Goal: Information Seeking & Learning: Learn about a topic

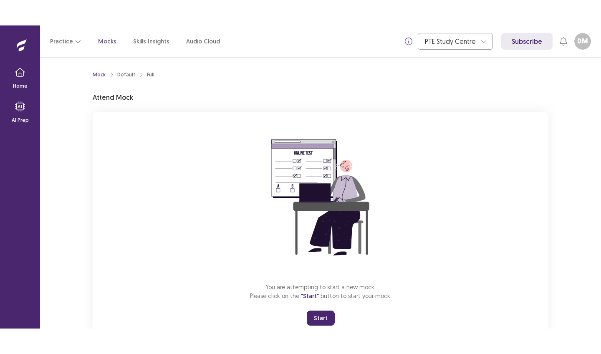
scroll to position [27, 0]
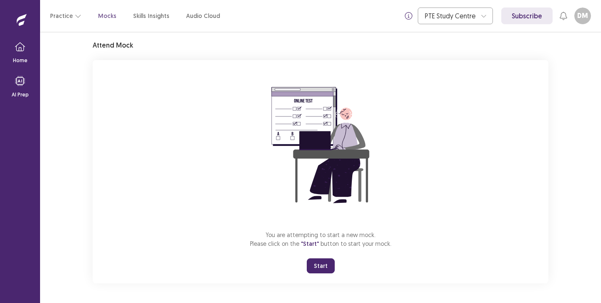
click at [317, 267] on button "Start" at bounding box center [321, 265] width 28 height 15
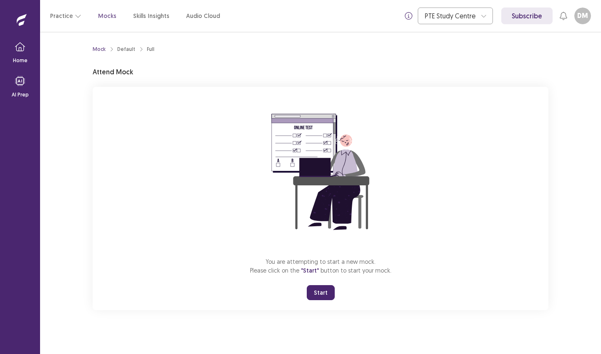
scroll to position [0, 0]
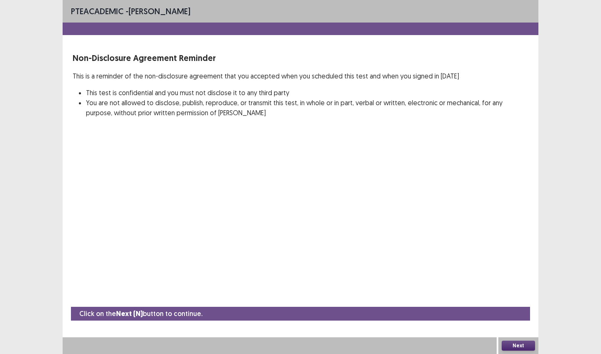
click at [515, 303] on button "Next" at bounding box center [518, 346] width 33 height 10
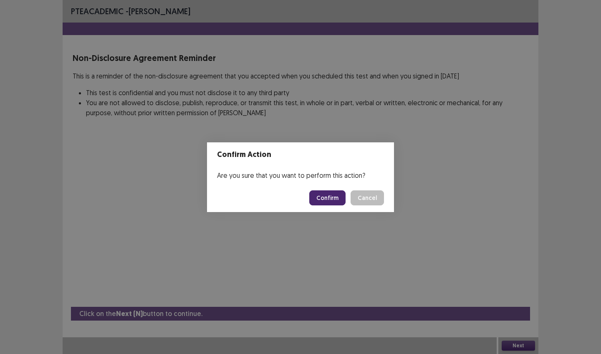
click at [339, 202] on button "Confirm" at bounding box center [327, 197] width 36 height 15
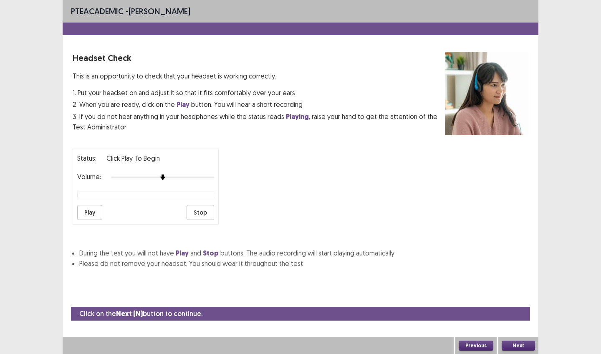
click at [97, 206] on button "Play" at bounding box center [89, 212] width 25 height 15
click at [173, 174] on img at bounding box center [172, 177] width 7 height 7
click at [181, 174] on img at bounding box center [183, 177] width 7 height 7
click at [94, 205] on button "Play" at bounding box center [89, 212] width 25 height 15
click at [196, 207] on button "Stop" at bounding box center [201, 212] width 28 height 15
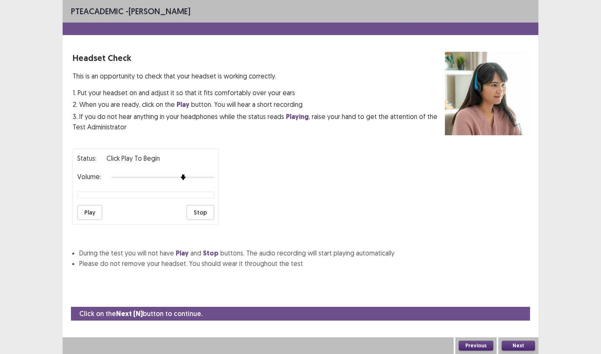
click at [519, 303] on button "Next" at bounding box center [518, 346] width 33 height 10
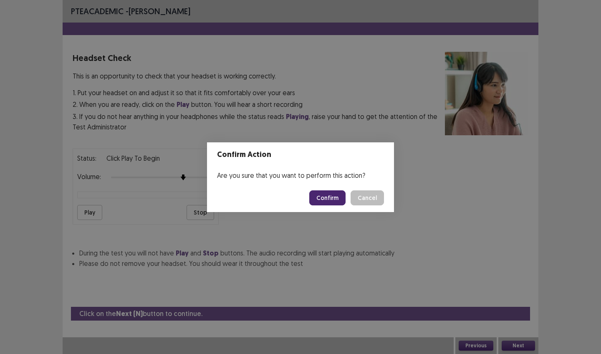
click at [331, 196] on button "Confirm" at bounding box center [327, 197] width 36 height 15
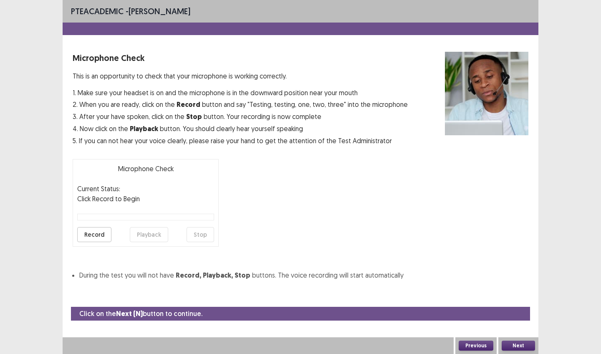
click at [81, 234] on button "Record" at bounding box center [94, 234] width 34 height 15
click at [203, 233] on button "Stop" at bounding box center [201, 234] width 28 height 15
click at [149, 235] on button "Playback" at bounding box center [149, 234] width 38 height 15
click at [517, 303] on button "Next" at bounding box center [518, 346] width 33 height 10
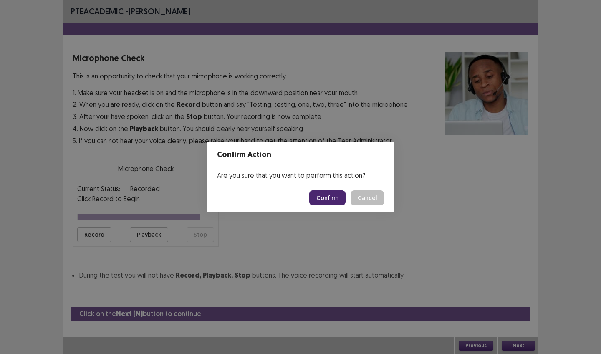
click at [327, 194] on button "Confirm" at bounding box center [327, 197] width 36 height 15
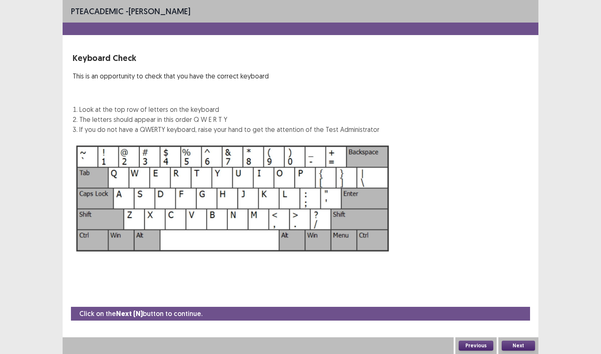
click at [511, 303] on button "Next" at bounding box center [518, 346] width 33 height 10
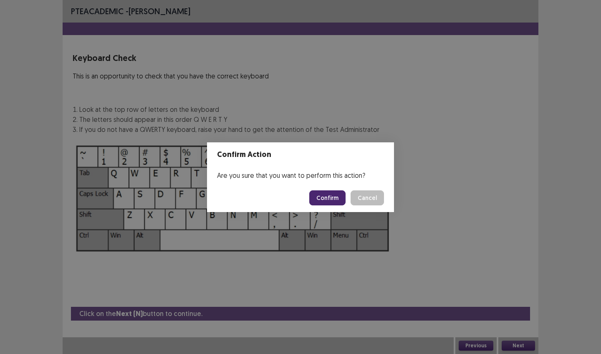
click at [339, 190] on button "Confirm" at bounding box center [327, 197] width 36 height 15
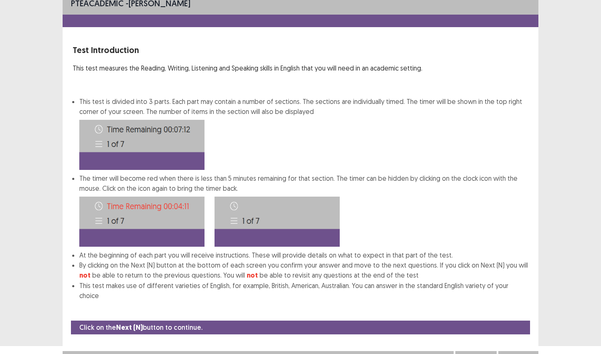
scroll to position [11, 0]
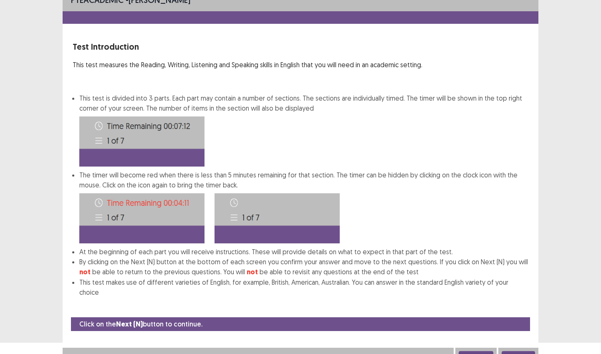
click at [513, 303] on button "Next" at bounding box center [518, 356] width 33 height 10
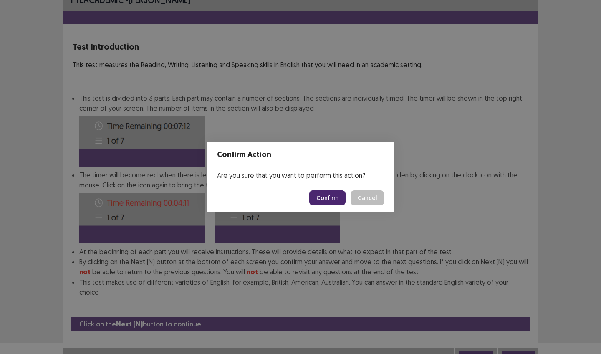
click at [330, 195] on button "Confirm" at bounding box center [327, 197] width 36 height 15
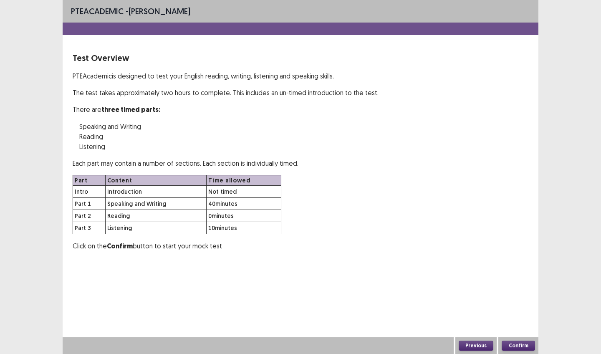
scroll to position [0, 0]
click at [513, 303] on button "Confirm" at bounding box center [518, 346] width 33 height 10
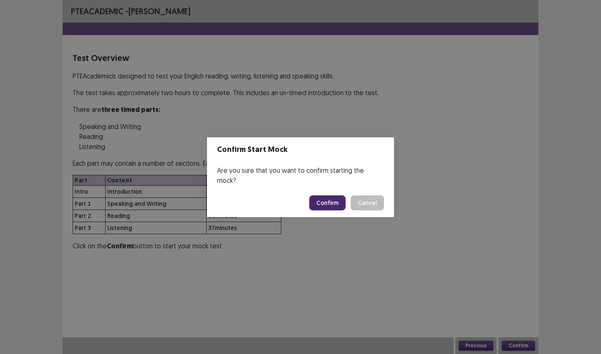
click at [335, 198] on button "Confirm" at bounding box center [327, 202] width 36 height 15
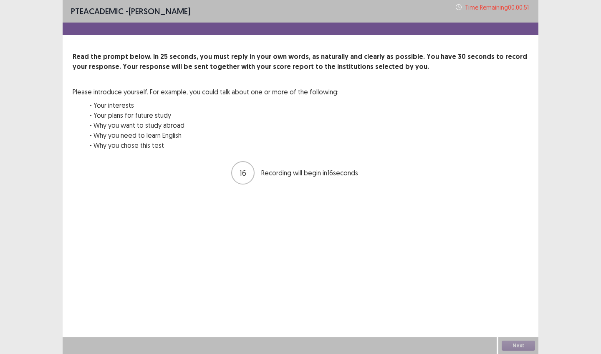
click at [442, 92] on div "Read the prompt below. In 25 seconds, you must reply in your own words, as natu…" at bounding box center [301, 106] width 456 height 109
click at [530, 303] on button "Next" at bounding box center [518, 346] width 33 height 10
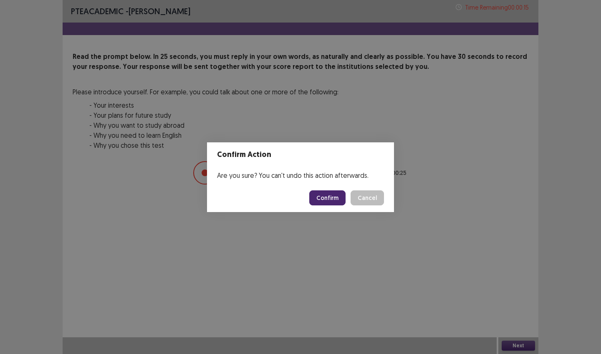
click at [332, 204] on button "Confirm" at bounding box center [327, 197] width 36 height 15
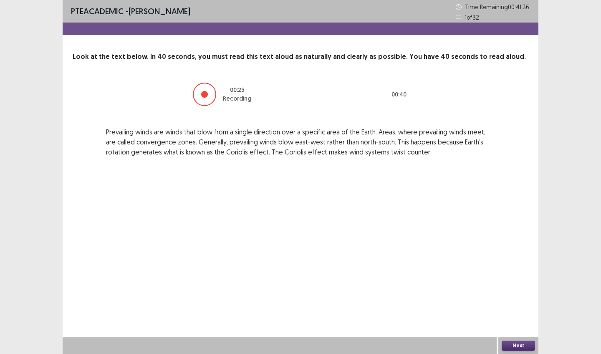
click at [518, 303] on button "Next" at bounding box center [518, 346] width 33 height 10
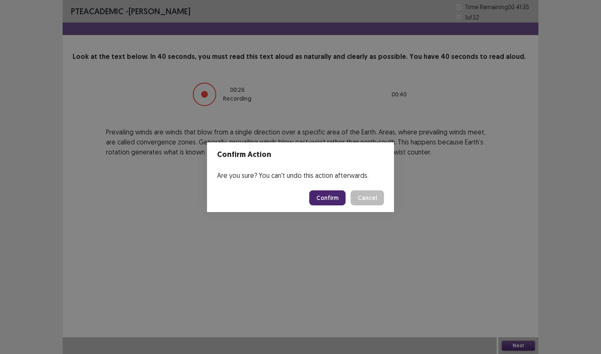
click at [327, 197] on button "Confirm" at bounding box center [327, 197] width 36 height 15
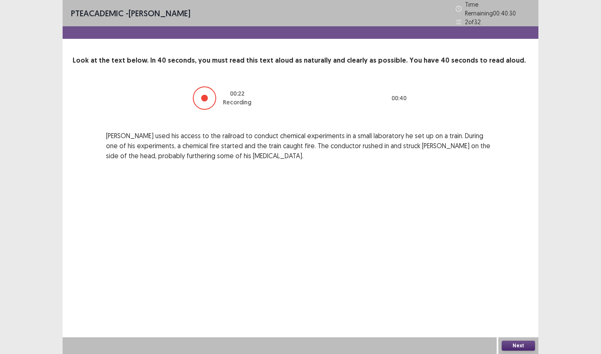
click at [516, 303] on button "Next" at bounding box center [518, 346] width 33 height 10
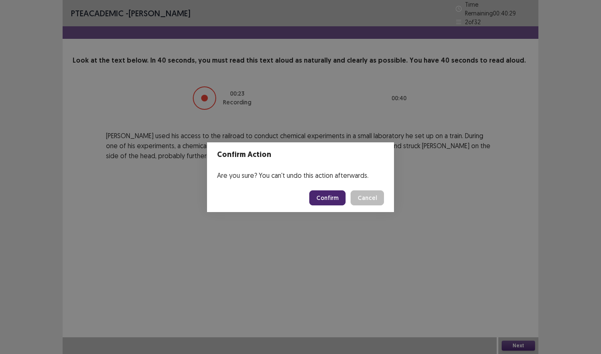
click at [327, 197] on button "Confirm" at bounding box center [327, 197] width 36 height 15
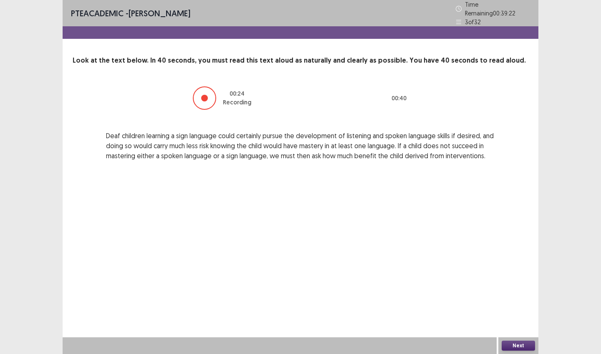
click at [527, 303] on button "Next" at bounding box center [518, 346] width 33 height 10
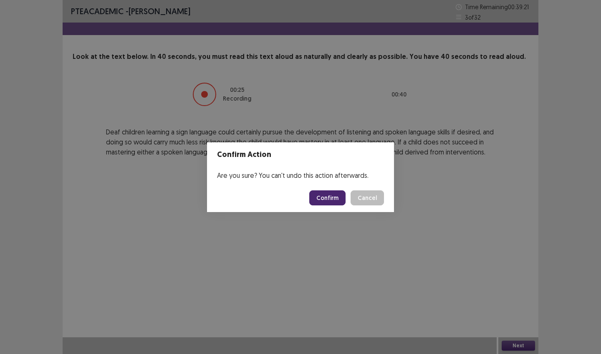
click at [339, 202] on button "Confirm" at bounding box center [327, 197] width 36 height 15
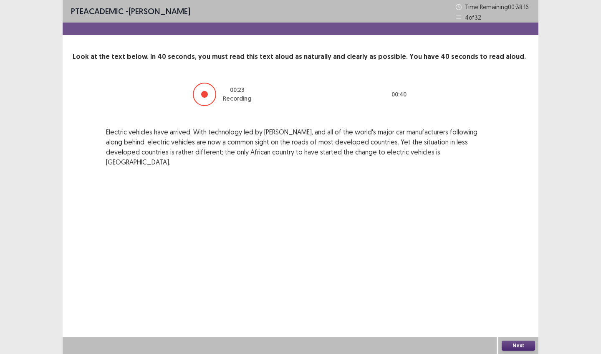
click at [514, 303] on button "Next" at bounding box center [518, 346] width 33 height 10
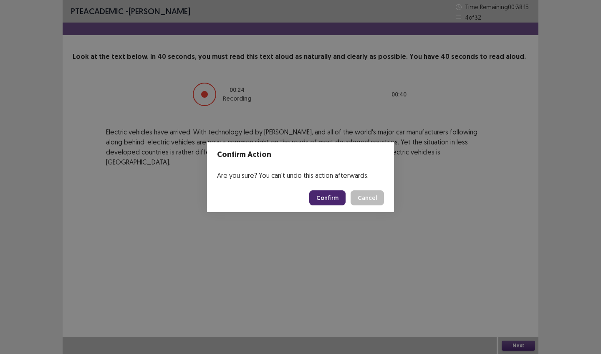
click at [329, 199] on button "Confirm" at bounding box center [327, 197] width 36 height 15
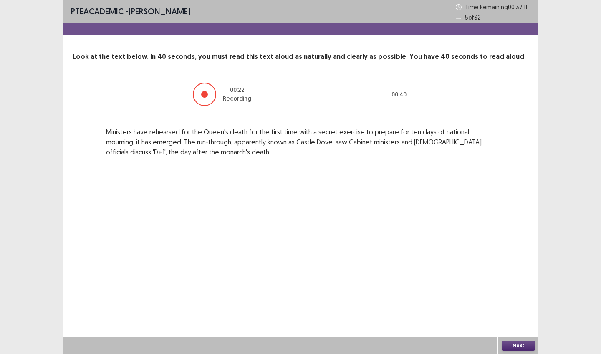
click at [520, 303] on button "Next" at bounding box center [518, 346] width 33 height 10
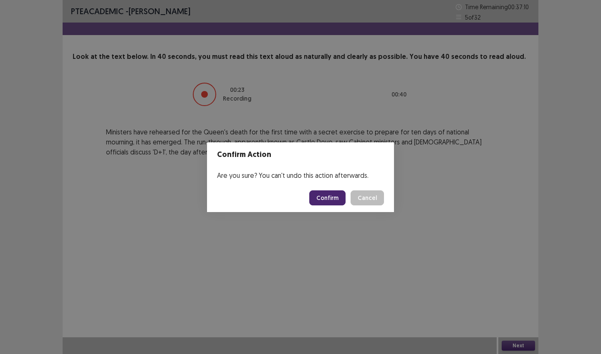
click at [323, 200] on button "Confirm" at bounding box center [327, 197] width 36 height 15
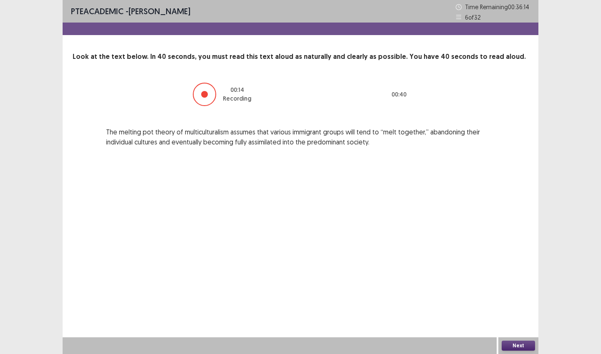
click at [519, 303] on button "Next" at bounding box center [518, 346] width 33 height 10
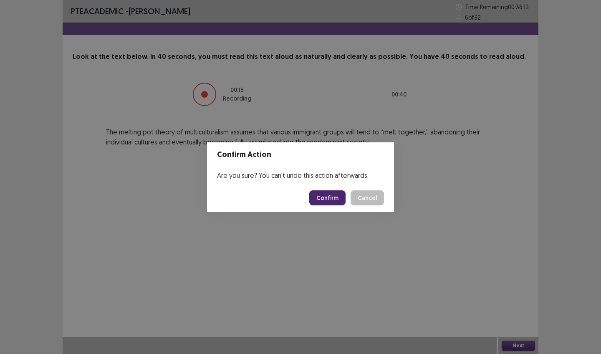
click at [338, 202] on button "Confirm" at bounding box center [327, 197] width 36 height 15
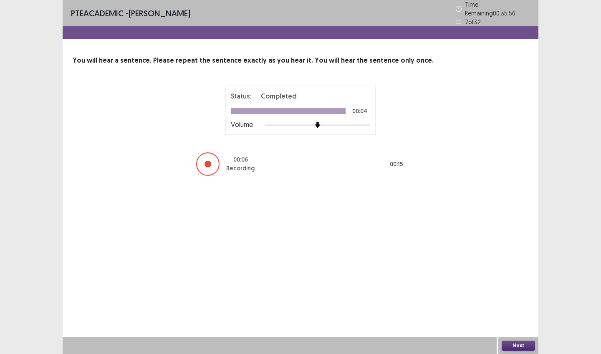
click at [518, 303] on button "Next" at bounding box center [518, 346] width 33 height 10
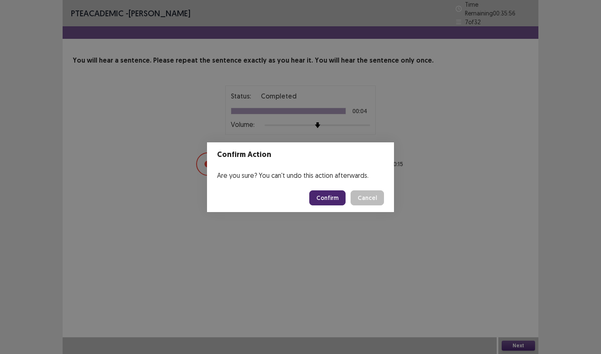
click at [331, 196] on button "Confirm" at bounding box center [327, 197] width 36 height 15
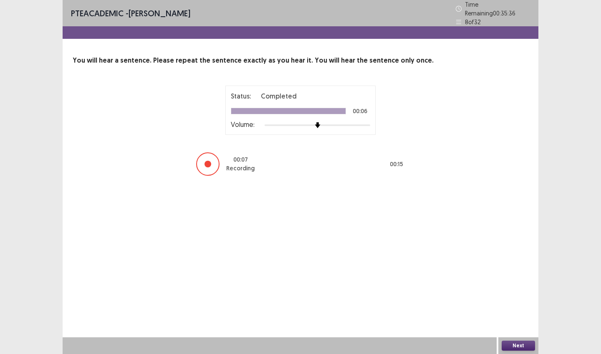
click at [518, 303] on button "Next" at bounding box center [518, 346] width 33 height 10
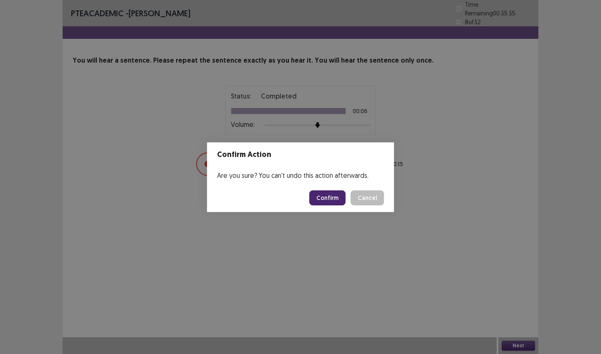
click at [326, 191] on button "Confirm" at bounding box center [327, 197] width 36 height 15
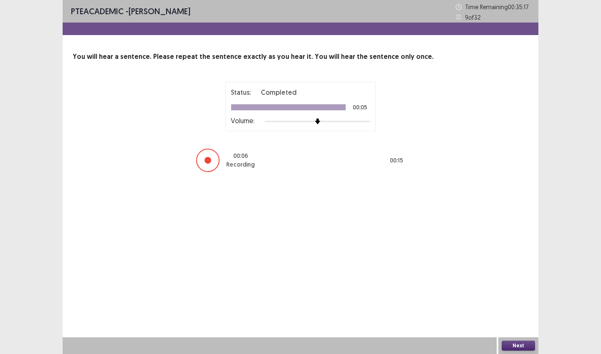
click at [512, 303] on button "Next" at bounding box center [518, 346] width 33 height 10
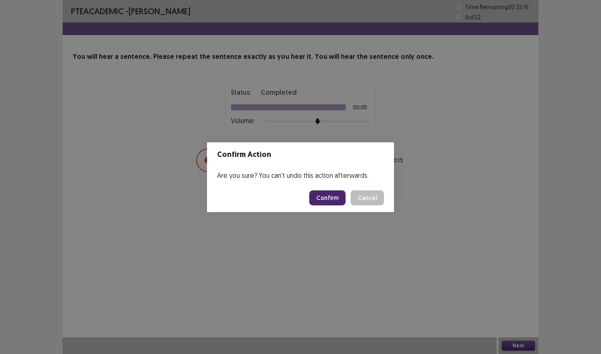
click at [329, 197] on button "Confirm" at bounding box center [327, 197] width 36 height 15
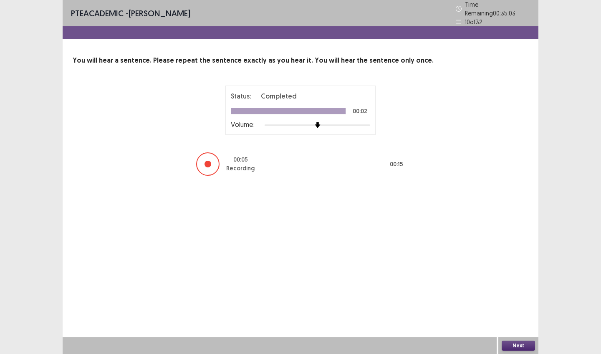
click at [518, 303] on button "Next" at bounding box center [518, 346] width 33 height 10
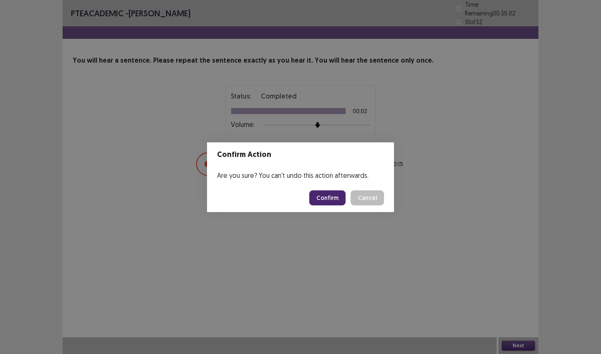
click at [334, 198] on button "Confirm" at bounding box center [327, 197] width 36 height 15
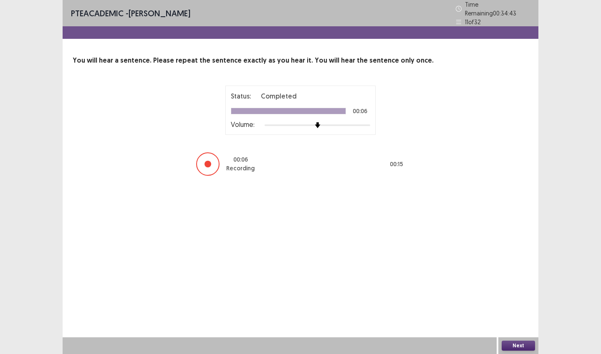
click at [512, 303] on button "Next" at bounding box center [518, 346] width 33 height 10
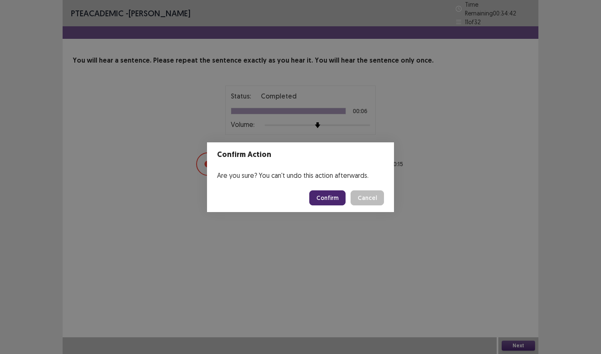
click at [335, 198] on button "Confirm" at bounding box center [327, 197] width 36 height 15
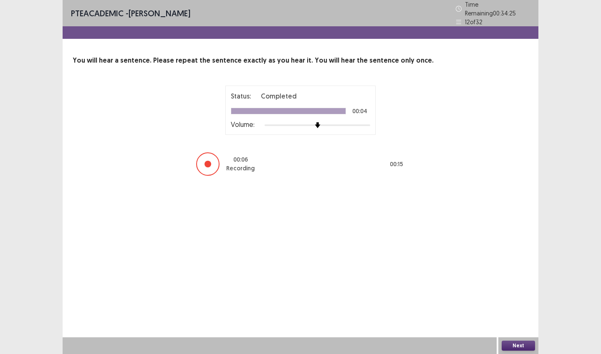
click at [514, 303] on button "Next" at bounding box center [518, 346] width 33 height 10
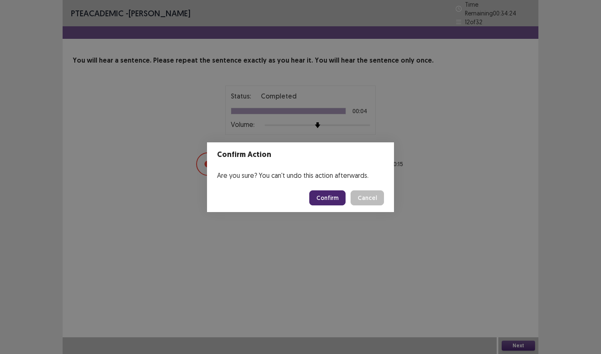
click at [331, 198] on button "Confirm" at bounding box center [327, 197] width 36 height 15
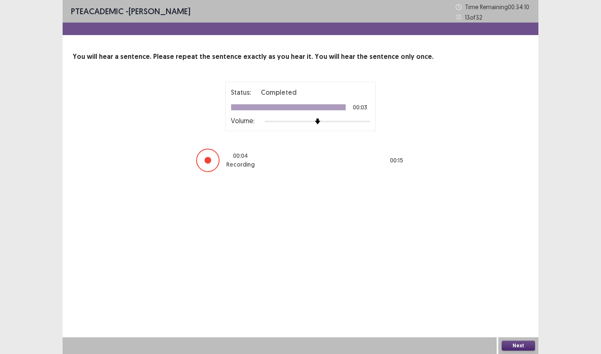
click at [514, 303] on button "Next" at bounding box center [518, 346] width 33 height 10
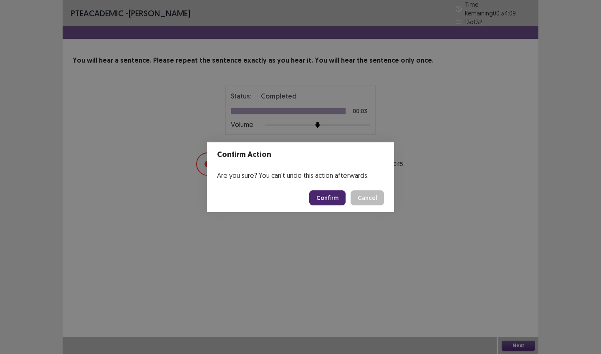
click at [332, 203] on button "Confirm" at bounding box center [327, 197] width 36 height 15
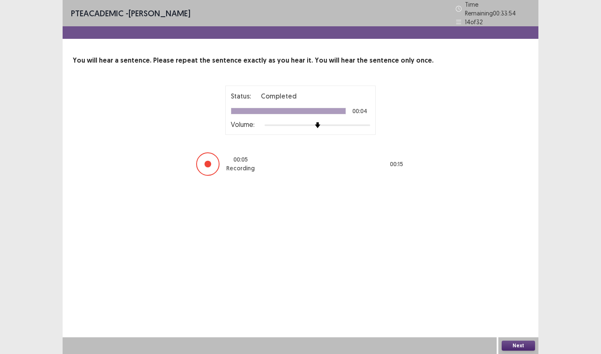
click at [508, 303] on button "Next" at bounding box center [518, 346] width 33 height 10
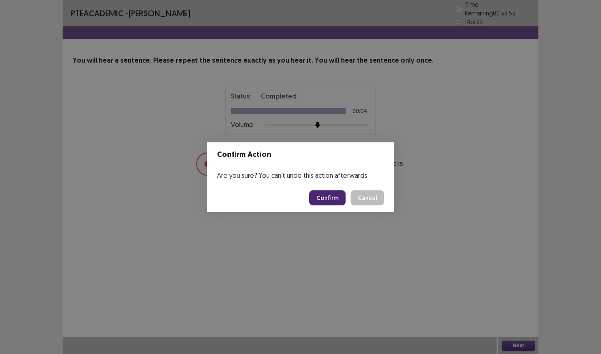
click at [331, 199] on button "Confirm" at bounding box center [327, 197] width 36 height 15
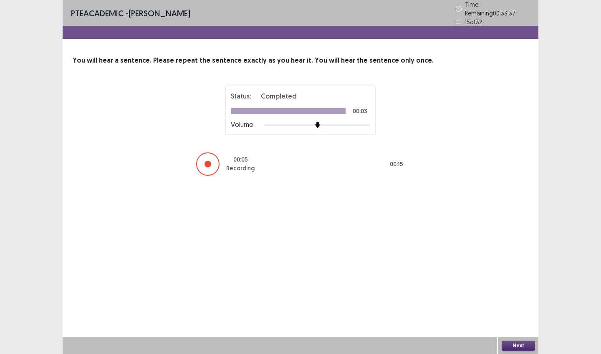
click at [515, 303] on button "Next" at bounding box center [518, 346] width 33 height 10
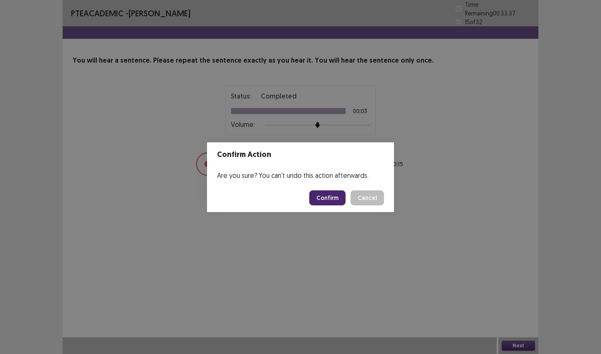
click at [323, 199] on button "Confirm" at bounding box center [327, 197] width 36 height 15
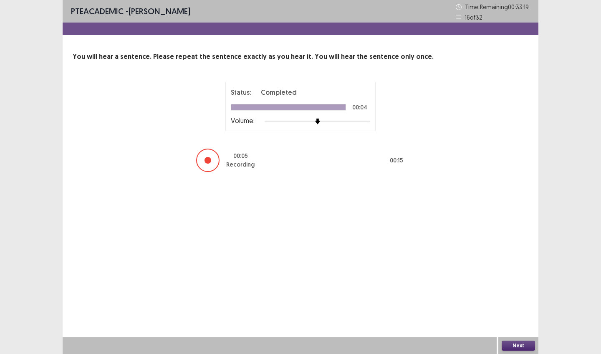
click at [507, 303] on button "Next" at bounding box center [518, 346] width 33 height 10
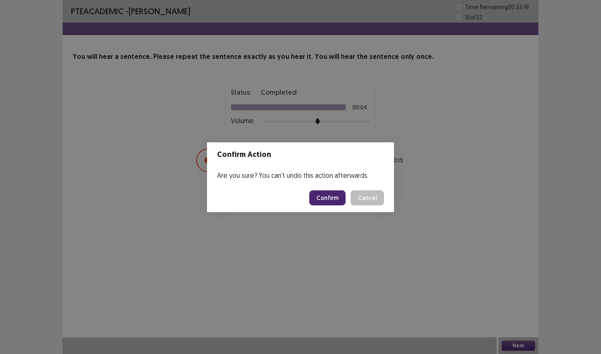
click at [337, 200] on button "Confirm" at bounding box center [327, 197] width 36 height 15
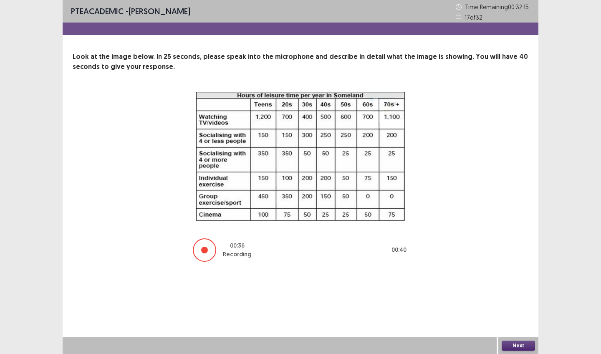
click at [508, 303] on button "Next" at bounding box center [518, 346] width 33 height 10
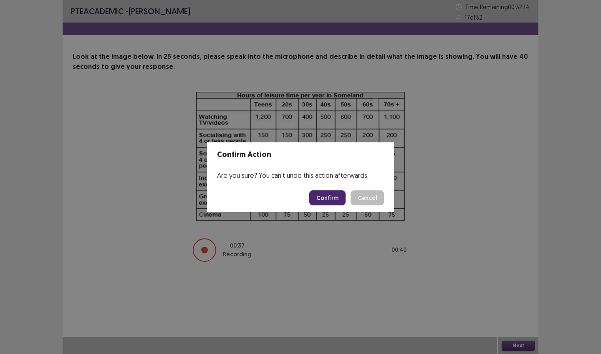
click at [331, 195] on button "Confirm" at bounding box center [327, 197] width 36 height 15
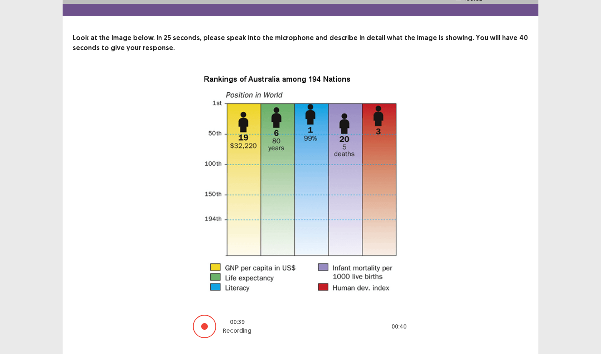
scroll to position [40, 0]
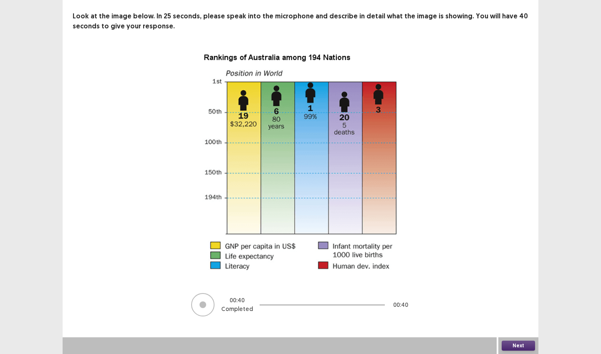
click at [515, 303] on button "Next" at bounding box center [518, 346] width 33 height 10
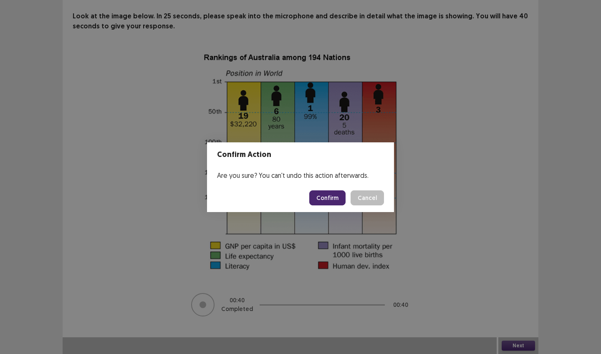
click at [333, 191] on button "Confirm" at bounding box center [327, 197] width 36 height 15
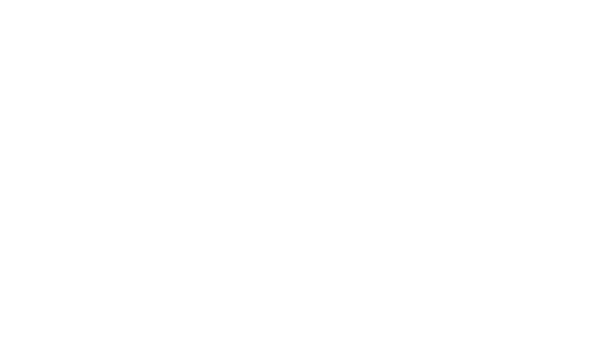
scroll to position [0, 0]
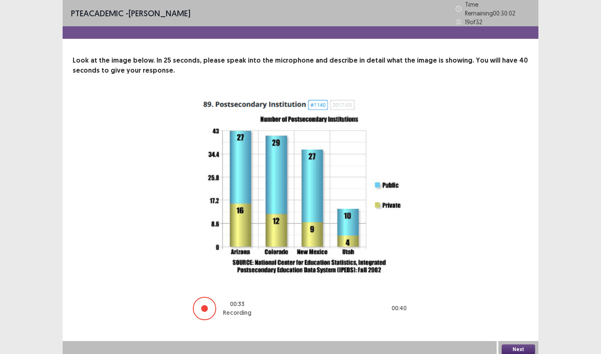
click at [525, 303] on button "Next" at bounding box center [518, 349] width 33 height 10
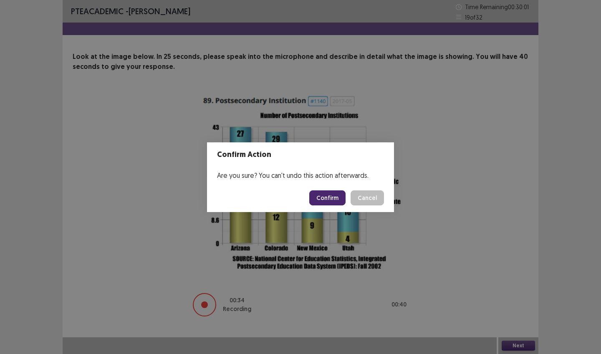
click at [326, 197] on button "Confirm" at bounding box center [327, 197] width 36 height 15
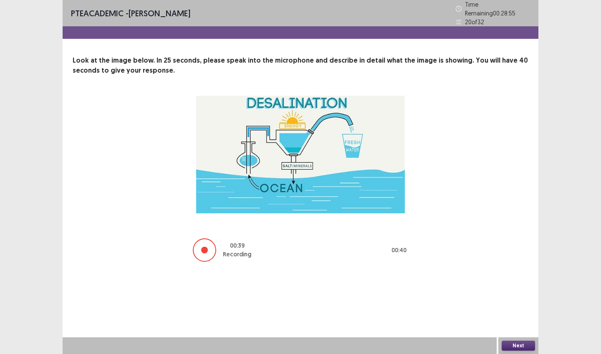
click at [516, 303] on button "Next" at bounding box center [518, 346] width 33 height 10
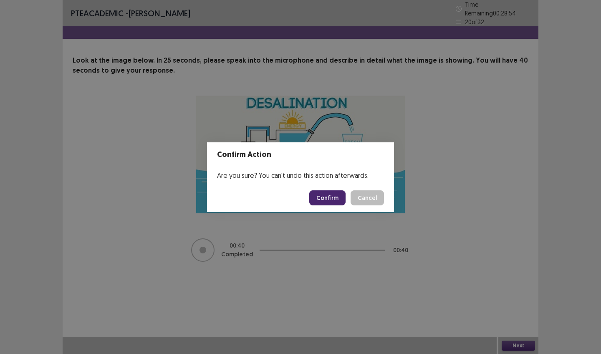
click at [328, 195] on button "Confirm" at bounding box center [327, 197] width 36 height 15
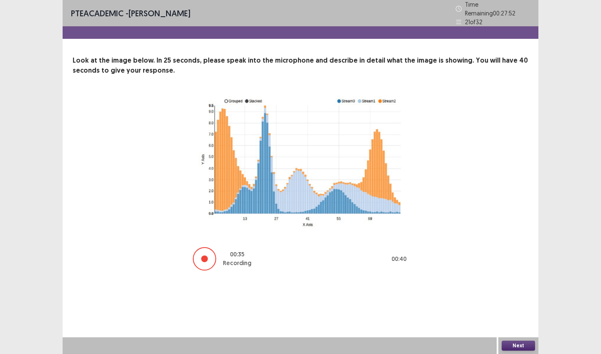
click at [510, 303] on button "Next" at bounding box center [518, 346] width 33 height 10
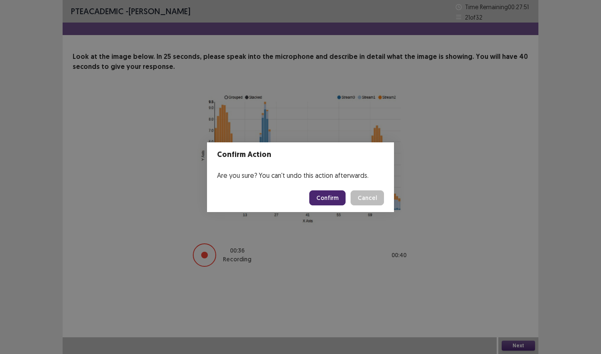
click at [326, 194] on button "Confirm" at bounding box center [327, 197] width 36 height 15
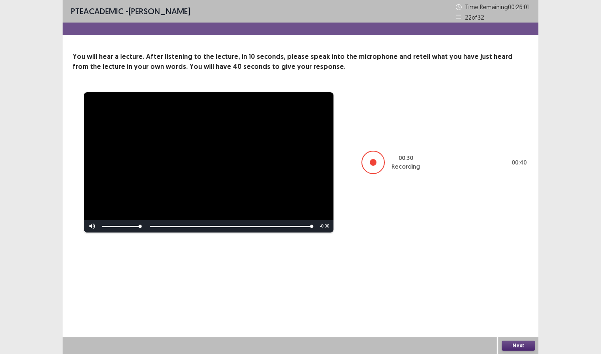
click at [525, 303] on button "Next" at bounding box center [518, 346] width 33 height 10
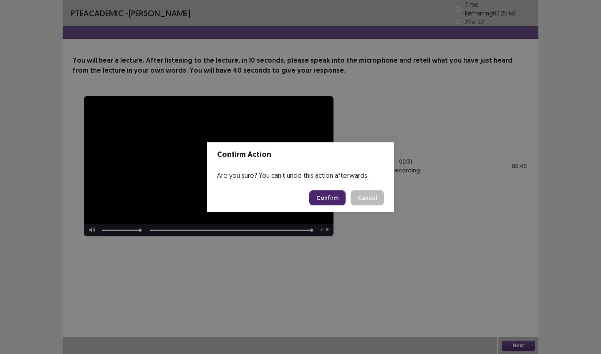
click at [332, 194] on button "Confirm" at bounding box center [327, 197] width 36 height 15
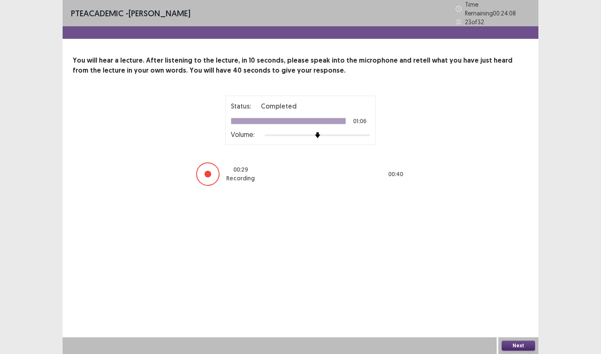
click at [509, 303] on button "Next" at bounding box center [518, 346] width 33 height 10
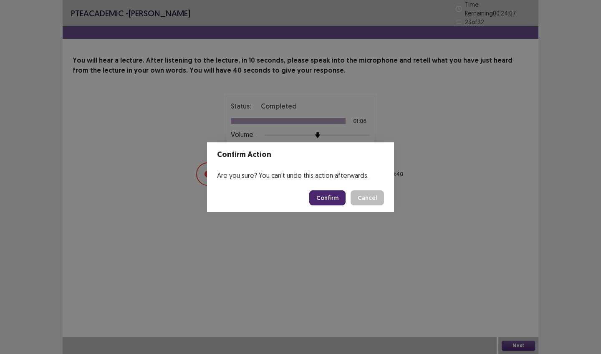
click at [326, 199] on button "Confirm" at bounding box center [327, 197] width 36 height 15
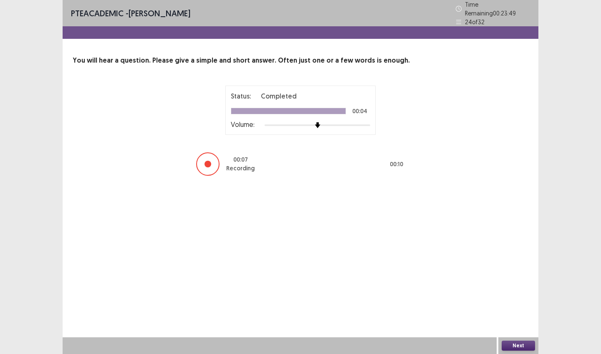
click at [516, 303] on button "Next" at bounding box center [518, 346] width 33 height 10
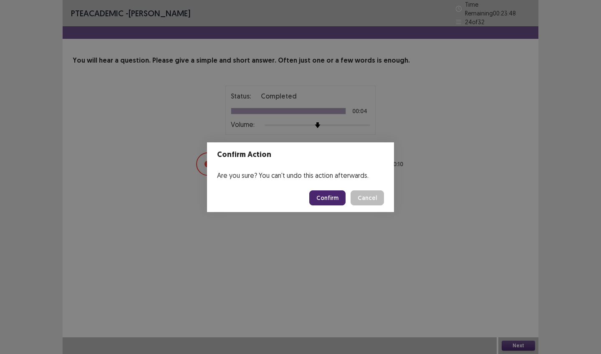
click at [329, 199] on button "Confirm" at bounding box center [327, 197] width 36 height 15
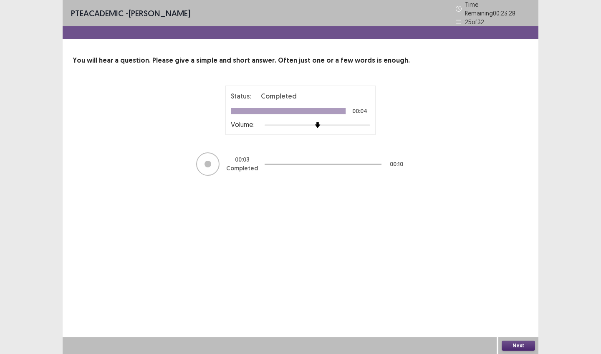
click at [517, 303] on button "Next" at bounding box center [518, 346] width 33 height 10
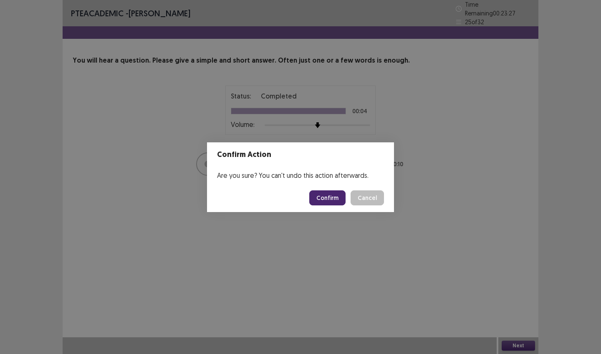
click at [324, 199] on button "Confirm" at bounding box center [327, 197] width 36 height 15
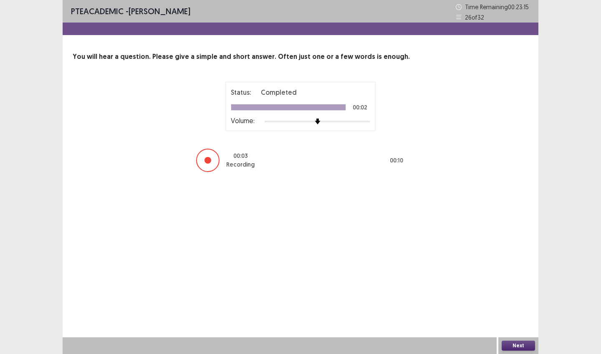
click at [510, 303] on button "Next" at bounding box center [518, 346] width 33 height 10
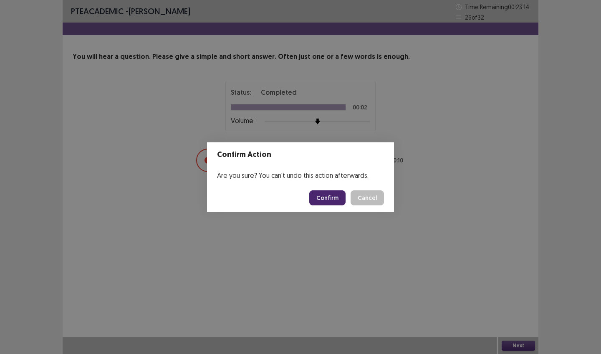
click at [339, 194] on button "Confirm" at bounding box center [327, 197] width 36 height 15
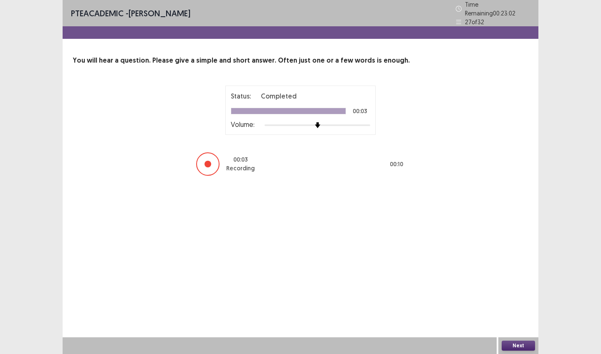
click at [511, 303] on button "Next" at bounding box center [518, 346] width 33 height 10
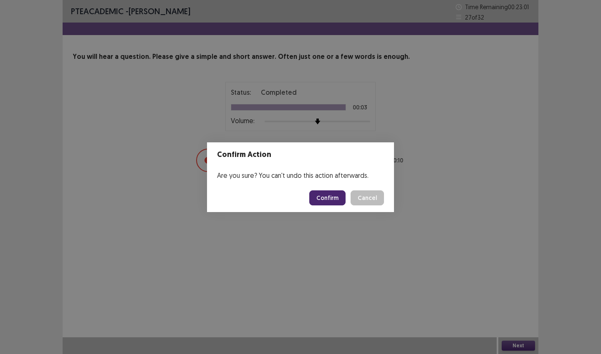
click at [330, 199] on button "Confirm" at bounding box center [327, 197] width 36 height 15
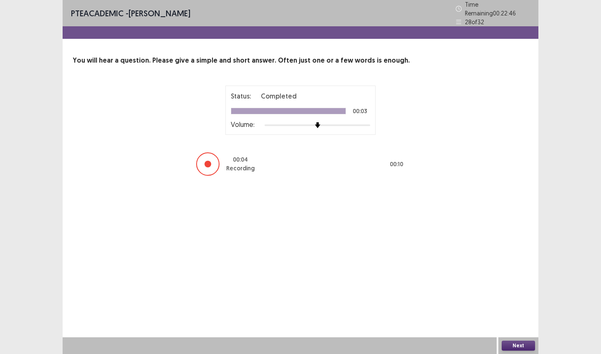
click at [525, 303] on button "Next" at bounding box center [518, 346] width 33 height 10
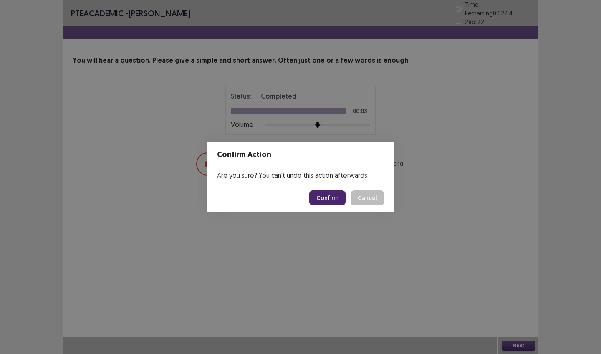
click at [328, 202] on button "Confirm" at bounding box center [327, 197] width 36 height 15
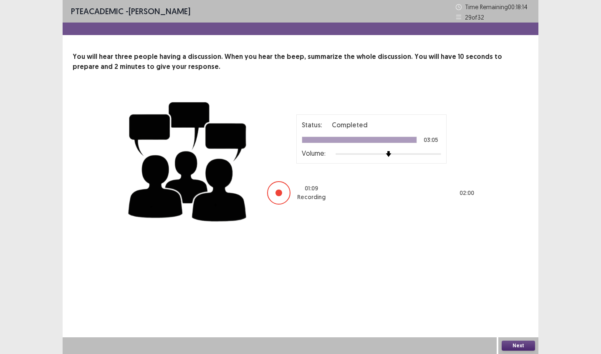
click at [519, 303] on button "Next" at bounding box center [518, 346] width 33 height 10
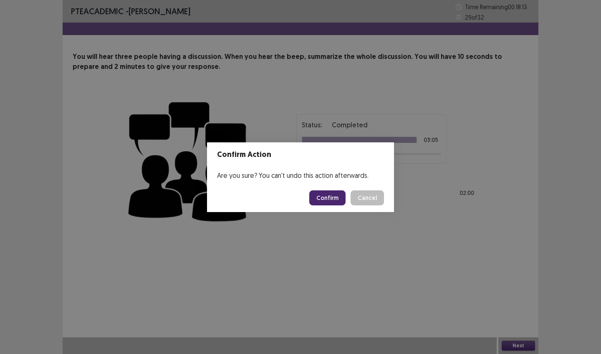
click at [336, 196] on button "Confirm" at bounding box center [327, 197] width 36 height 15
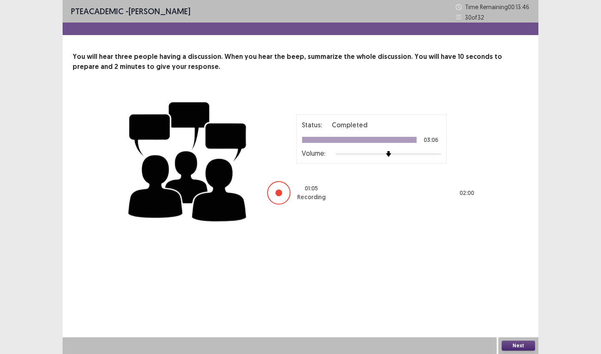
click at [527, 303] on button "Next" at bounding box center [518, 346] width 33 height 10
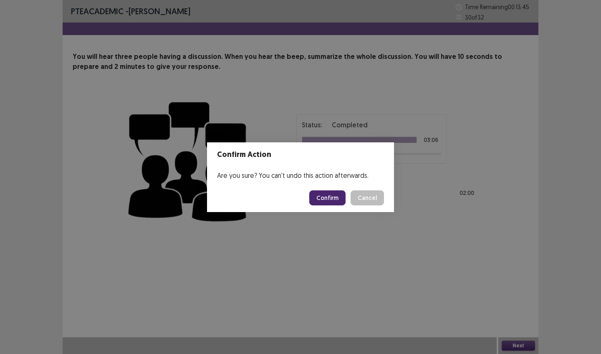
click at [328, 200] on button "Confirm" at bounding box center [327, 197] width 36 height 15
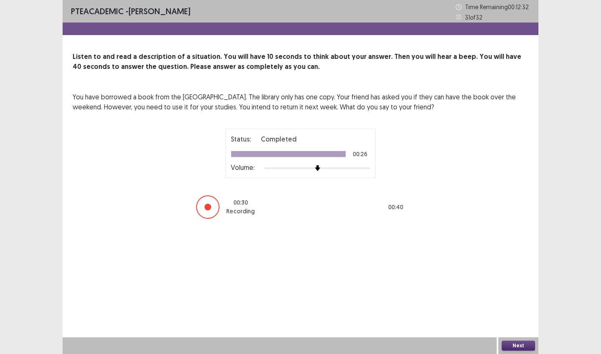
click at [521, 303] on button "Next" at bounding box center [518, 346] width 33 height 10
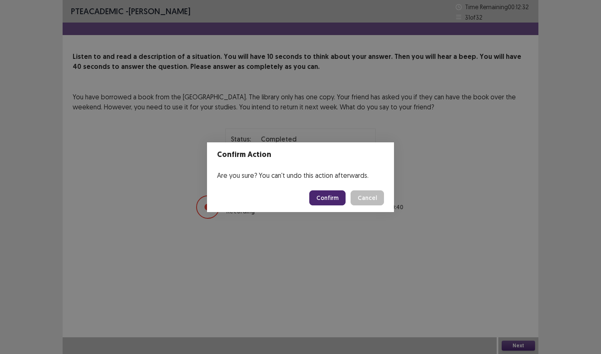
click at [332, 198] on button "Confirm" at bounding box center [327, 197] width 36 height 15
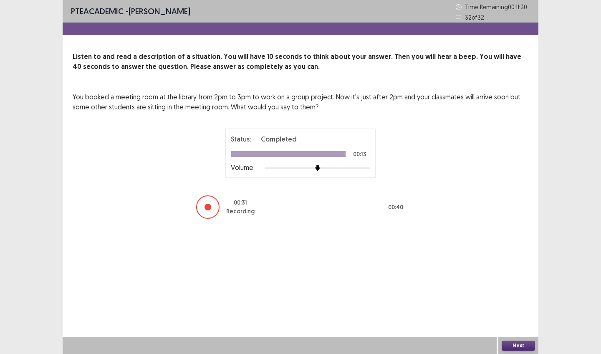
click at [520, 303] on button "Next" at bounding box center [518, 346] width 33 height 10
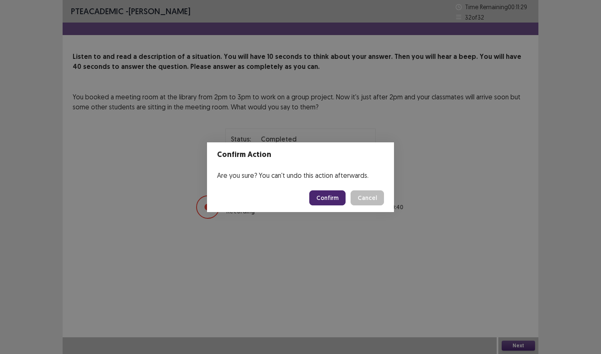
click at [331, 198] on button "Confirm" at bounding box center [327, 197] width 36 height 15
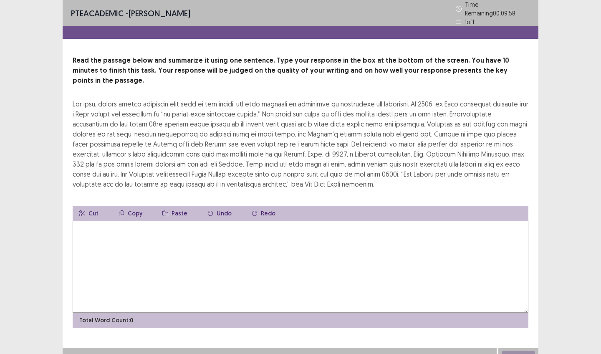
click at [253, 228] on textarea at bounding box center [301, 267] width 456 height 92
click at [212, 227] on textarea at bounding box center [301, 267] width 456 height 92
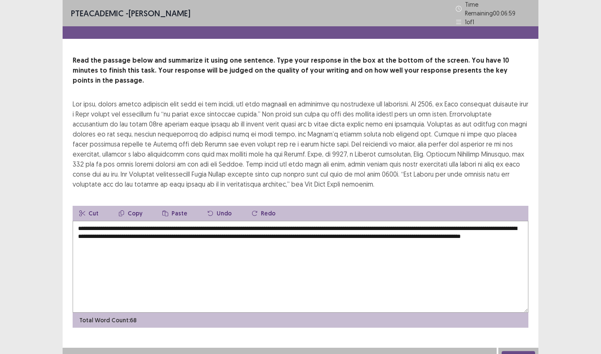
click at [107, 221] on textarea "**********" at bounding box center [301, 267] width 456 height 92
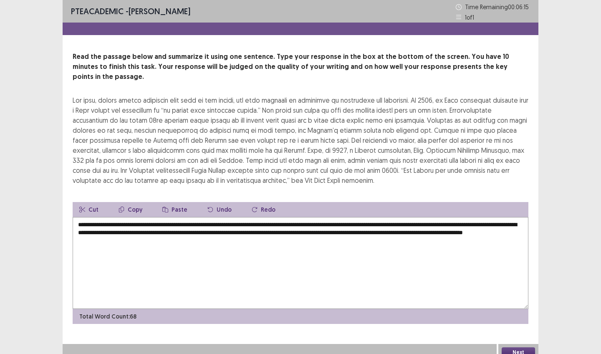
click at [492, 224] on textarea "**********" at bounding box center [301, 263] width 456 height 92
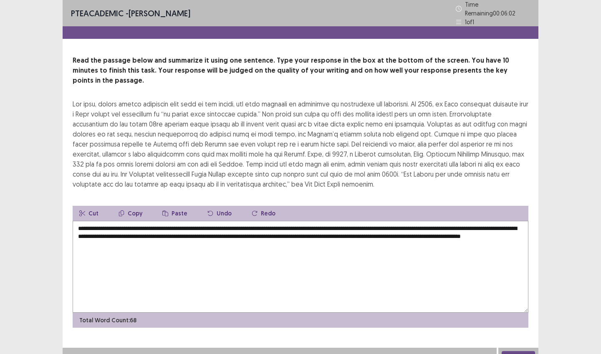
type textarea "**********"
click at [514, 303] on button "Next" at bounding box center [518, 356] width 33 height 10
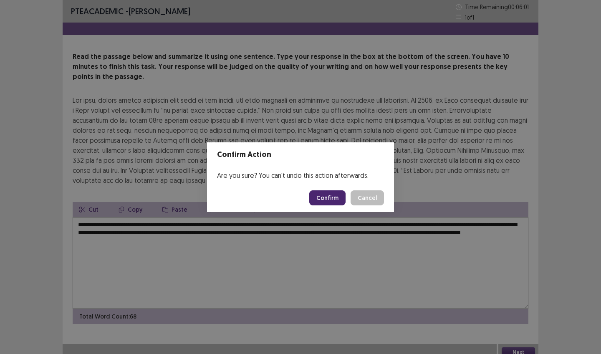
click at [331, 190] on button "Confirm" at bounding box center [327, 197] width 36 height 15
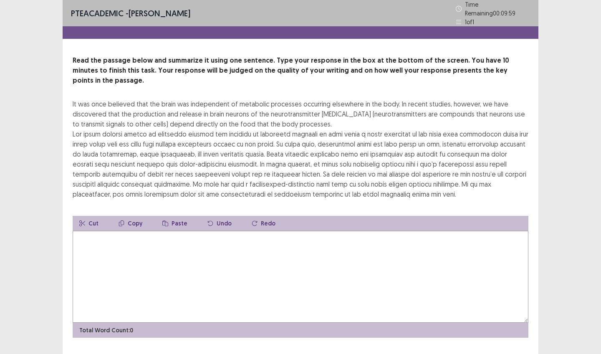
click at [202, 231] on textarea at bounding box center [301, 277] width 456 height 92
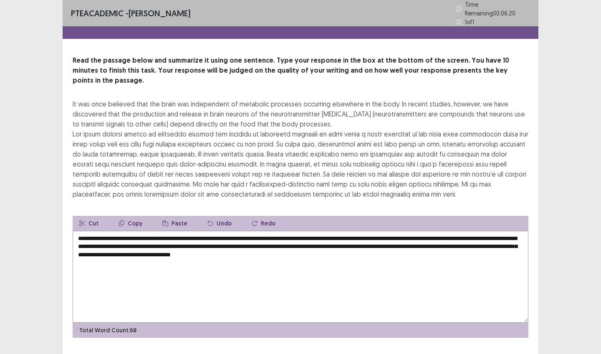
click at [101, 231] on textarea "**********" at bounding box center [301, 277] width 456 height 92
click at [297, 233] on textarea "**********" at bounding box center [301, 277] width 456 height 92
drag, startPoint x: 182, startPoint y: 241, endPoint x: 159, endPoint y: 241, distance: 23.4
click at [159, 241] on textarea "**********" at bounding box center [301, 277] width 456 height 92
click at [293, 242] on textarea "**********" at bounding box center [301, 277] width 456 height 92
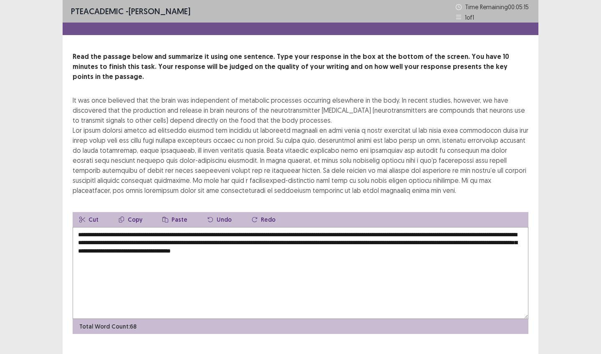
scroll to position [7, 0]
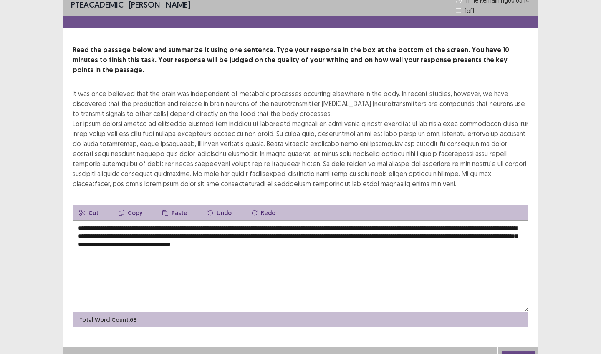
click at [392, 234] on textarea "**********" at bounding box center [301, 266] width 456 height 92
type textarea "**********"
click at [510, 303] on button "Next" at bounding box center [518, 356] width 33 height 10
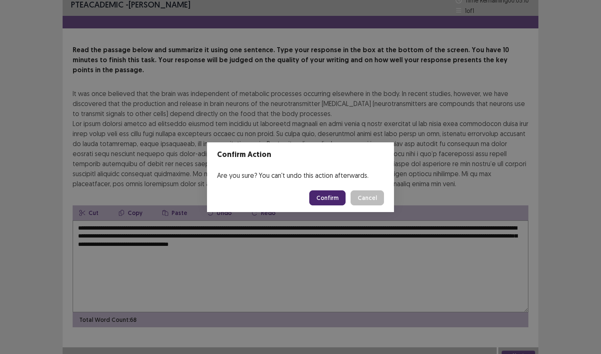
click at [331, 197] on button "Confirm" at bounding box center [327, 197] width 36 height 15
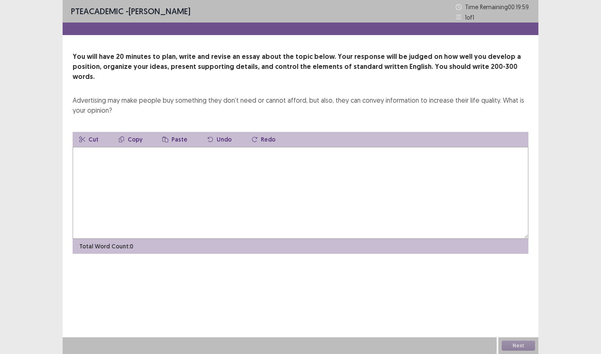
click at [167, 170] on textarea at bounding box center [301, 193] width 456 height 92
type textarea "*"
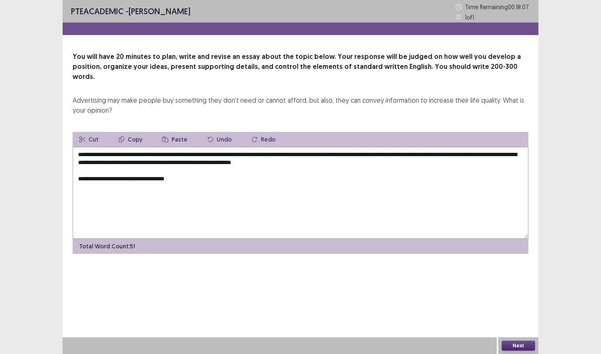
drag, startPoint x: 158, startPoint y: 168, endPoint x: 187, endPoint y: 169, distance: 29.2
click at [187, 169] on textarea "**********" at bounding box center [301, 193] width 456 height 92
drag, startPoint x: 189, startPoint y: 169, endPoint x: 159, endPoint y: 169, distance: 29.6
click at [159, 169] on textarea "**********" at bounding box center [301, 193] width 456 height 92
click at [129, 132] on button "Copy" at bounding box center [130, 139] width 37 height 15
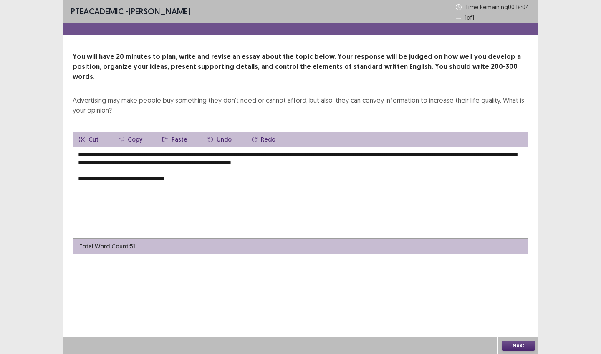
click at [198, 169] on textarea "**********" at bounding box center [301, 193] width 456 height 92
paste textarea "**********"
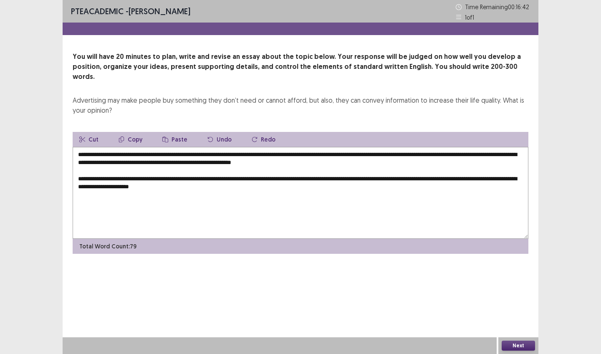
paste textarea "**********"
click at [348, 169] on textarea "**********" at bounding box center [301, 193] width 456 height 92
click at [255, 177] on textarea "**********" at bounding box center [301, 193] width 456 height 92
click at [371, 178] on textarea "**********" at bounding box center [301, 193] width 456 height 92
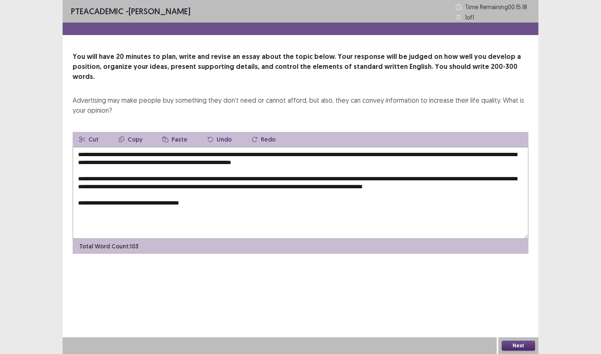
paste textarea "**********"
click at [368, 192] on textarea "**********" at bounding box center [301, 193] width 456 height 92
click at [429, 194] on textarea "**********" at bounding box center [301, 193] width 456 height 92
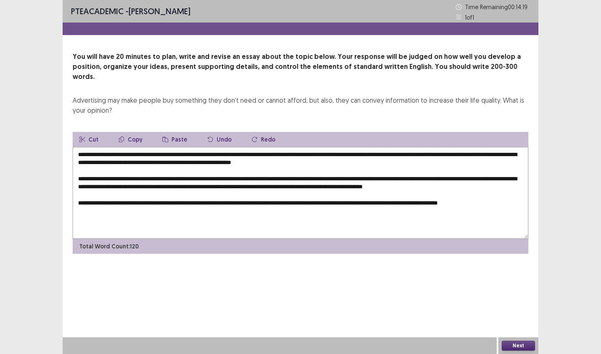
paste textarea "**********"
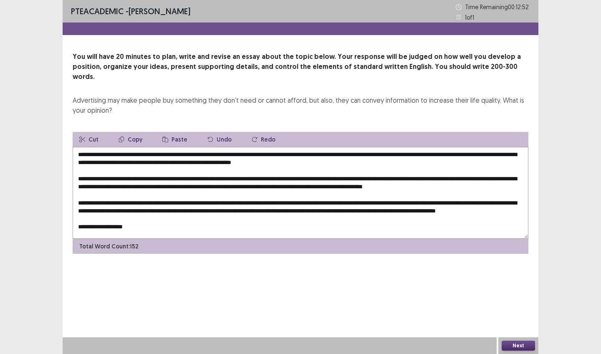
paste textarea "**********"
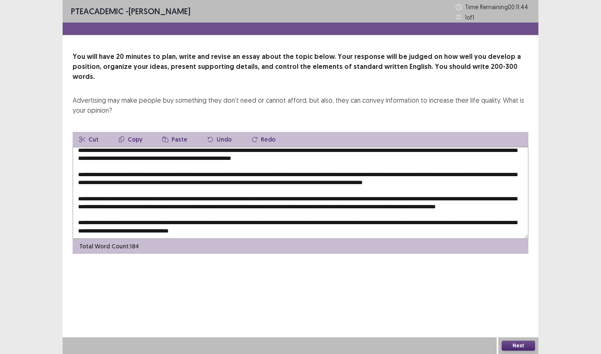
click at [268, 222] on textarea at bounding box center [301, 193] width 456 height 92
click at [291, 225] on textarea at bounding box center [301, 193] width 456 height 92
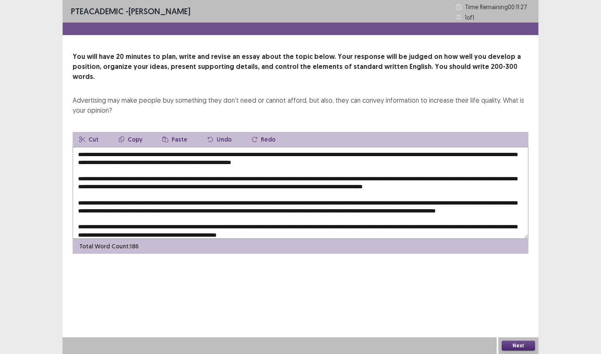
click at [251, 169] on textarea at bounding box center [301, 193] width 456 height 92
click at [107, 177] on textarea at bounding box center [301, 193] width 456 height 92
click at [477, 170] on textarea at bounding box center [301, 193] width 456 height 92
click at [374, 169] on textarea at bounding box center [301, 193] width 456 height 92
click at [108, 179] on textarea at bounding box center [301, 193] width 456 height 92
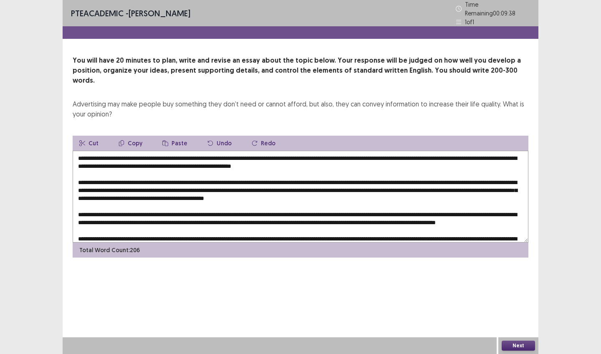
click at [520, 176] on textarea at bounding box center [301, 197] width 456 height 92
click at [244, 185] on textarea at bounding box center [301, 197] width 456 height 92
click at [478, 185] on textarea at bounding box center [301, 197] width 456 height 92
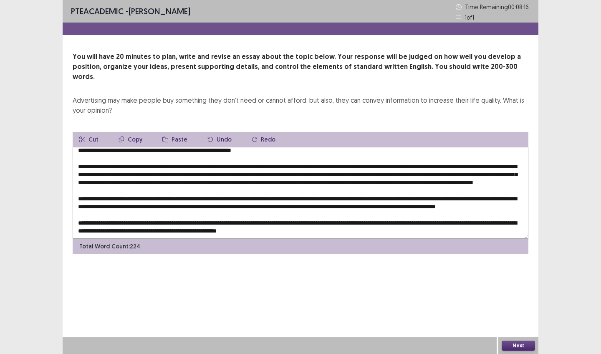
scroll to position [28, 0]
click at [303, 180] on textarea at bounding box center [301, 193] width 456 height 92
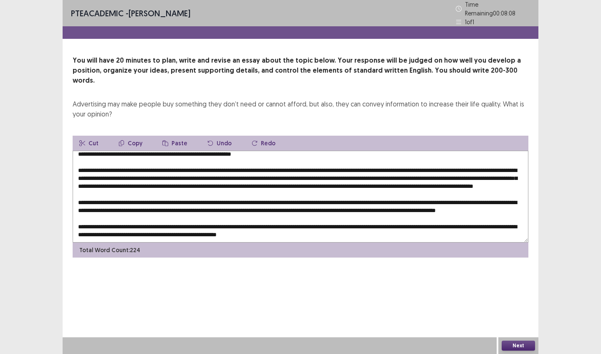
click at [303, 180] on textarea at bounding box center [301, 197] width 456 height 92
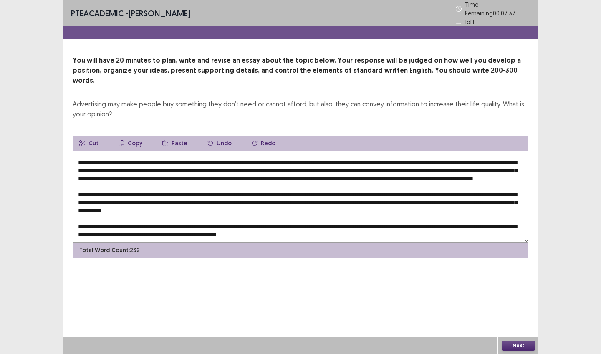
click at [370, 181] on textarea at bounding box center [301, 197] width 456 height 92
click at [137, 188] on textarea at bounding box center [301, 197] width 456 height 92
click at [257, 189] on textarea at bounding box center [301, 197] width 456 height 92
click at [469, 159] on textarea at bounding box center [301, 197] width 456 height 92
drag, startPoint x: 469, startPoint y: 159, endPoint x: 515, endPoint y: 159, distance: 46.3
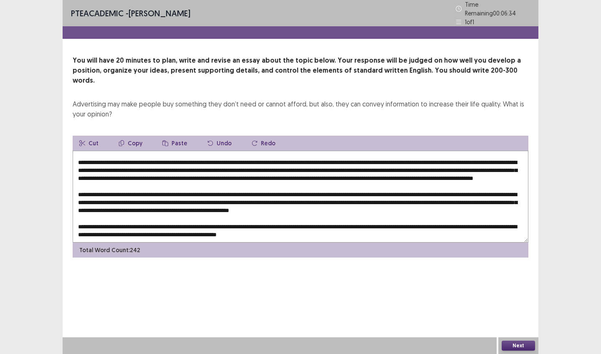
click at [515, 159] on textarea at bounding box center [301, 197] width 456 height 92
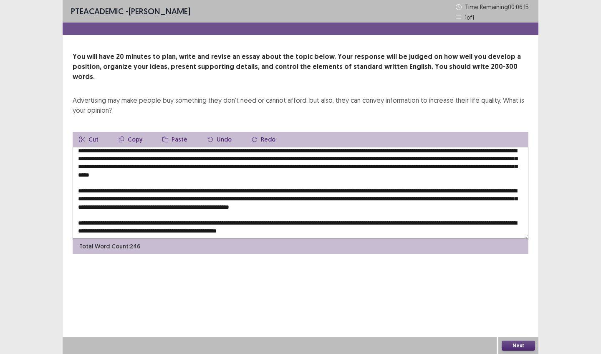
type textarea "**********"
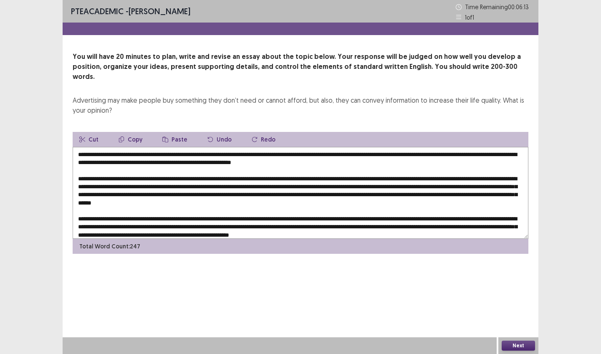
scroll to position [28, 0]
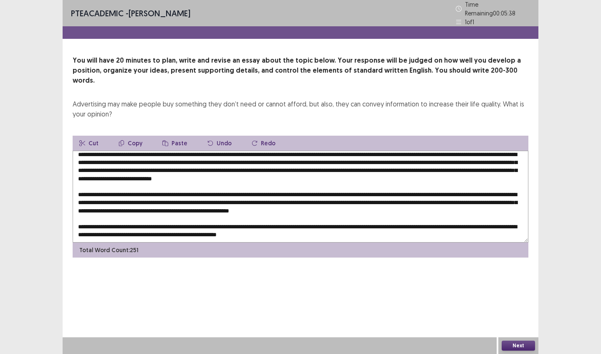
drag, startPoint x: 222, startPoint y: 164, endPoint x: 392, endPoint y: 165, distance: 169.5
click at [392, 165] on textarea at bounding box center [301, 197] width 456 height 92
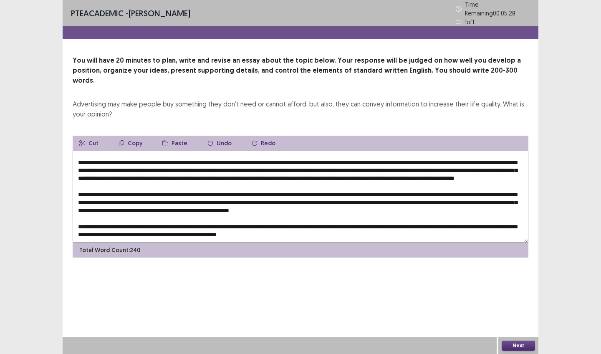
click at [513, 156] on textarea at bounding box center [301, 197] width 456 height 92
click at [107, 164] on textarea at bounding box center [301, 197] width 456 height 92
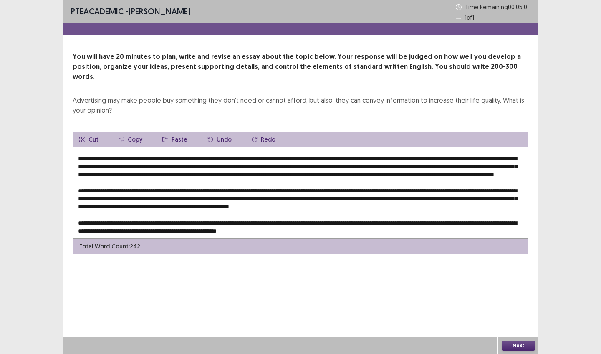
click at [434, 181] on textarea at bounding box center [301, 193] width 456 height 92
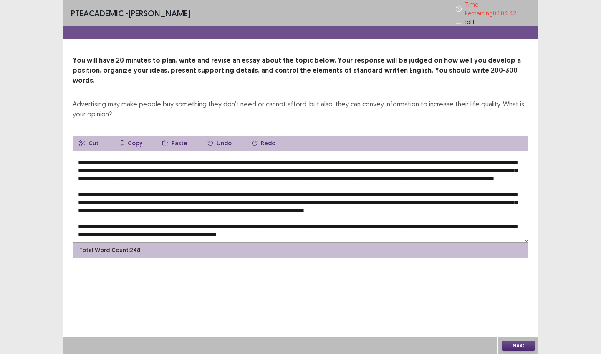
scroll to position [36, 0]
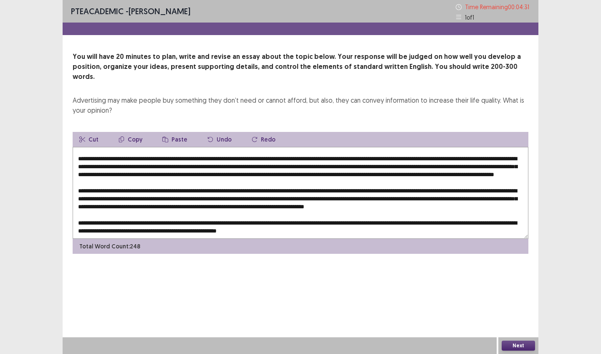
click at [471, 181] on textarea at bounding box center [301, 193] width 456 height 92
click at [367, 189] on textarea at bounding box center [301, 193] width 456 height 92
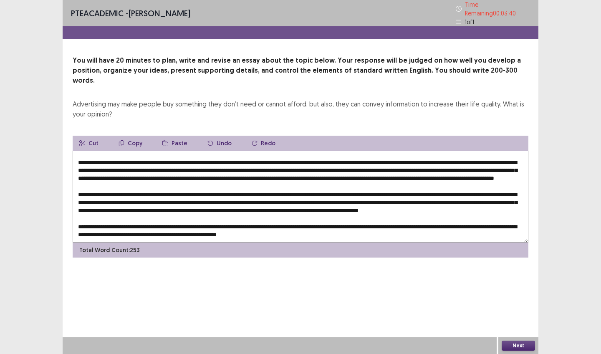
click at [367, 189] on textarea at bounding box center [301, 197] width 456 height 92
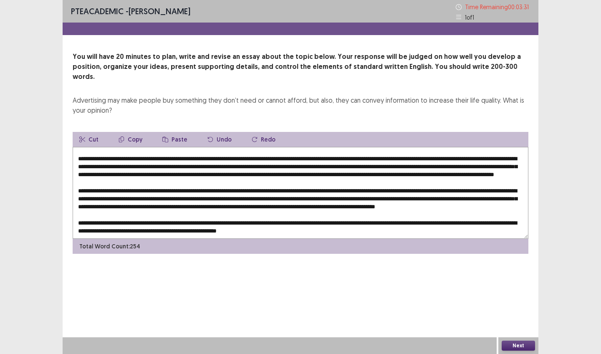
click at [442, 190] on textarea at bounding box center [301, 193] width 456 height 92
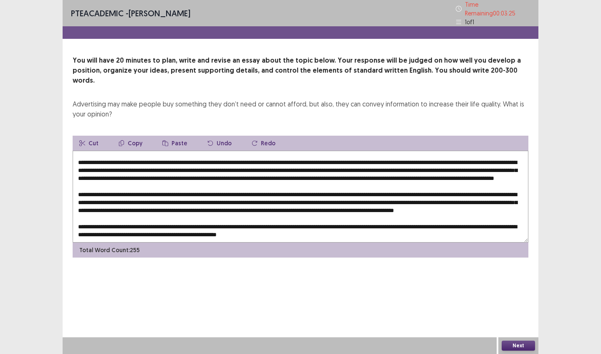
click at [78, 197] on textarea at bounding box center [301, 197] width 456 height 92
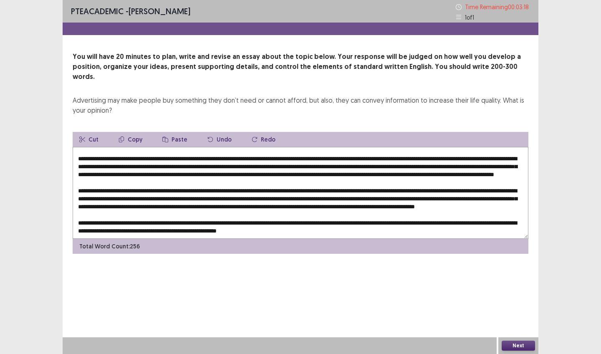
click at [132, 197] on textarea at bounding box center [301, 193] width 456 height 92
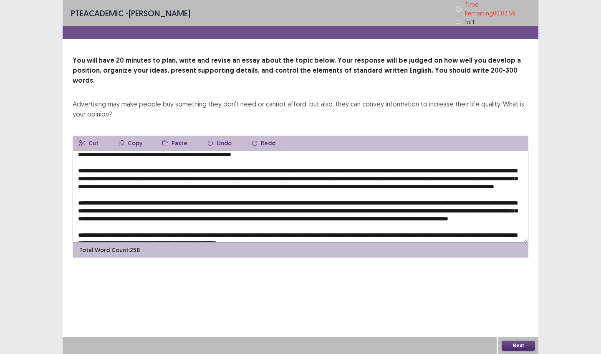
scroll to position [10, 0]
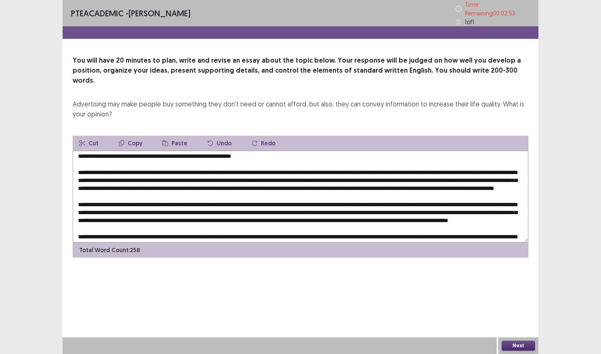
click at [343, 151] on textarea at bounding box center [301, 197] width 456 height 92
click at [116, 159] on textarea at bounding box center [301, 197] width 456 height 92
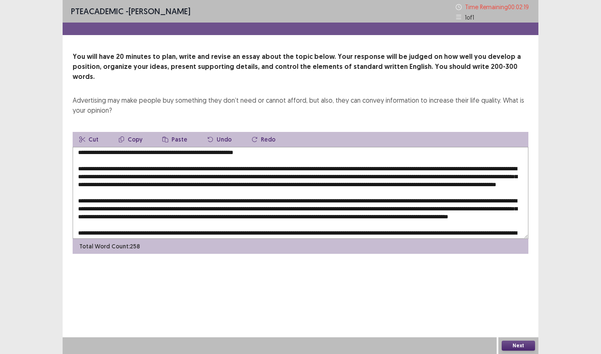
click at [232, 167] on textarea at bounding box center [301, 193] width 456 height 92
click at [264, 168] on textarea at bounding box center [301, 193] width 456 height 92
click at [257, 174] on textarea at bounding box center [301, 193] width 456 height 92
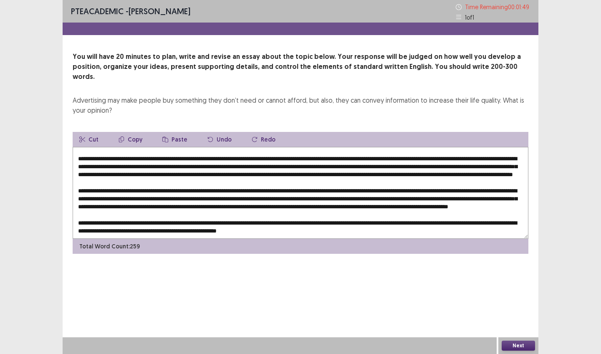
scroll to position [24, 0]
click at [112, 169] on textarea at bounding box center [301, 193] width 456 height 92
click at [187, 169] on textarea at bounding box center [301, 193] width 456 height 92
click at [325, 176] on textarea at bounding box center [301, 193] width 456 height 92
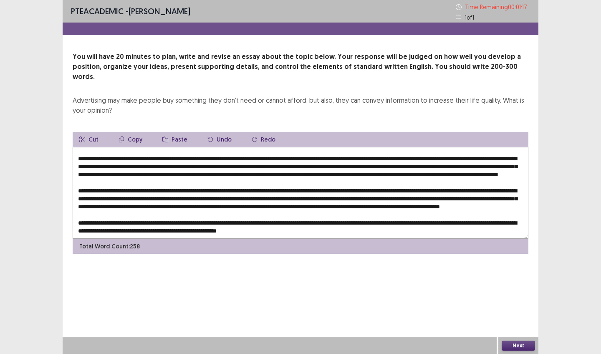
click at [424, 177] on textarea at bounding box center [301, 193] width 456 height 92
click at [121, 184] on textarea at bounding box center [301, 193] width 456 height 92
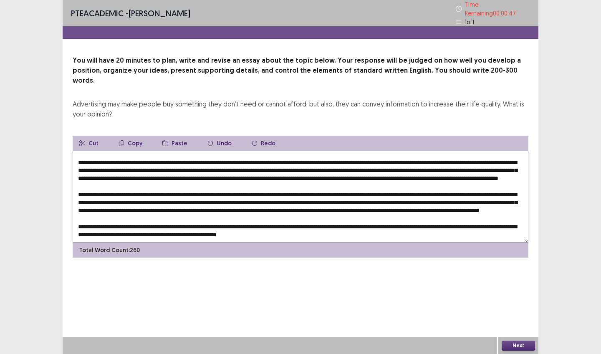
click at [189, 184] on textarea at bounding box center [301, 197] width 456 height 92
click at [492, 185] on textarea at bounding box center [301, 197] width 456 height 92
click at [124, 193] on textarea at bounding box center [301, 197] width 456 height 92
click at [160, 192] on textarea at bounding box center [301, 197] width 456 height 92
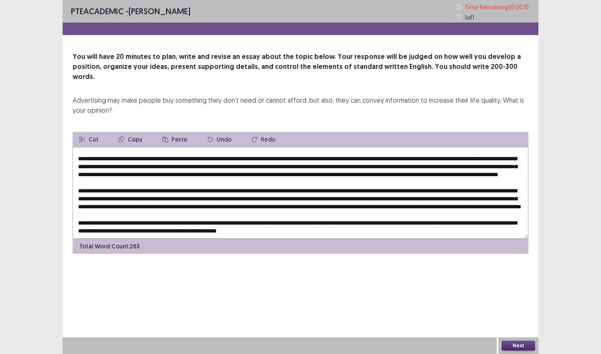
click at [517, 192] on textarea at bounding box center [301, 193] width 456 height 92
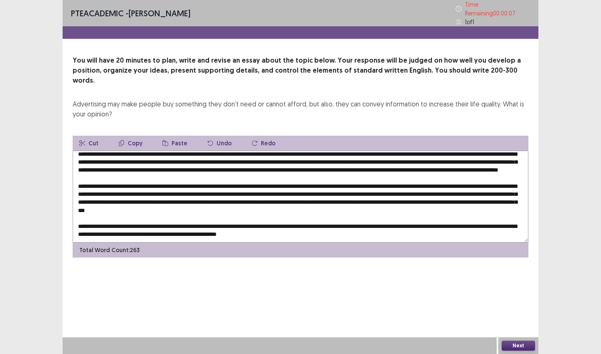
scroll to position [36, 0]
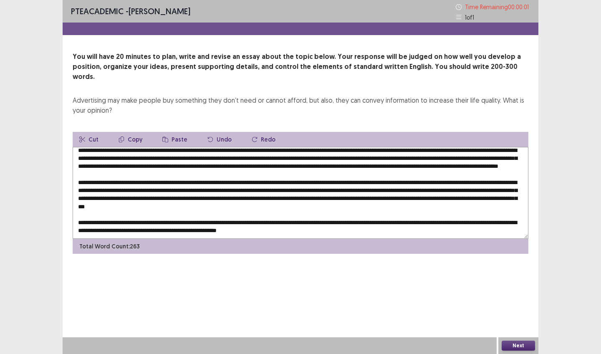
type textarea "**********"
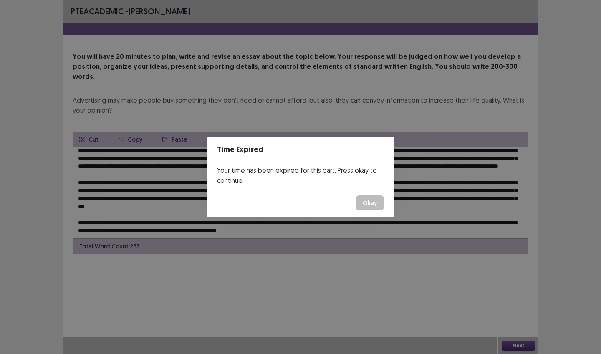
click at [369, 203] on button "Okay" at bounding box center [370, 202] width 28 height 15
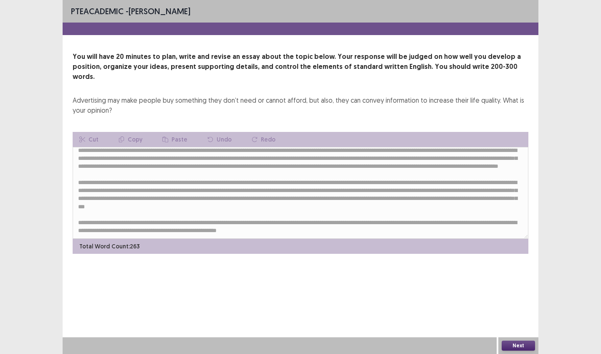
click at [513, 346] on button "Next" at bounding box center [518, 346] width 33 height 10
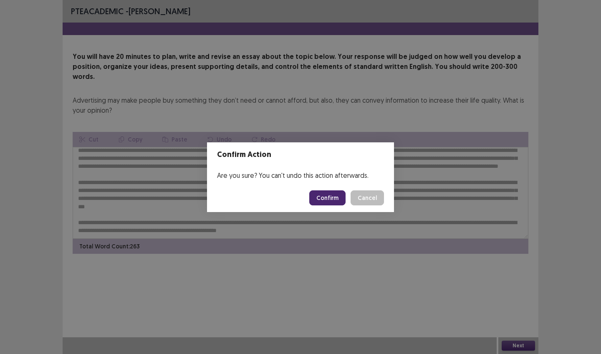
click at [331, 196] on button "Confirm" at bounding box center [327, 197] width 36 height 15
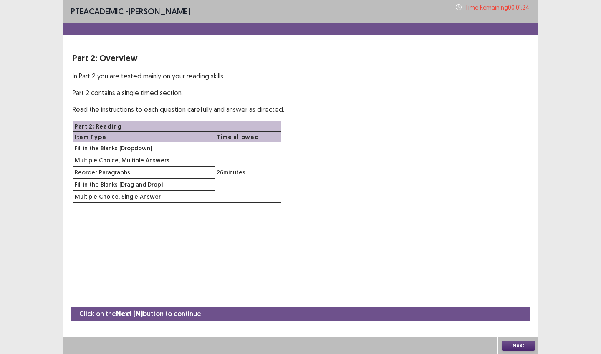
click at [510, 345] on button "Next" at bounding box center [518, 346] width 33 height 10
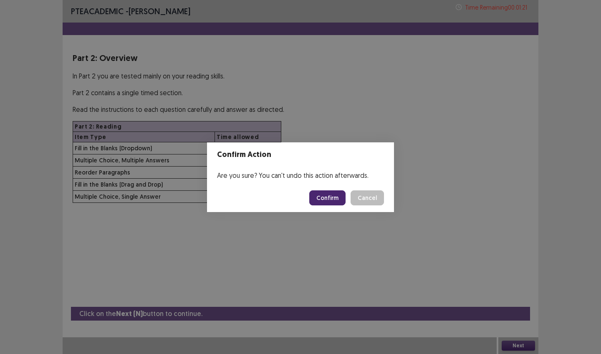
click at [331, 194] on button "Confirm" at bounding box center [327, 197] width 36 height 15
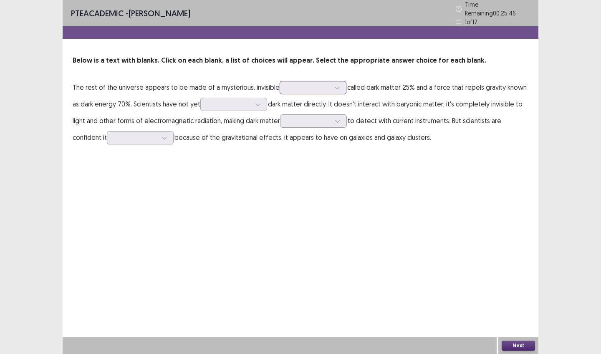
click at [287, 89] on div at bounding box center [313, 87] width 67 height 13
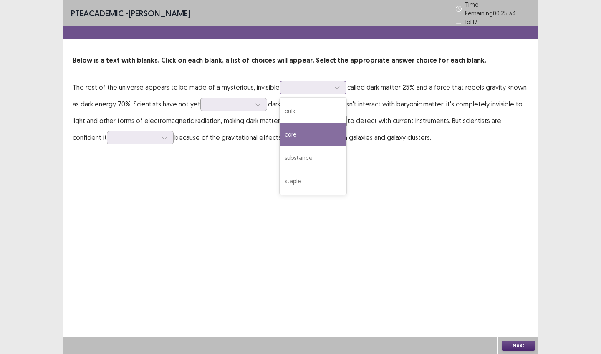
click at [289, 134] on div "core" at bounding box center [313, 134] width 67 height 23
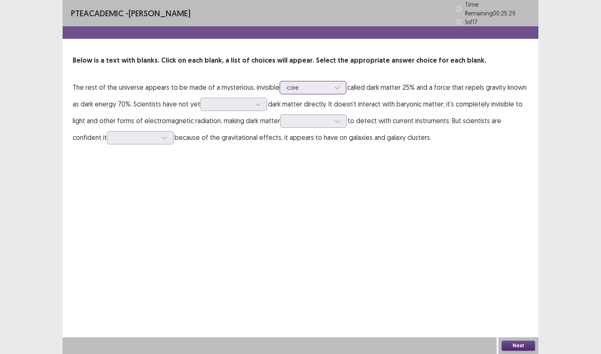
click at [295, 86] on div at bounding box center [308, 87] width 43 height 8
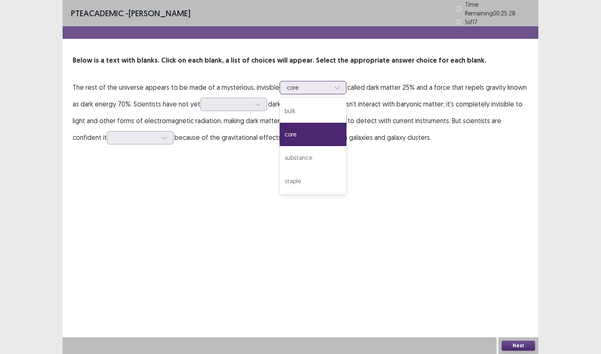
click at [295, 86] on div at bounding box center [308, 87] width 43 height 8
click at [318, 89] on div "core" at bounding box center [308, 87] width 43 height 13
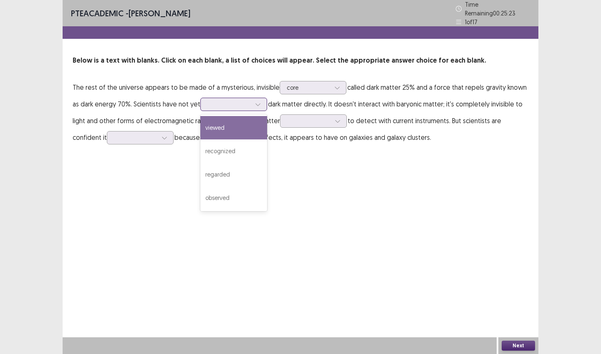
click at [209, 104] on div at bounding box center [228, 104] width 43 height 8
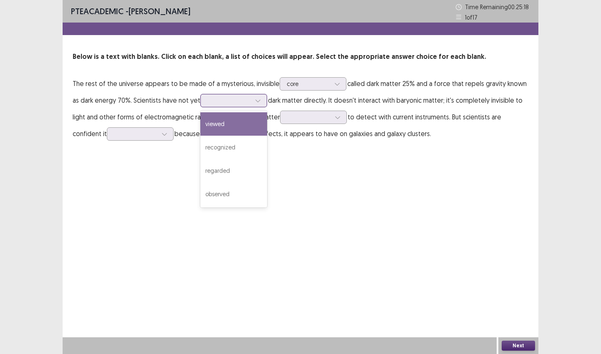
click at [221, 121] on div "viewed" at bounding box center [233, 123] width 67 height 23
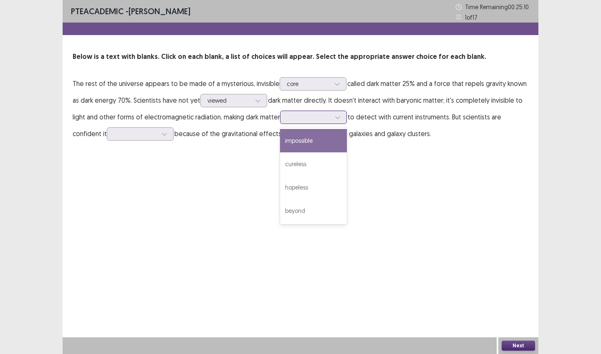
click at [297, 120] on div at bounding box center [308, 117] width 43 height 8
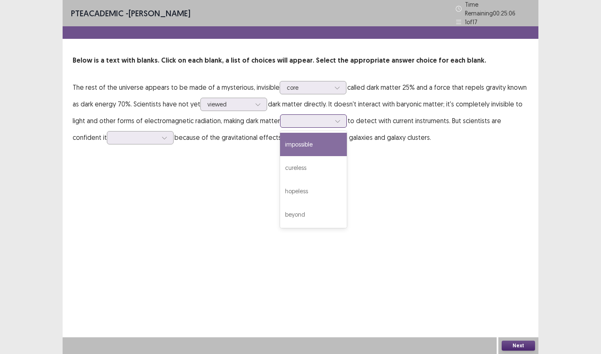
click at [297, 140] on div "impossible" at bounding box center [313, 144] width 67 height 23
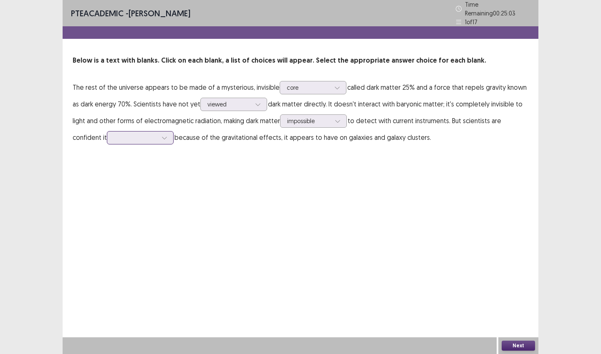
click at [124, 136] on div at bounding box center [135, 138] width 43 height 8
click at [119, 198] on div "exists" at bounding box center [140, 207] width 67 height 23
click at [510, 345] on button "Next" at bounding box center [518, 346] width 33 height 10
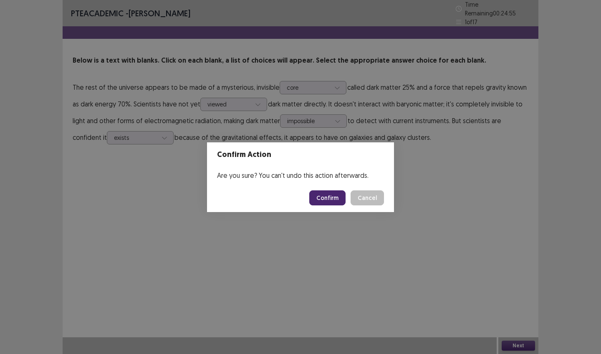
click at [325, 199] on button "Confirm" at bounding box center [327, 197] width 36 height 15
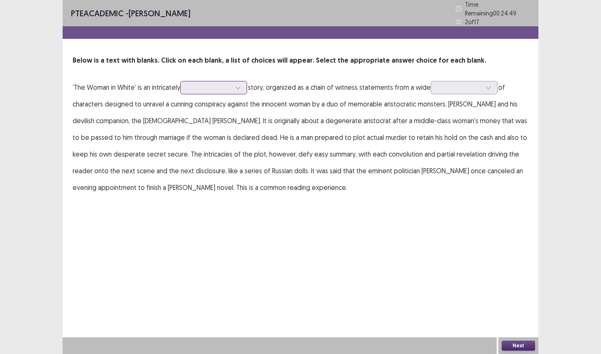
click at [194, 86] on div at bounding box center [208, 87] width 43 height 8
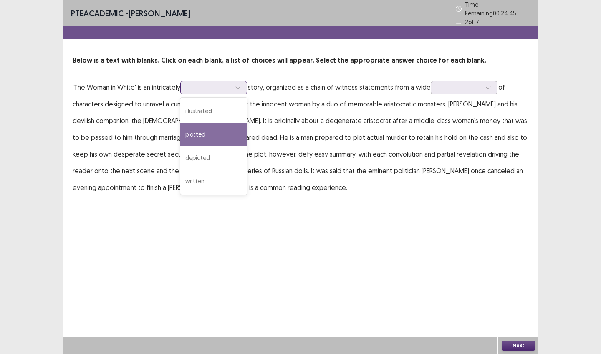
click at [196, 126] on div "plotted" at bounding box center [213, 134] width 67 height 23
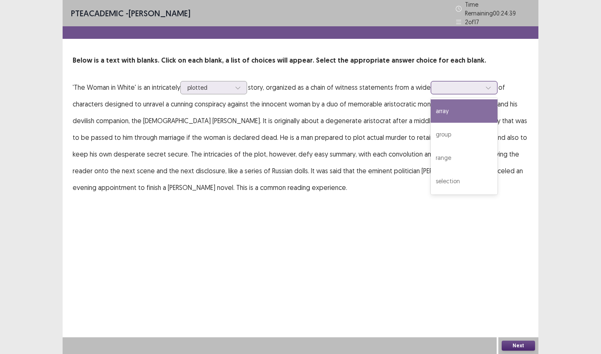
click at [447, 84] on div at bounding box center [459, 87] width 43 height 8
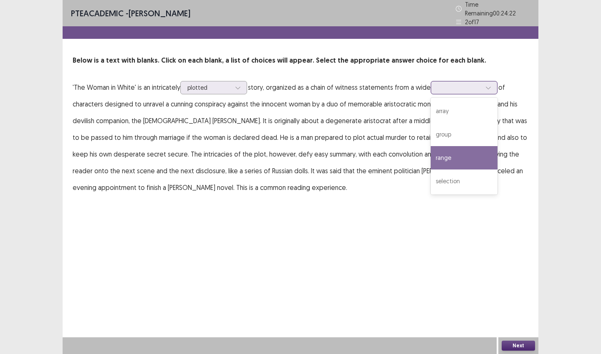
click at [446, 148] on div "range" at bounding box center [464, 157] width 67 height 23
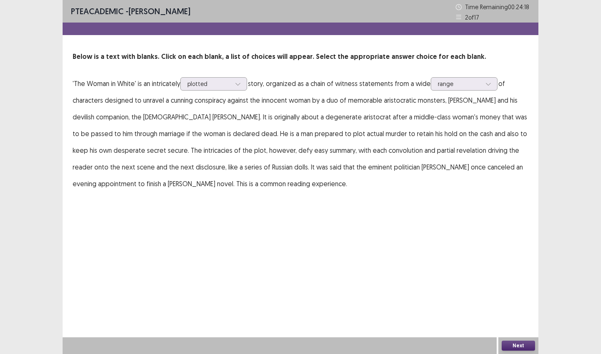
drag, startPoint x: 515, startPoint y: 343, endPoint x: 464, endPoint y: 288, distance: 75.3
click at [464, 288] on div "PTE academic - [PERSON_NAME] Time Remaining 00 : 24 : 18 2 of 17 Below is a tex…" at bounding box center [301, 177] width 476 height 354
click at [518, 341] on button "Next" at bounding box center [518, 346] width 33 height 10
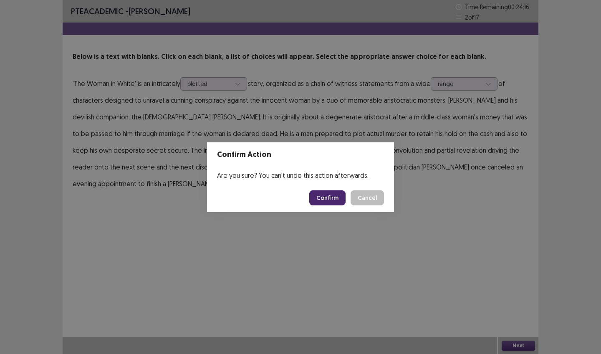
click at [336, 197] on button "Confirm" at bounding box center [327, 197] width 36 height 15
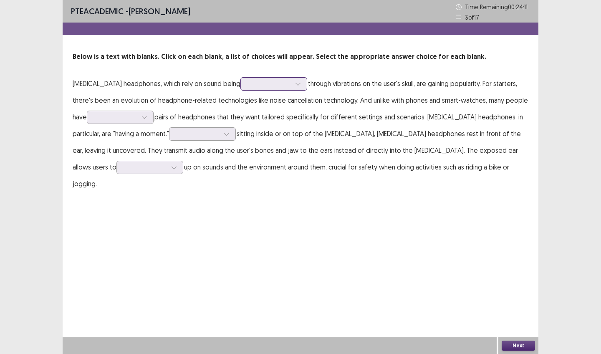
click at [248, 86] on div at bounding box center [273, 83] width 67 height 13
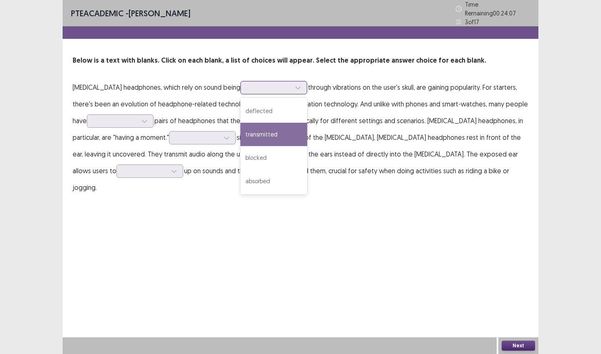
drag, startPoint x: 263, startPoint y: 124, endPoint x: 267, endPoint y: 122, distance: 4.3
click at [263, 124] on div "transmitted" at bounding box center [273, 134] width 67 height 23
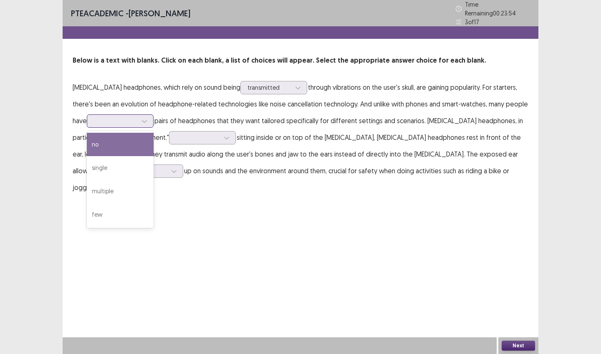
click at [110, 120] on div at bounding box center [115, 121] width 43 height 8
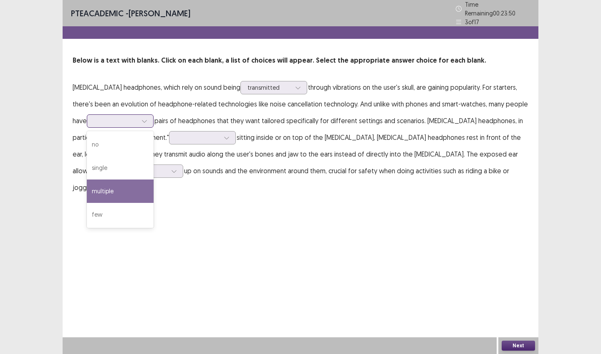
click at [111, 190] on div "multiple" at bounding box center [120, 190] width 67 height 23
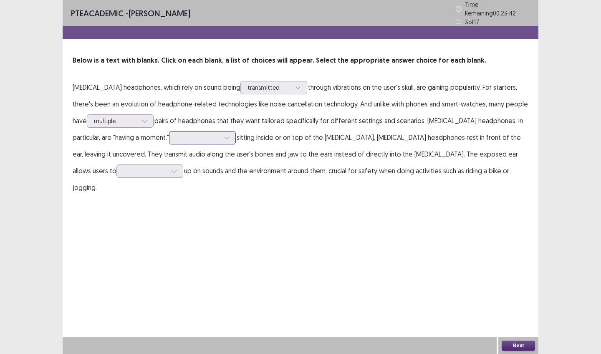
click at [187, 136] on div at bounding box center [197, 138] width 43 height 8
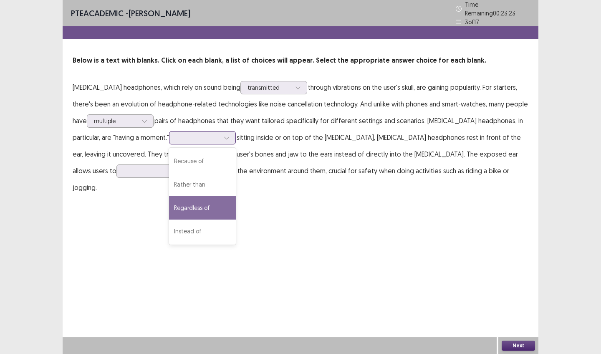
click at [204, 200] on div "Regardless of" at bounding box center [202, 207] width 67 height 23
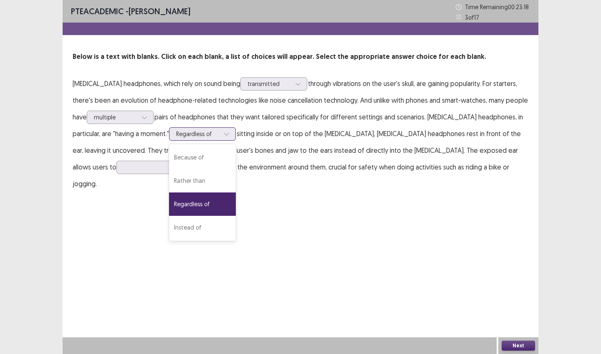
click at [215, 138] on div at bounding box center [197, 134] width 43 height 8
click at [214, 208] on div "Regardless of" at bounding box center [202, 203] width 67 height 23
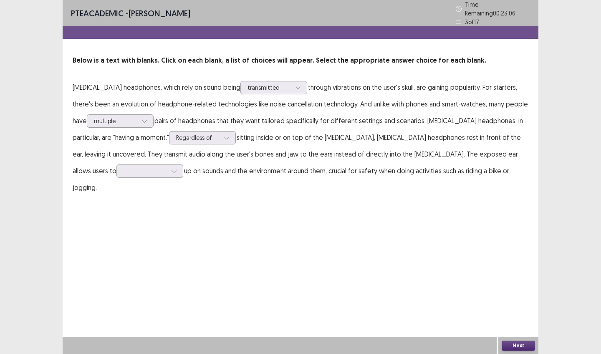
click at [145, 164] on p "[MEDICAL_DATA] headphones, which rely on sound being transmitted through vibrat…" at bounding box center [301, 137] width 456 height 117
click at [168, 165] on div at bounding box center [174, 171] width 13 height 13
click at [116, 197] on div "pick" at bounding box center [149, 194] width 67 height 23
click at [124, 169] on div at bounding box center [145, 171] width 43 height 8
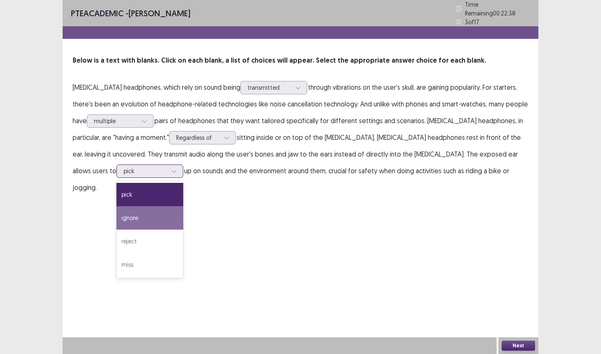
click at [116, 212] on div "ignore" at bounding box center [149, 217] width 67 height 23
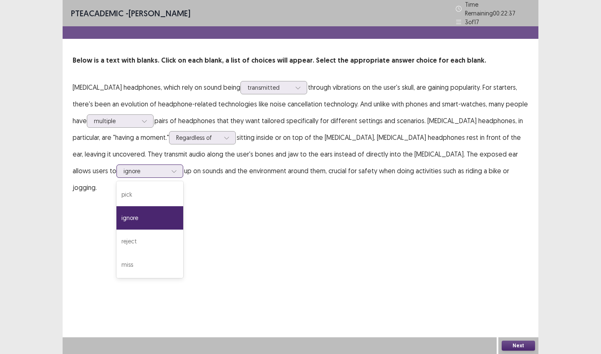
click at [124, 167] on div at bounding box center [145, 171] width 43 height 8
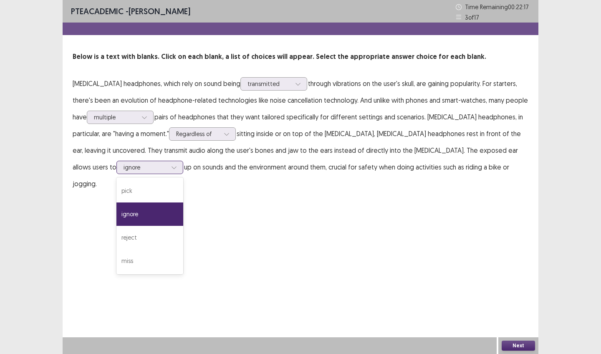
click at [116, 217] on div "ignore" at bounding box center [149, 213] width 67 height 23
click at [515, 343] on button "Next" at bounding box center [518, 346] width 33 height 10
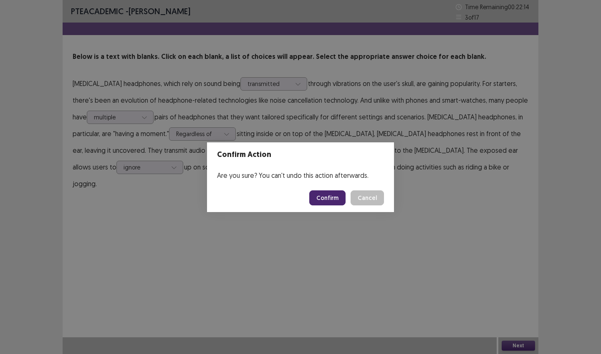
click at [325, 202] on button "Confirm" at bounding box center [327, 197] width 36 height 15
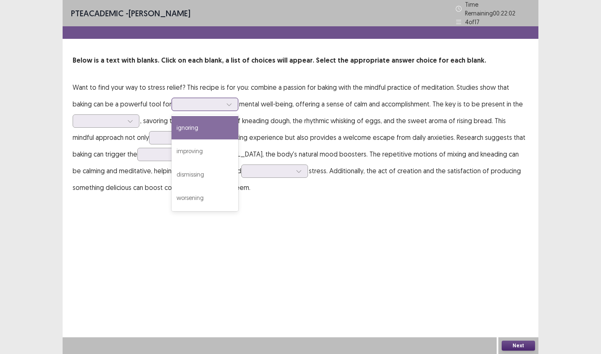
click at [179, 102] on div at bounding box center [200, 104] width 43 height 8
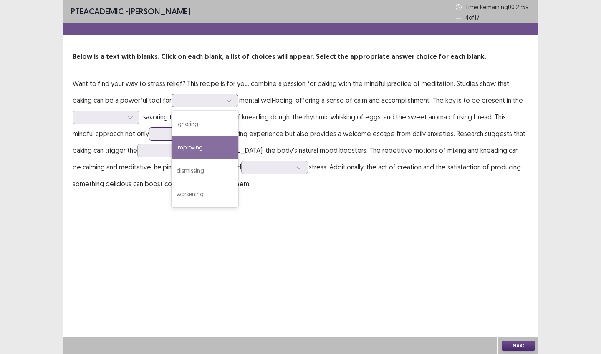
click at [172, 141] on div "improving" at bounding box center [205, 147] width 67 height 23
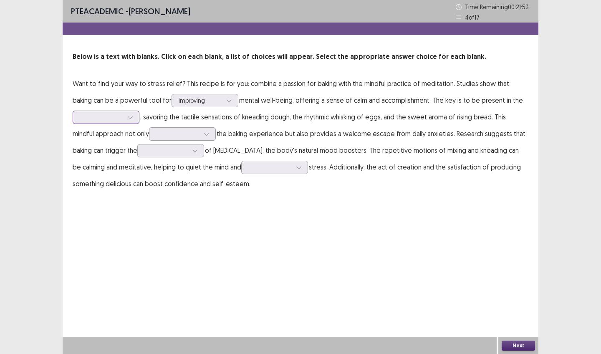
click at [92, 119] on div at bounding box center [101, 117] width 43 height 8
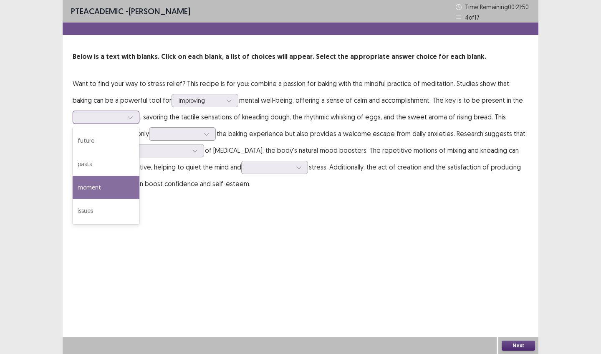
click at [95, 181] on div "moment" at bounding box center [106, 187] width 67 height 23
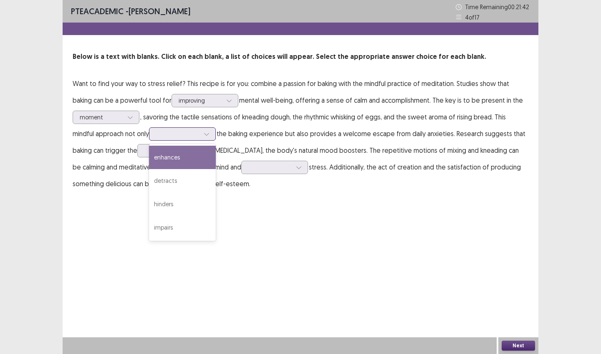
click at [156, 135] on div at bounding box center [177, 134] width 43 height 8
click at [151, 162] on div "enhances" at bounding box center [182, 157] width 67 height 23
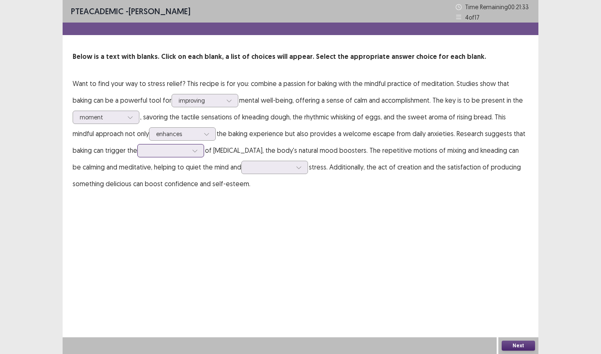
click at [145, 155] on div at bounding box center [166, 151] width 45 height 10
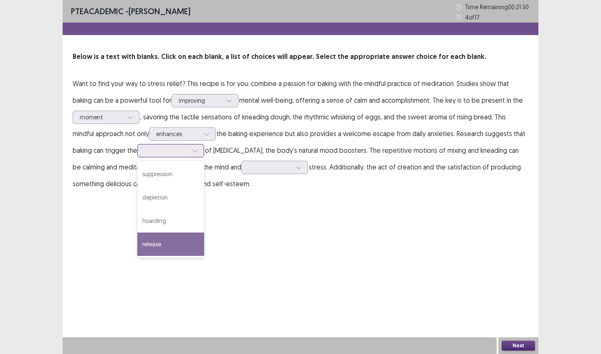
click at [145, 237] on div "release" at bounding box center [170, 243] width 67 height 23
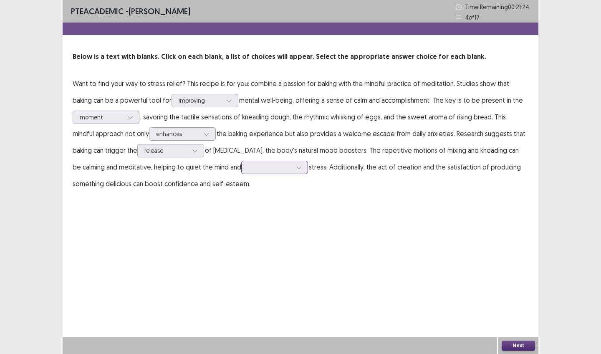
click at [248, 170] on div at bounding box center [269, 167] width 43 height 8
click at [241, 220] on div "reduce" at bounding box center [274, 213] width 67 height 23
click at [511, 343] on button "Next" at bounding box center [518, 346] width 33 height 10
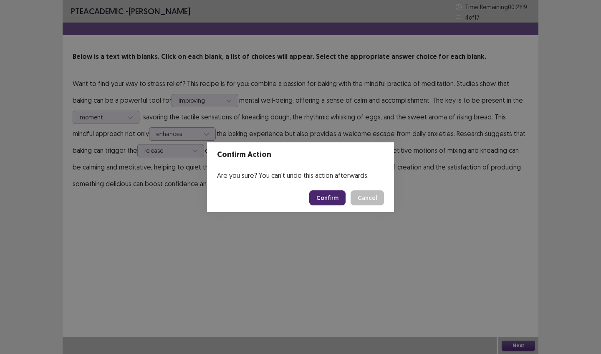
click at [331, 198] on button "Confirm" at bounding box center [327, 197] width 36 height 15
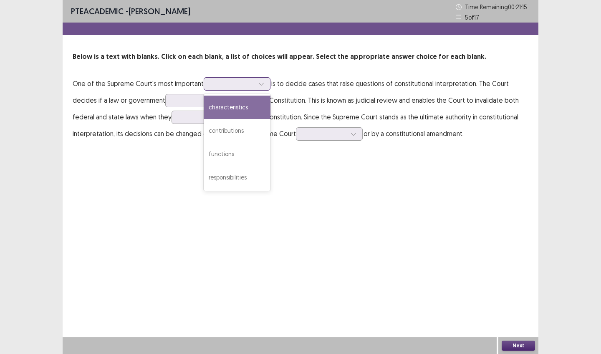
click at [211, 86] on div at bounding box center [232, 84] width 43 height 8
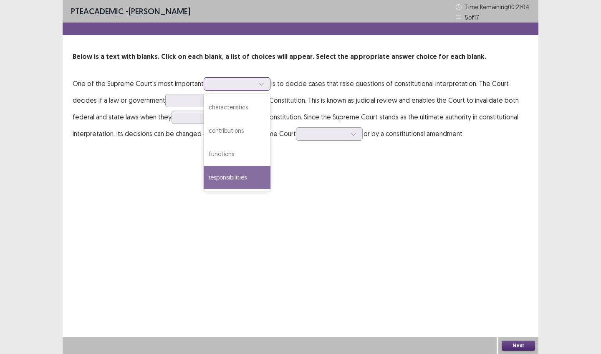
click at [222, 172] on div "responsibilities" at bounding box center [237, 177] width 67 height 23
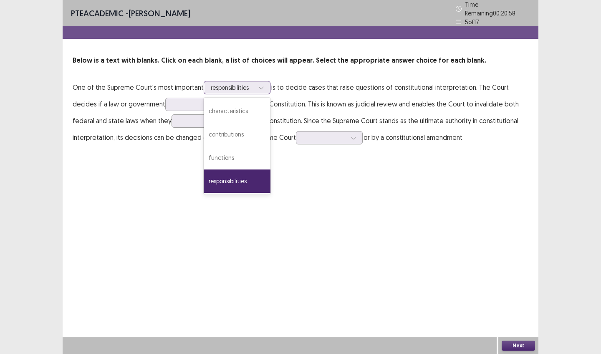
click at [246, 87] on div at bounding box center [232, 87] width 43 height 8
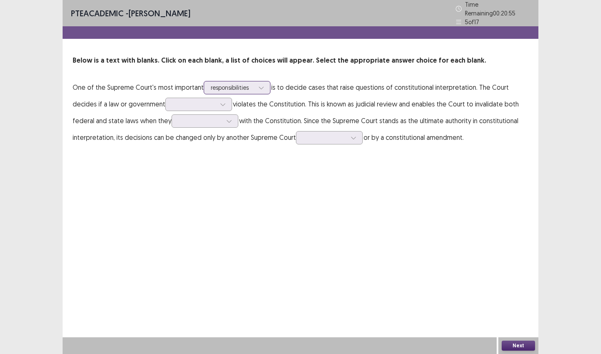
click at [247, 87] on div at bounding box center [232, 87] width 43 height 8
click at [172, 100] on div at bounding box center [193, 104] width 43 height 8
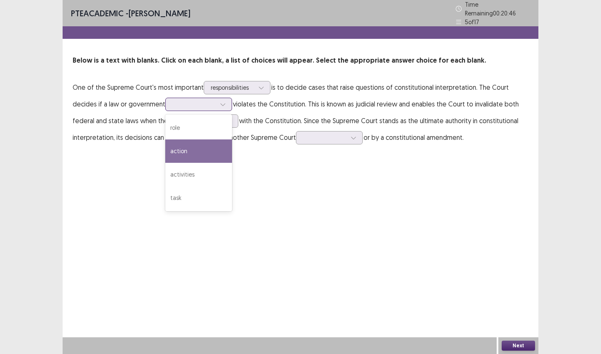
click at [165, 144] on div "action" at bounding box center [198, 150] width 67 height 23
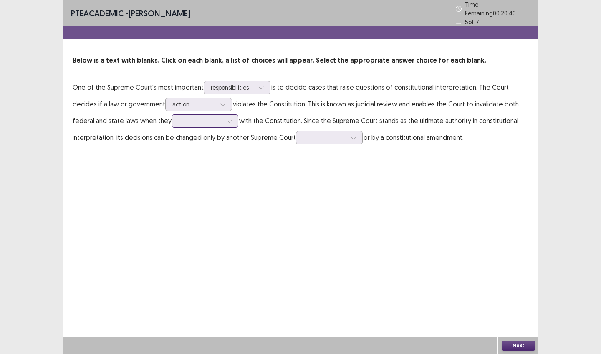
click at [179, 119] on div at bounding box center [200, 121] width 43 height 8
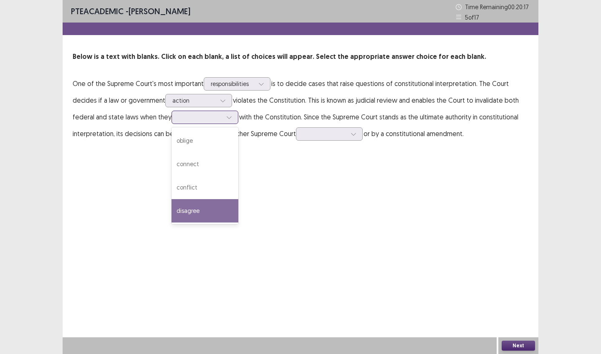
click at [172, 206] on div "disagree" at bounding box center [205, 210] width 67 height 23
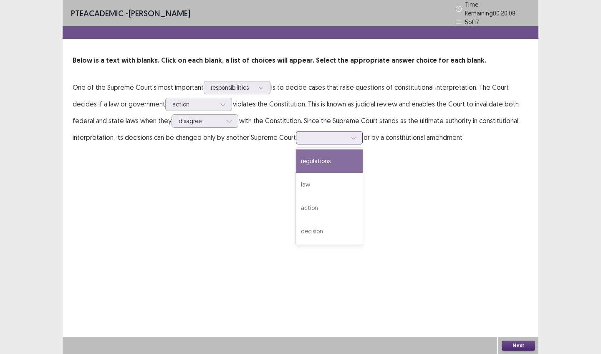
click at [303, 136] on div at bounding box center [324, 138] width 43 height 8
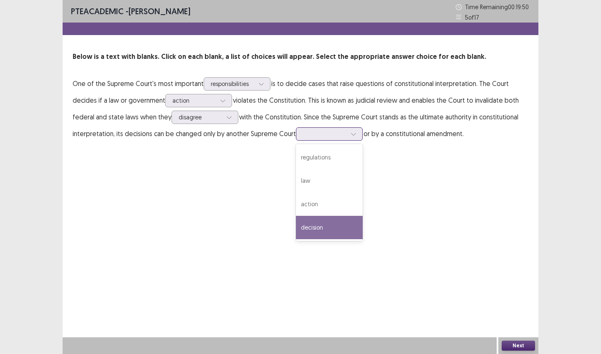
click at [296, 225] on div "decision" at bounding box center [329, 227] width 67 height 23
click at [511, 339] on div "Next" at bounding box center [518, 345] width 40 height 17
click at [511, 343] on button "Next" at bounding box center [518, 346] width 33 height 10
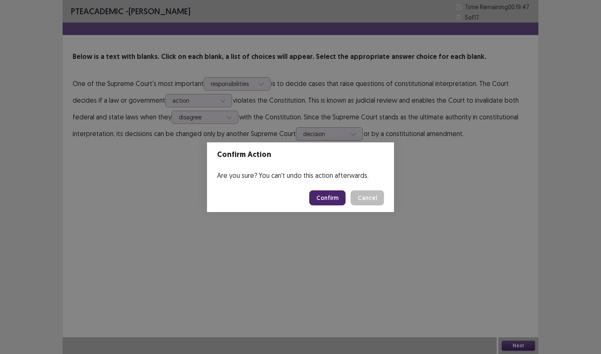
click at [316, 200] on button "Confirm" at bounding box center [327, 197] width 36 height 15
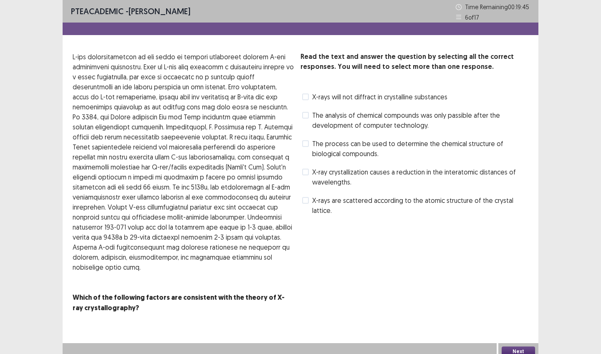
click at [308, 144] on span at bounding box center [305, 143] width 7 height 7
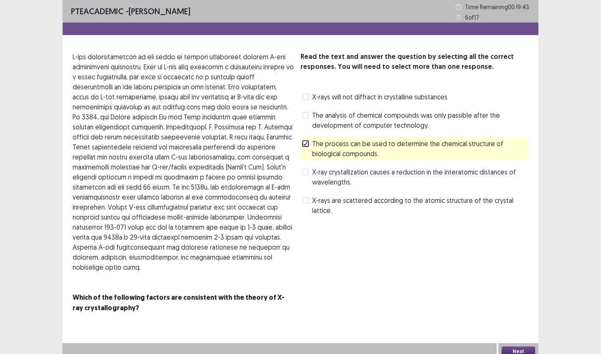
click at [526, 346] on button "Next" at bounding box center [518, 351] width 33 height 10
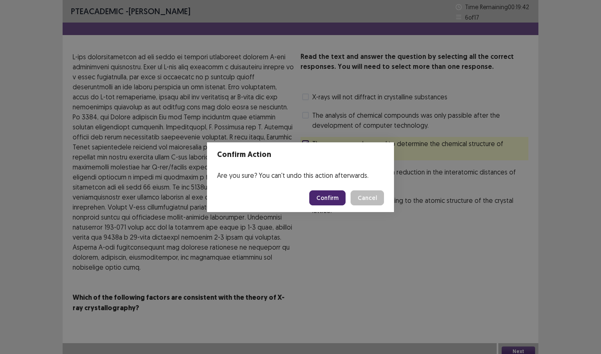
click at [329, 195] on button "Confirm" at bounding box center [327, 197] width 36 height 15
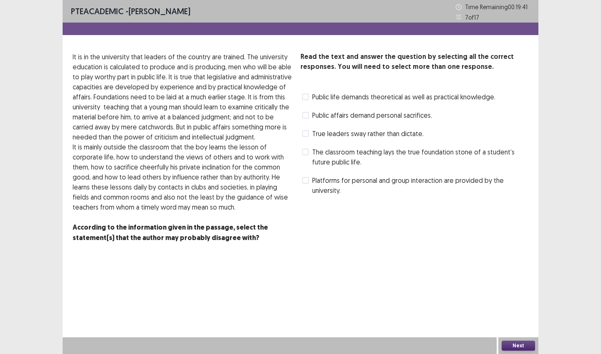
click at [307, 133] on span at bounding box center [305, 133] width 7 height 7
click at [515, 344] on button "Next" at bounding box center [518, 346] width 33 height 10
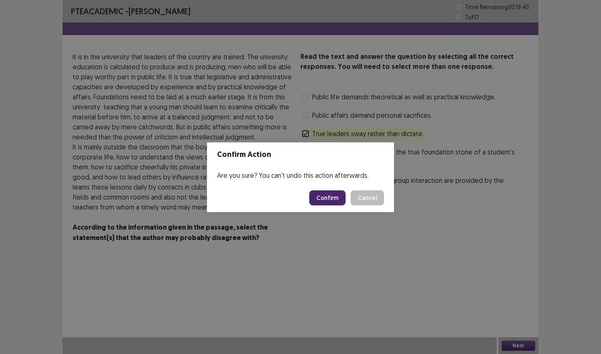
click at [325, 204] on button "Confirm" at bounding box center [327, 197] width 36 height 15
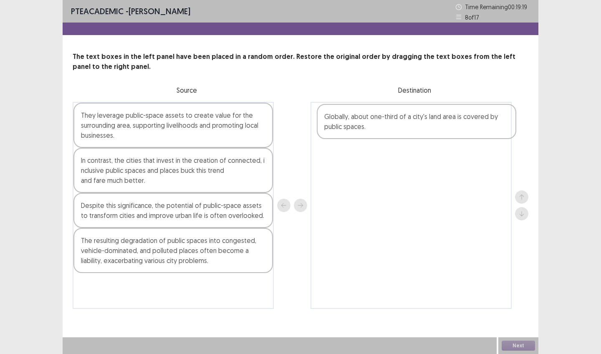
drag, startPoint x: 164, startPoint y: 126, endPoint x: 412, endPoint y: 128, distance: 248.3
click at [412, 128] on div "Globally, about one-third of a city's land area is covered by public spaces. Th…" at bounding box center [301, 205] width 456 height 207
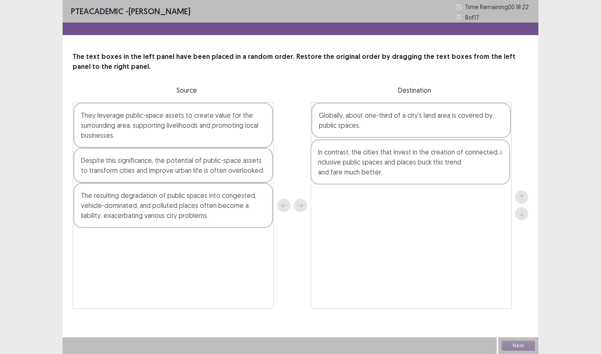
drag, startPoint x: 179, startPoint y: 167, endPoint x: 419, endPoint y: 159, distance: 240.6
click at [419, 159] on div "They leverage public-space assets to create value for the surrounding area, sup…" at bounding box center [301, 205] width 456 height 207
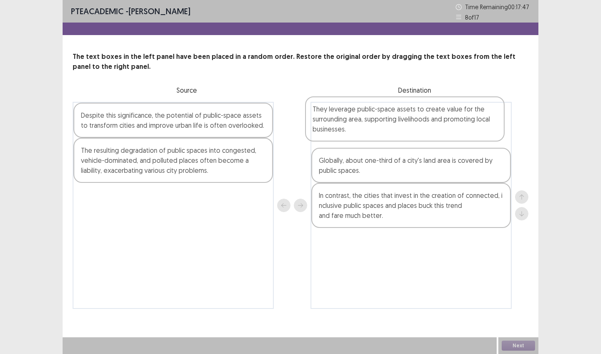
drag, startPoint x: 180, startPoint y: 128, endPoint x: 417, endPoint y: 121, distance: 237.2
click at [417, 121] on div "They leverage public-space assets to create value for the surrounding area, sup…" at bounding box center [301, 205] width 456 height 207
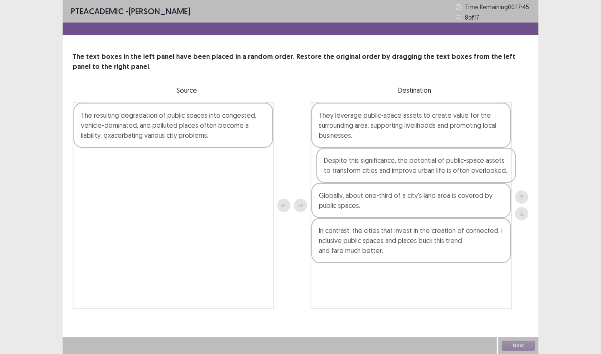
drag, startPoint x: 168, startPoint y: 124, endPoint x: 414, endPoint y: 169, distance: 250.4
click at [414, 169] on div "Despite this significance, the potential of public-space assets to transform ci…" at bounding box center [301, 205] width 456 height 207
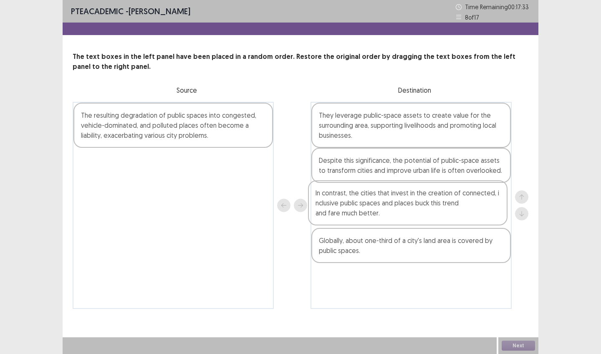
drag, startPoint x: 392, startPoint y: 250, endPoint x: 388, endPoint y: 210, distance: 40.2
click at [388, 210] on div "They leverage public-space assets to create value for the surrounding area, sup…" at bounding box center [411, 205] width 201 height 207
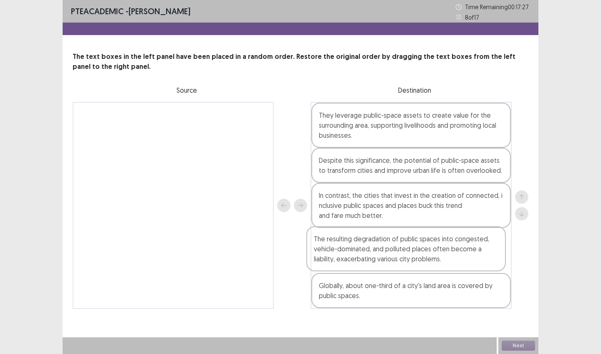
drag, startPoint x: 196, startPoint y: 129, endPoint x: 437, endPoint y: 257, distance: 272.6
click at [437, 257] on div "The resulting degradation of public spaces into congested, vehicle-dominated, a…" at bounding box center [301, 205] width 456 height 207
click at [515, 344] on button "Next" at bounding box center [518, 346] width 33 height 10
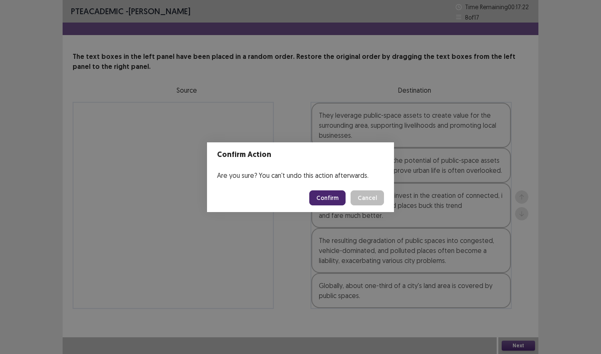
click at [338, 198] on button "Confirm" at bounding box center [327, 197] width 36 height 15
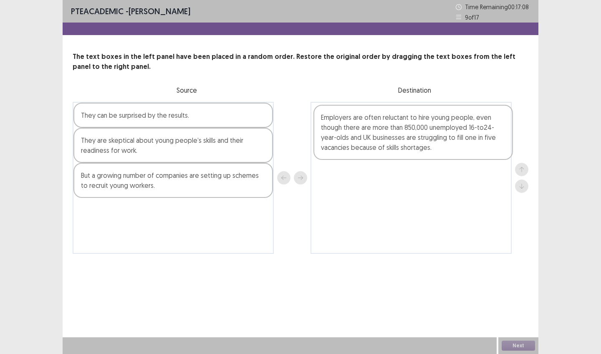
drag, startPoint x: 207, startPoint y: 140, endPoint x: 413, endPoint y: 141, distance: 205.3
click at [413, 141] on div "Employers are often reluctant to hire young people, even though there are more …" at bounding box center [301, 178] width 456 height 152
click at [176, 150] on div "They are skeptical about young people’s skills and their readiness for work." at bounding box center [173, 145] width 200 height 35
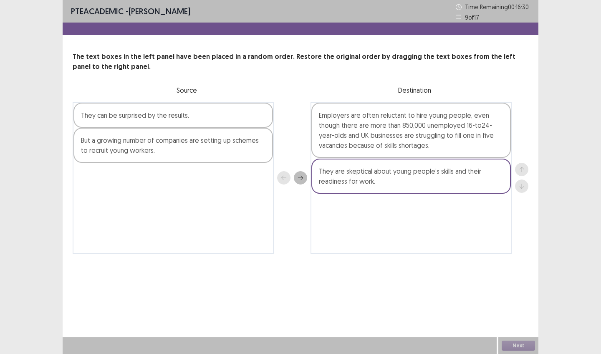
drag, startPoint x: 176, startPoint y: 150, endPoint x: 417, endPoint y: 181, distance: 243.6
click at [417, 181] on div "They can be surprised by the results. They are skeptical about young people’s s…" at bounding box center [301, 178] width 456 height 152
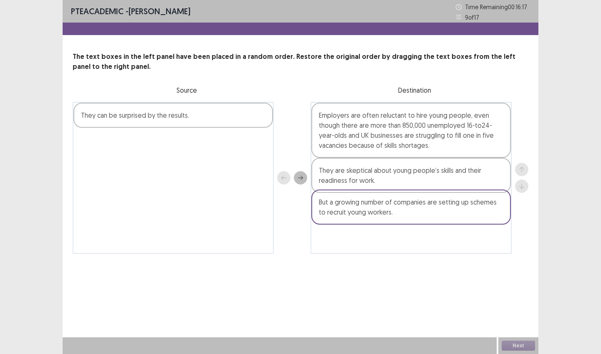
drag, startPoint x: 182, startPoint y: 155, endPoint x: 428, endPoint y: 217, distance: 253.1
click at [428, 217] on div "They can be surprised by the results. But a growing number of companies are set…" at bounding box center [301, 178] width 456 height 152
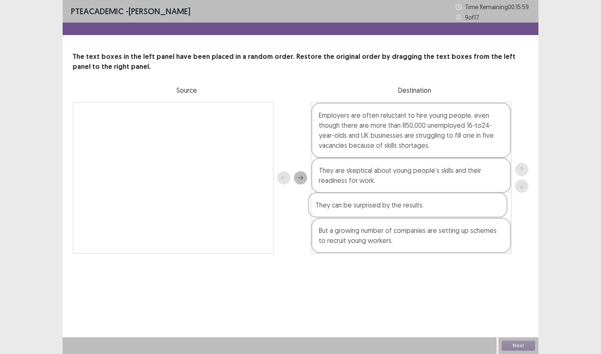
drag, startPoint x: 151, startPoint y: 114, endPoint x: 388, endPoint y: 205, distance: 254.3
click at [388, 205] on div "They can be surprised by the results. Employers are often reluctant to hire you…" at bounding box center [301, 178] width 456 height 152
click at [520, 347] on button "Next" at bounding box center [518, 346] width 33 height 10
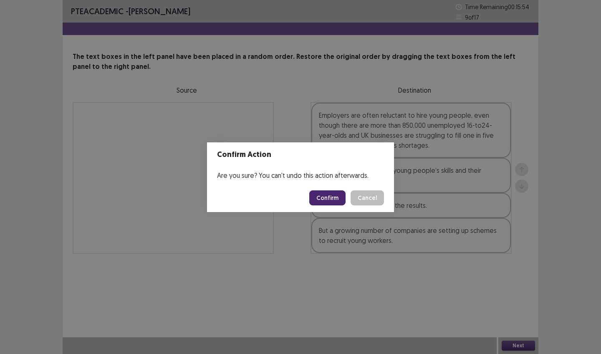
click at [326, 200] on button "Confirm" at bounding box center [327, 197] width 36 height 15
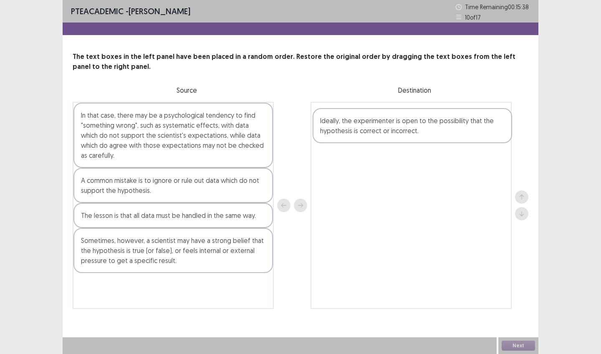
drag, startPoint x: 148, startPoint y: 228, endPoint x: 390, endPoint y: 133, distance: 260.1
click at [390, 133] on div "In that case, there may be a psychological tendency to find "something wrong", …" at bounding box center [301, 205] width 456 height 207
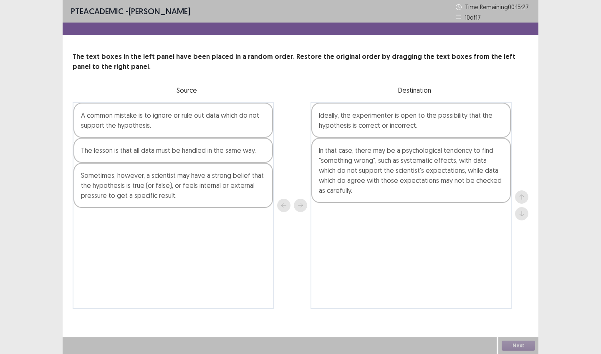
drag, startPoint x: 157, startPoint y: 128, endPoint x: 398, endPoint y: 163, distance: 243.0
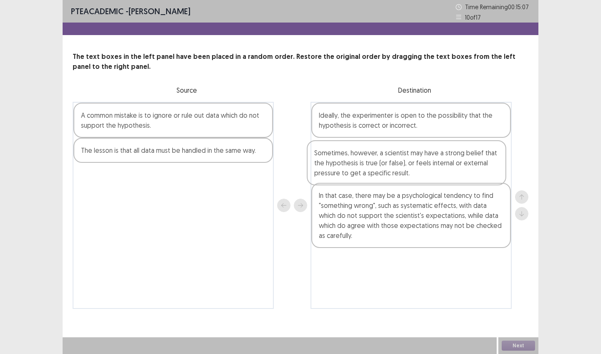
drag, startPoint x: 204, startPoint y: 195, endPoint x: 442, endPoint y: 172, distance: 238.6
click at [442, 172] on div "A common mistake is to ignore or rule out data which do not support the hypothe…" at bounding box center [301, 205] width 456 height 207
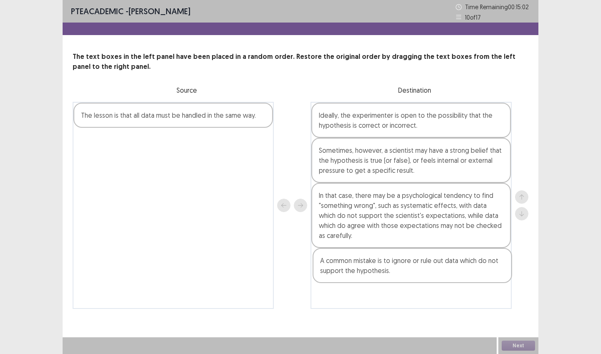
drag, startPoint x: 166, startPoint y: 126, endPoint x: 394, endPoint y: 259, distance: 264.1
click at [407, 271] on div "A common mistake is to ignore or rule out data which do not support the hypothe…" at bounding box center [301, 205] width 456 height 207
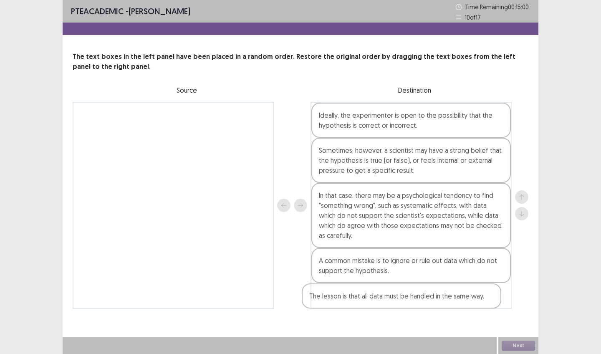
drag, startPoint x: 225, startPoint y: 120, endPoint x: 457, endPoint y: 309, distance: 300.2
click at [457, 309] on div "PTE academic - [PERSON_NAME] Time Remaining 00 : 15 : 00 10 of 17 The text boxe…" at bounding box center [301, 163] width 476 height 326
click at [520, 343] on button "Next" at bounding box center [518, 346] width 33 height 10
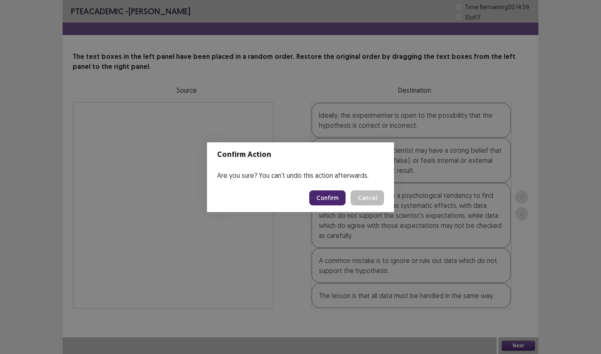
click at [331, 201] on button "Confirm" at bounding box center [327, 197] width 36 height 15
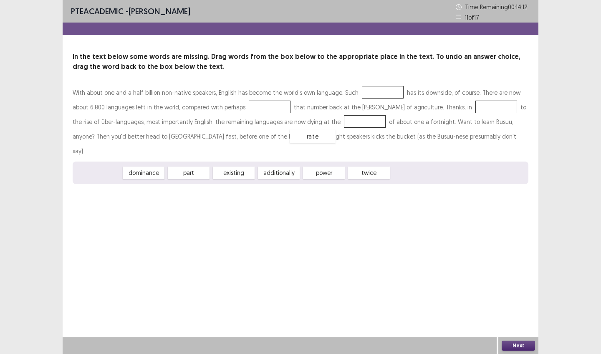
drag, startPoint x: 111, startPoint y: 157, endPoint x: 324, endPoint y: 121, distance: 215.9
drag, startPoint x: 285, startPoint y: 158, endPoint x: 375, endPoint y: 91, distance: 112.4
drag, startPoint x: 286, startPoint y: 161, endPoint x: 255, endPoint y: 109, distance: 60.6
click at [363, 91] on span "power" at bounding box center [383, 92] width 42 height 13
drag, startPoint x: 363, startPoint y: 91, endPoint x: 432, endPoint y: 105, distance: 70.6
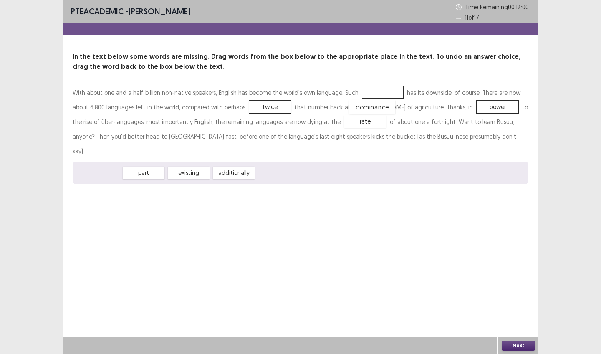
drag, startPoint x: 97, startPoint y: 161, endPoint x: 371, endPoint y: 95, distance: 281.6
drag, startPoint x: 386, startPoint y: 93, endPoint x: 378, endPoint y: 160, distance: 68.1
drag, startPoint x: 442, startPoint y: 106, endPoint x: 389, endPoint y: 96, distance: 54.0
click at [385, 96] on p "With about one and a half billion non-native speakers, English has become the w…" at bounding box center [301, 121] width 456 height 73
drag, startPoint x: 415, startPoint y: 106, endPoint x: 360, endPoint y: 88, distance: 58.1
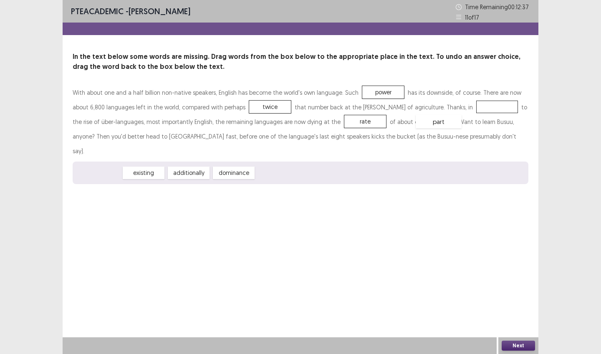
drag, startPoint x: 109, startPoint y: 160, endPoint x: 450, endPoint y: 109, distance: 344.0
drag, startPoint x: 450, startPoint y: 109, endPoint x: 394, endPoint y: 158, distance: 74.5
drag, startPoint x: 149, startPoint y: 155, endPoint x: 453, endPoint y: 104, distance: 308.2
click at [518, 346] on button "Next" at bounding box center [518, 346] width 33 height 10
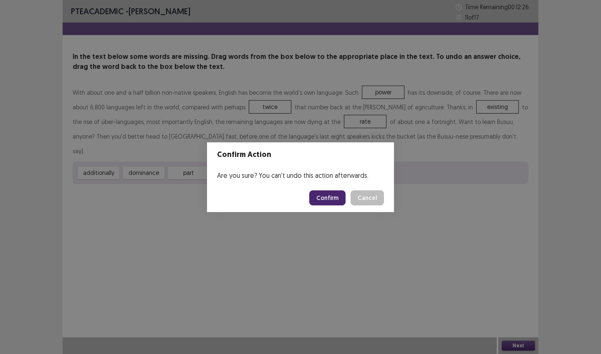
click at [329, 200] on button "Confirm" at bounding box center [327, 197] width 36 height 15
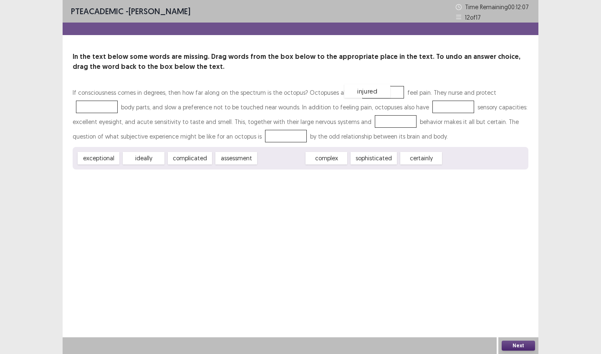
drag, startPoint x: 296, startPoint y: 158, endPoint x: 384, endPoint y: 92, distance: 110.3
drag, startPoint x: 275, startPoint y: 157, endPoint x: 370, endPoint y: 122, distance: 101.4
click at [193, 157] on span "complicated" at bounding box center [197, 155] width 49 height 14
drag, startPoint x: 148, startPoint y: 157, endPoint x: 254, endPoint y: 136, distance: 107.6
drag, startPoint x: 236, startPoint y: 138, endPoint x: 312, endPoint y: 161, distance: 79.6
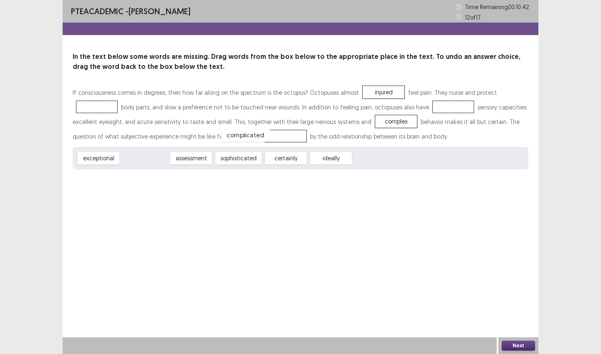
drag, startPoint x: 151, startPoint y: 159, endPoint x: 251, endPoint y: 136, distance: 103.2
drag, startPoint x: 397, startPoint y: 116, endPoint x: 442, endPoint y: 109, distance: 45.4
drag, startPoint x: 447, startPoint y: 109, endPoint x: 385, endPoint y: 122, distance: 63.3
drag, startPoint x: 274, startPoint y: 131, endPoint x: 457, endPoint y: 103, distance: 184.9
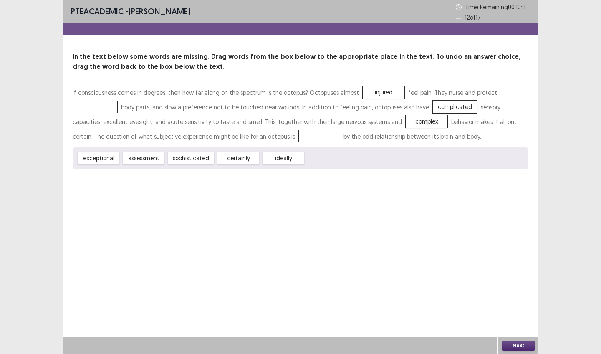
click at [380, 108] on p "If consciousness comes in degrees, then how far along on the spectrum is the oc…" at bounding box center [301, 114] width 456 height 58
drag, startPoint x: 441, startPoint y: 109, endPoint x: 237, endPoint y: 136, distance: 206.4
drag, startPoint x: 115, startPoint y: 157, endPoint x: 459, endPoint y: 107, distance: 348.0
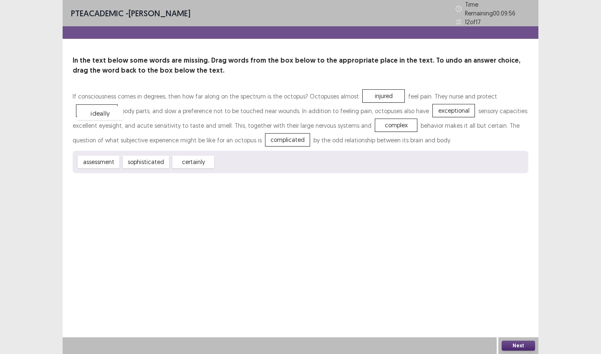
drag, startPoint x: 241, startPoint y: 159, endPoint x: 104, endPoint y: 109, distance: 146.3
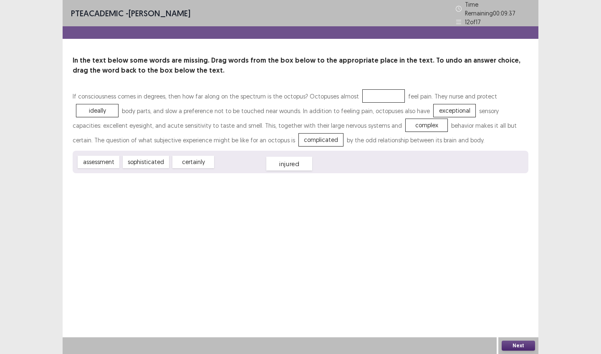
drag, startPoint x: 386, startPoint y: 96, endPoint x: 292, endPoint y: 164, distance: 116.1
drag, startPoint x: 103, startPoint y: 109, endPoint x: 375, endPoint y: 95, distance: 272.1
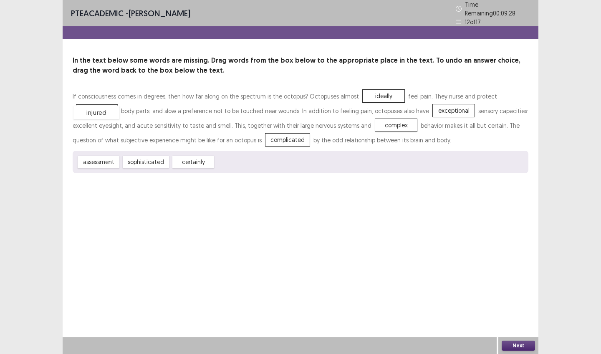
drag, startPoint x: 237, startPoint y: 156, endPoint x: 96, endPoint y: 106, distance: 149.7
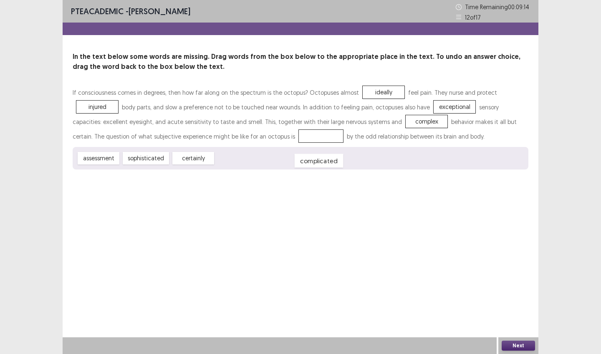
drag, startPoint x: 244, startPoint y: 135, endPoint x: 242, endPoint y: 160, distance: 25.1
drag, startPoint x: 160, startPoint y: 161, endPoint x: 240, endPoint y: 145, distance: 81.4
click at [241, 144] on div "If consciousness comes in degrees, then how far along on the spectrum is the oc…" at bounding box center [301, 127] width 456 height 84
drag, startPoint x: 161, startPoint y: 156, endPoint x: 267, endPoint y: 134, distance: 108.8
click at [515, 345] on button "Next" at bounding box center [518, 346] width 33 height 10
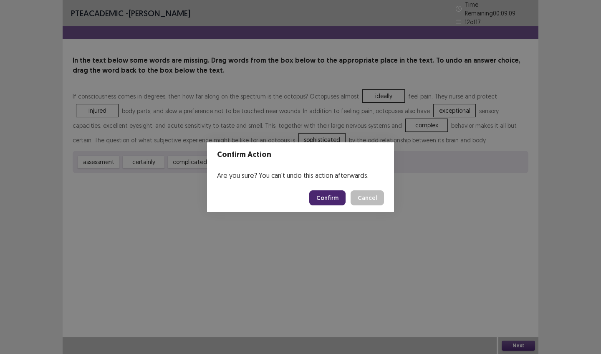
click at [323, 198] on button "Confirm" at bounding box center [327, 197] width 36 height 15
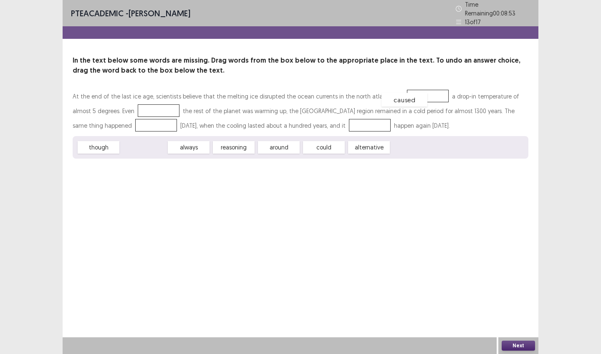
drag, startPoint x: 133, startPoint y: 146, endPoint x: 394, endPoint y: 98, distance: 265.2
drag, startPoint x: 112, startPoint y: 141, endPoint x: 146, endPoint y: 106, distance: 49.9
drag, startPoint x: 181, startPoint y: 146, endPoint x: 85, endPoint y: 126, distance: 98.1
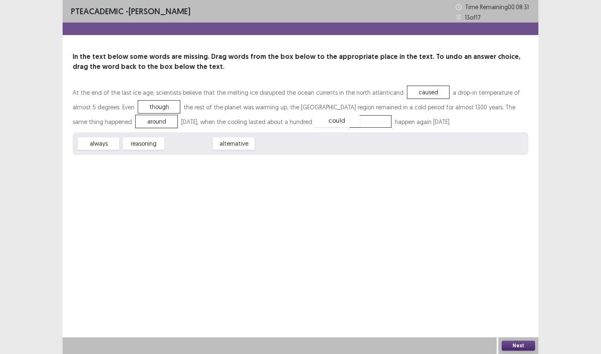
drag, startPoint x: 180, startPoint y: 144, endPoint x: 327, endPoint y: 121, distance: 149.0
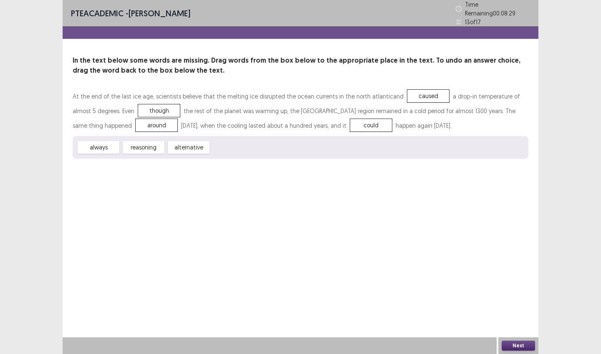
click at [510, 342] on button "Next" at bounding box center [518, 346] width 33 height 10
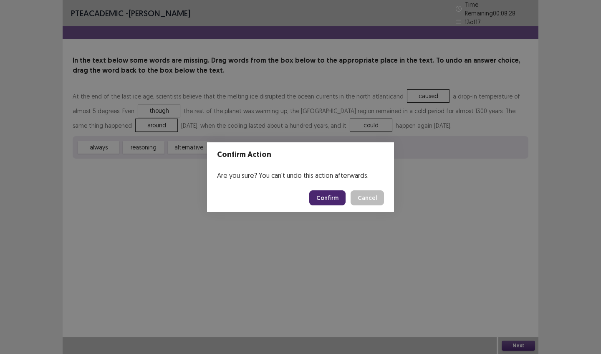
click at [318, 201] on button "Confirm" at bounding box center [327, 197] width 36 height 15
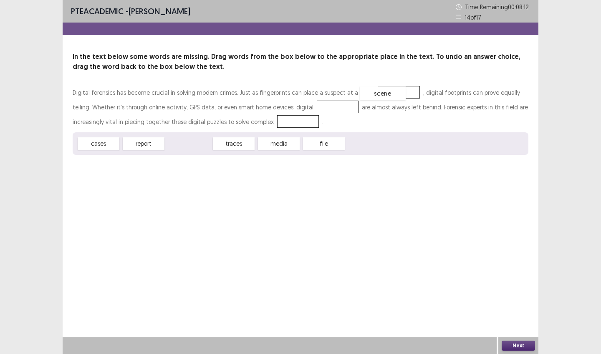
drag, startPoint x: 184, startPoint y: 142, endPoint x: 379, endPoint y: 91, distance: 200.6
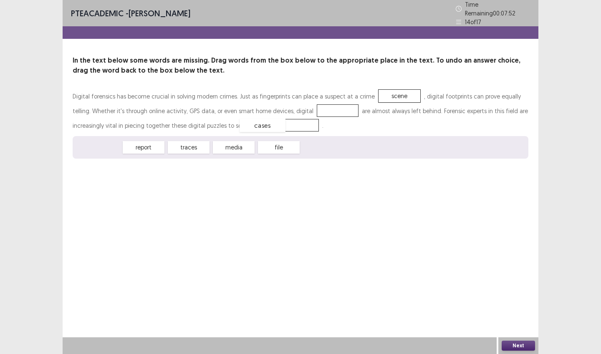
drag, startPoint x: 98, startPoint y: 146, endPoint x: 262, endPoint y: 124, distance: 165.5
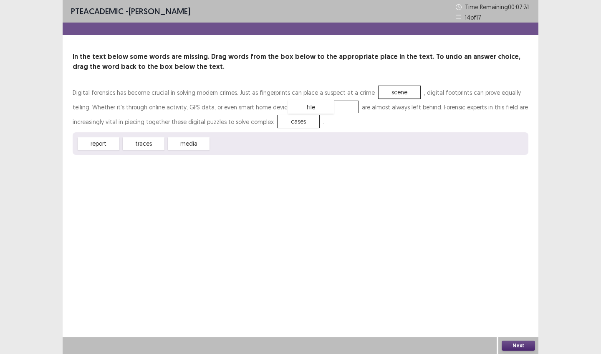
drag, startPoint x: 244, startPoint y: 134, endPoint x: 305, endPoint y: 106, distance: 66.9
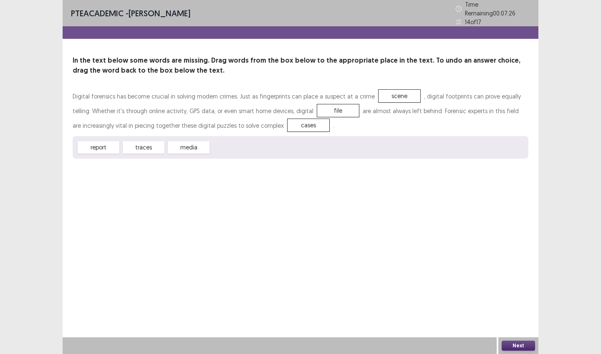
click at [510, 346] on button "Next" at bounding box center [518, 346] width 33 height 10
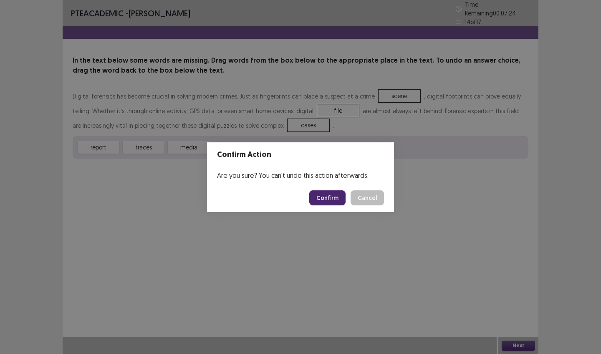
click at [334, 193] on button "Confirm" at bounding box center [327, 197] width 36 height 15
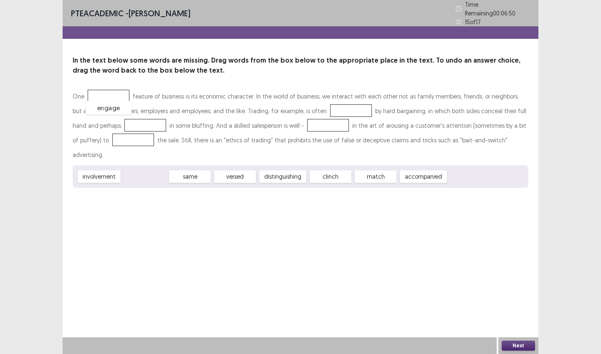
drag, startPoint x: 142, startPoint y: 160, endPoint x: 106, endPoint y: 91, distance: 77.9
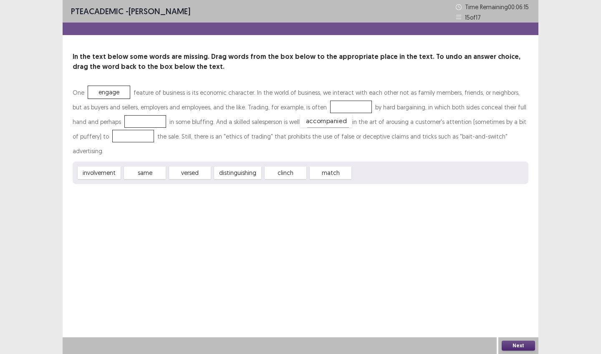
drag, startPoint x: 374, startPoint y: 159, endPoint x: 322, endPoint y: 106, distance: 73.8
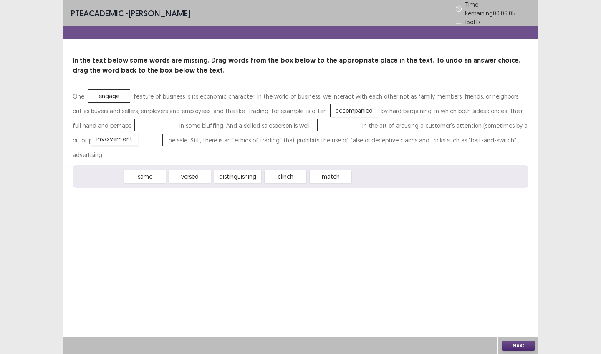
drag, startPoint x: 112, startPoint y: 160, endPoint x: 128, endPoint y: 122, distance: 41.0
drag, startPoint x: 151, startPoint y: 163, endPoint x: 300, endPoint y: 127, distance: 152.9
click at [518, 346] on button "Next" at bounding box center [518, 346] width 33 height 10
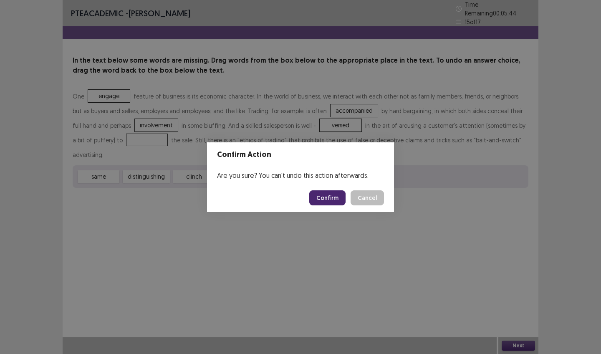
click at [318, 197] on button "Confirm" at bounding box center [327, 197] width 36 height 15
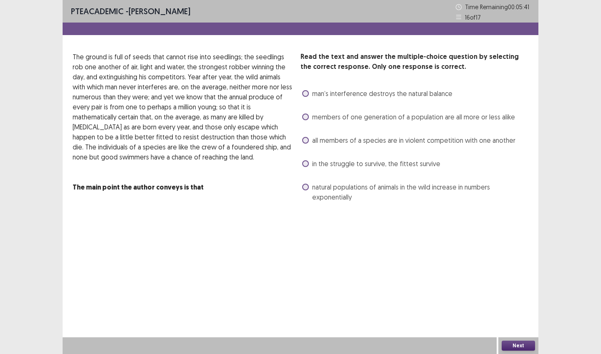
click at [309, 141] on label "all members of a species are in violent competition with one another" at bounding box center [408, 140] width 213 height 10
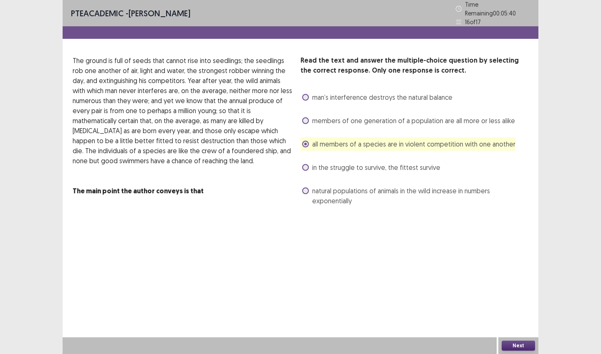
click at [517, 341] on button "Next" at bounding box center [518, 346] width 33 height 10
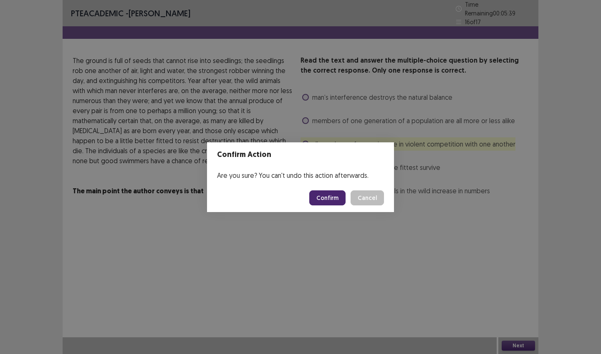
click at [323, 196] on button "Confirm" at bounding box center [327, 197] width 36 height 15
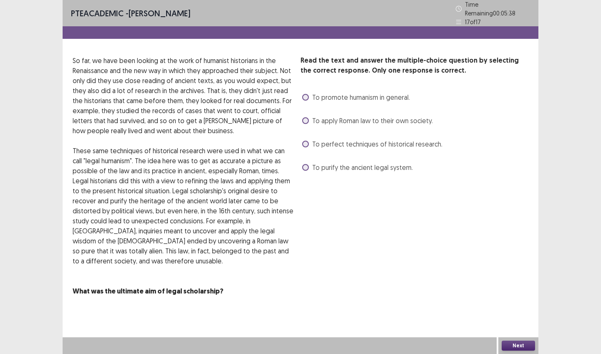
drag, startPoint x: 307, startPoint y: 139, endPoint x: 323, endPoint y: 152, distance: 20.1
click at [307, 141] on span at bounding box center [305, 144] width 7 height 7
click at [518, 343] on button "Next" at bounding box center [518, 346] width 33 height 10
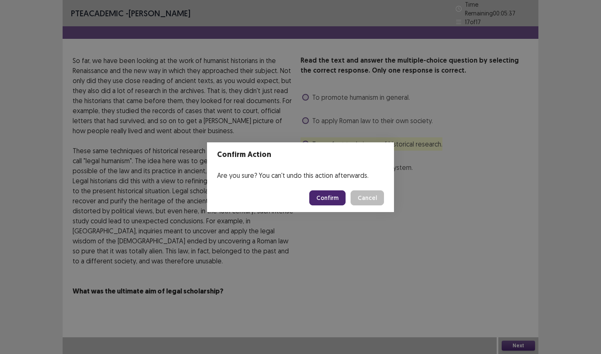
click at [331, 197] on button "Confirm" at bounding box center [327, 197] width 36 height 15
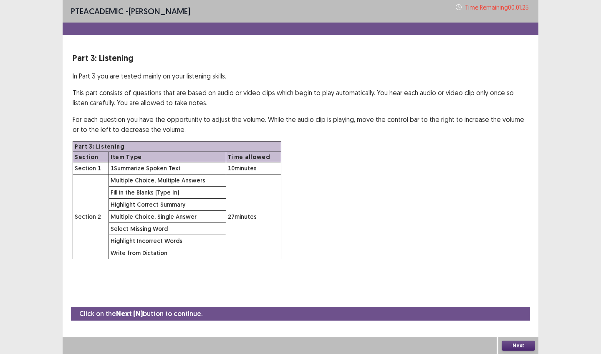
click at [507, 344] on button "Next" at bounding box center [518, 346] width 33 height 10
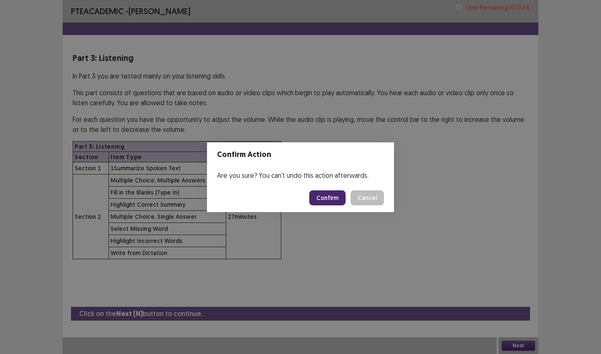
click at [329, 197] on button "Confirm" at bounding box center [327, 197] width 36 height 15
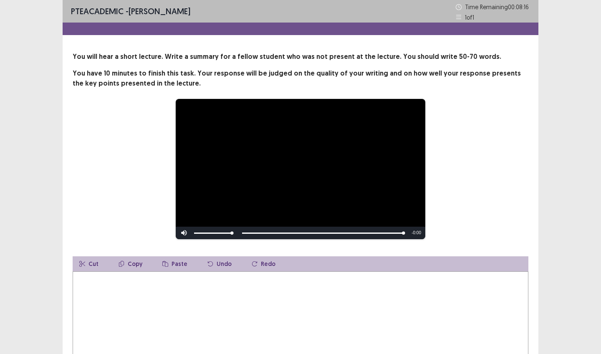
click at [239, 278] on textarea at bounding box center [301, 317] width 456 height 92
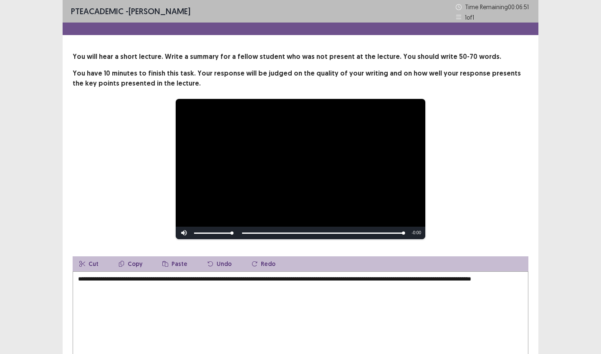
click at [334, 280] on textarea "**********" at bounding box center [301, 317] width 456 height 92
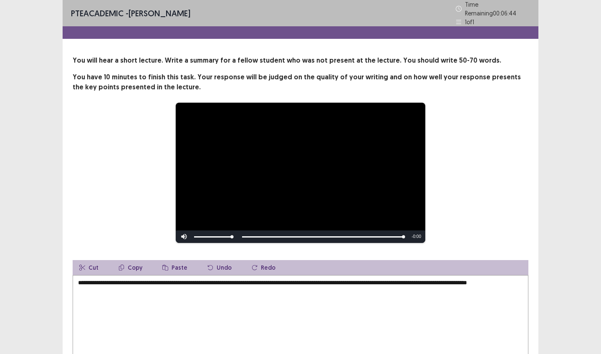
click at [209, 291] on textarea "**********" at bounding box center [301, 321] width 456 height 92
click at [168, 280] on textarea "**********" at bounding box center [301, 321] width 456 height 92
click at [186, 286] on textarea "**********" at bounding box center [301, 321] width 456 height 92
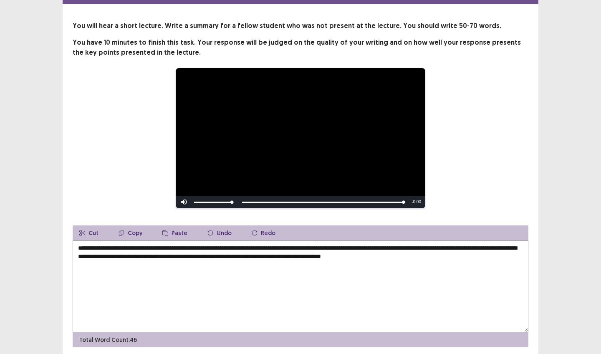
scroll to position [61, 0]
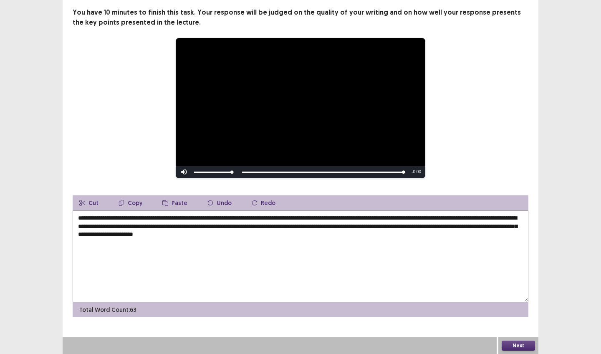
click at [426, 220] on textarea "**********" at bounding box center [301, 256] width 456 height 92
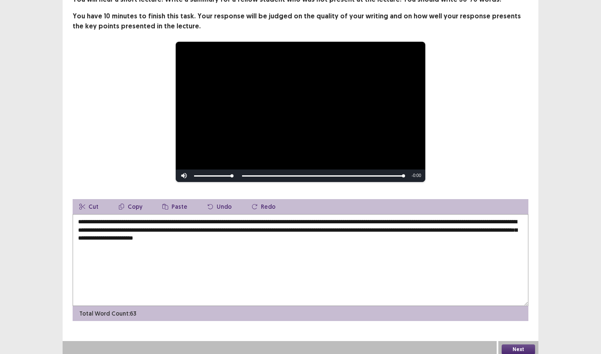
click at [447, 219] on textarea "**********" at bounding box center [301, 260] width 456 height 92
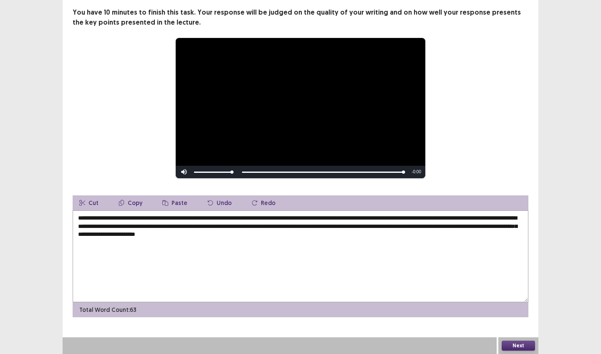
type textarea "**********"
click at [516, 348] on button "Next" at bounding box center [518, 346] width 33 height 10
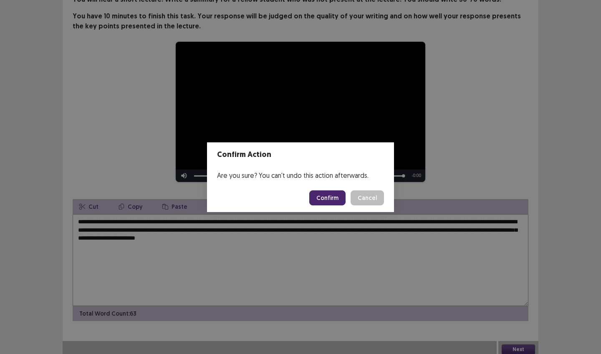
click at [324, 194] on button "Confirm" at bounding box center [327, 197] width 36 height 15
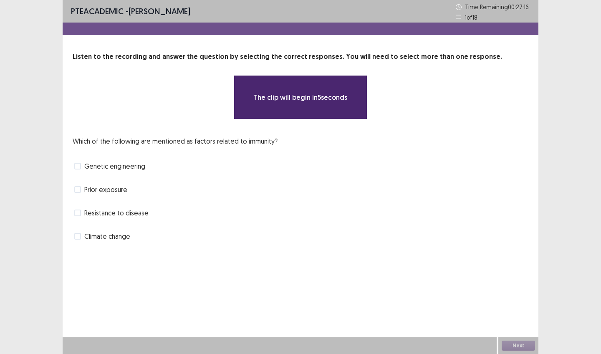
click at [139, 211] on span "Resistance to disease" at bounding box center [116, 213] width 64 height 10
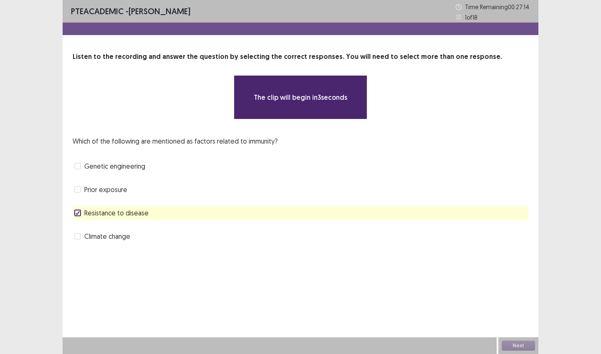
click at [515, 348] on div "Next" at bounding box center [518, 345] width 40 height 17
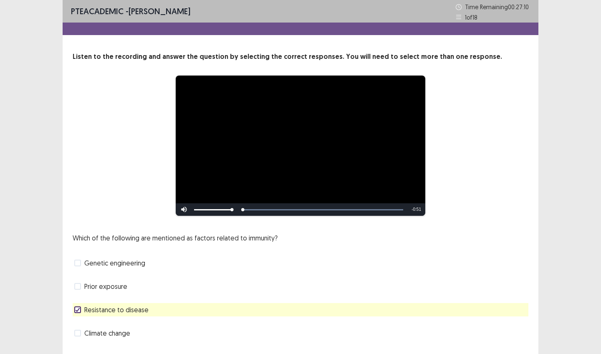
scroll to position [23, 0]
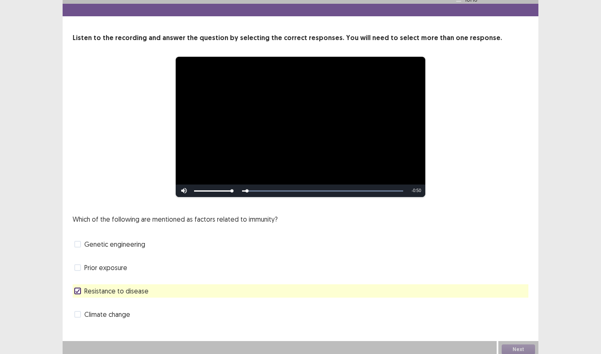
click at [507, 345] on div "Next" at bounding box center [518, 349] width 40 height 17
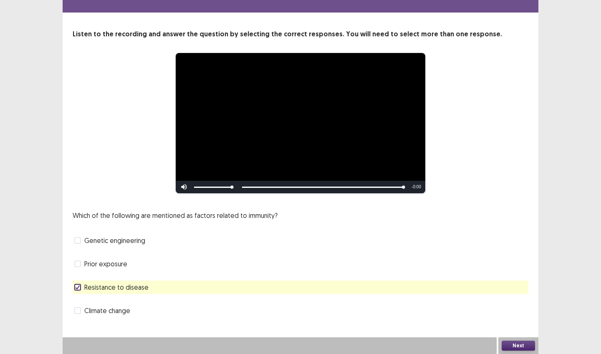
click at [511, 346] on button "Next" at bounding box center [518, 346] width 33 height 10
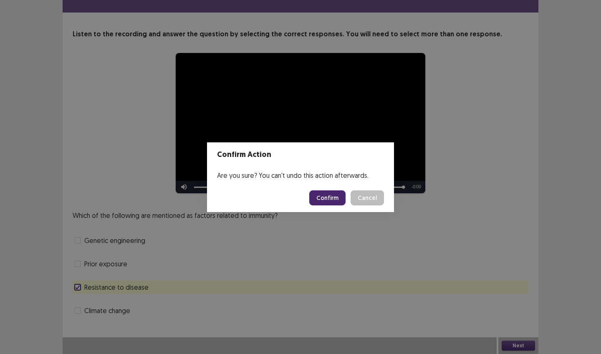
click at [328, 203] on button "Confirm" at bounding box center [327, 197] width 36 height 15
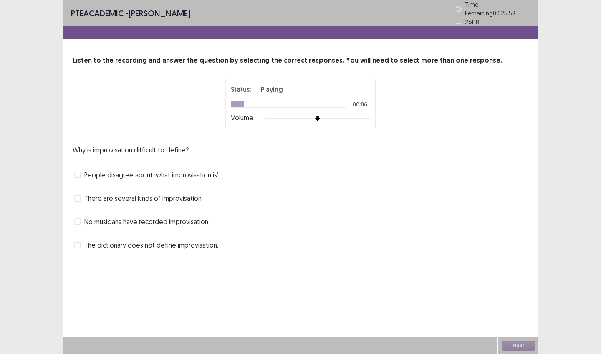
click at [162, 210] on div "Why is improvisation difficult to define? People disagree about ‘what improvisa…" at bounding box center [301, 198] width 456 height 107
click at [160, 219] on span "No musicians have recorded improvisation." at bounding box center [146, 222] width 125 height 10
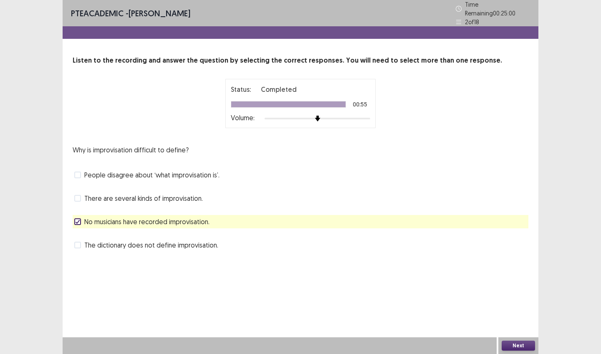
click at [518, 346] on button "Next" at bounding box center [518, 346] width 33 height 10
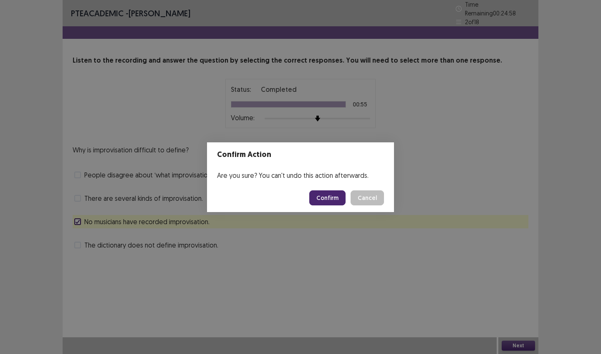
click at [340, 200] on button "Confirm" at bounding box center [327, 197] width 36 height 15
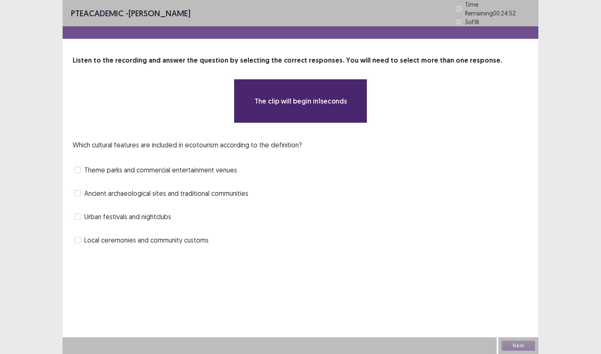
click at [0, 0] on div "**********" at bounding box center [0, 0] width 0 height 0
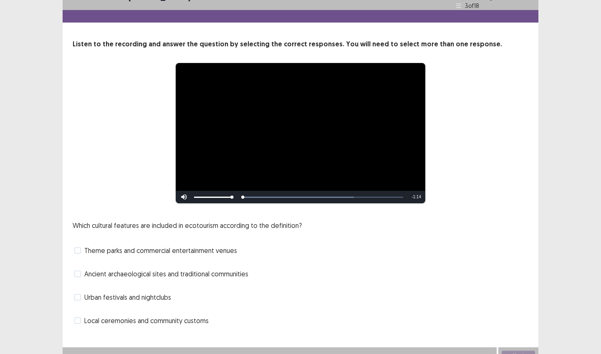
scroll to position [23, 0]
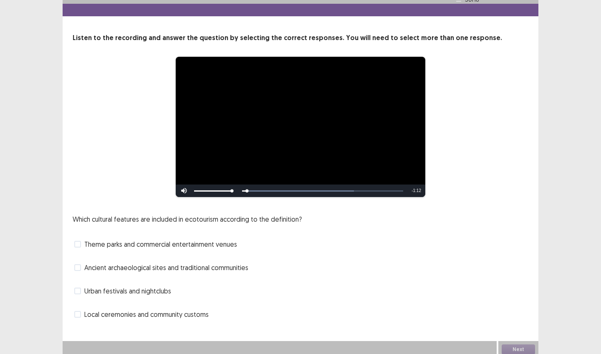
click at [134, 286] on span "Urban festivals and nightclubs" at bounding box center [127, 291] width 87 height 10
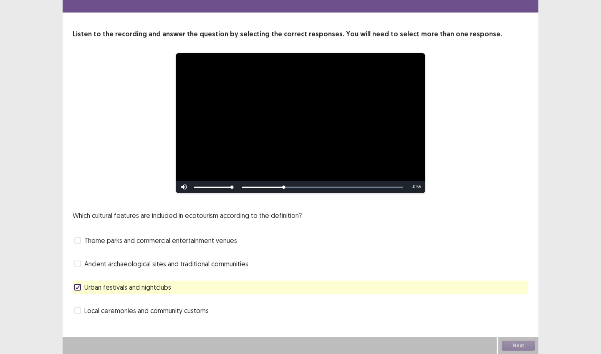
click at [319, 186] on div "Skip Backward Skip Forward Mute Current Time 0:19 / Duration 1:14 Loaded : 100.…" at bounding box center [301, 187] width 250 height 13
click at [321, 188] on div "Skip Backward Skip Forward Mute Current Time 0:19 / Duration 1:14 Loaded : 100.…" at bounding box center [301, 187] width 250 height 13
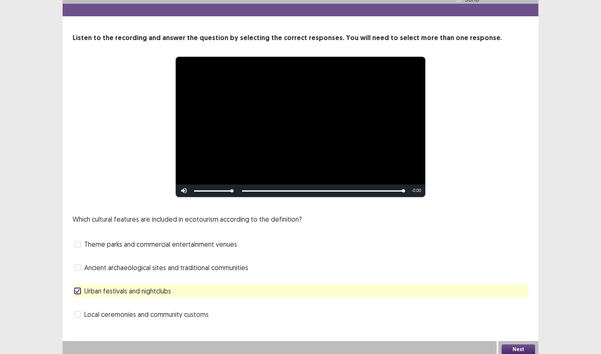
click at [526, 346] on button "Next" at bounding box center [518, 349] width 33 height 10
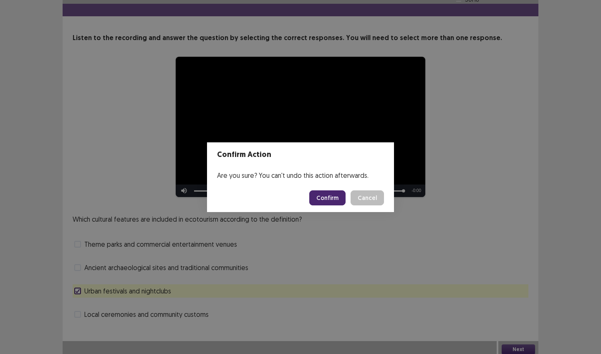
click at [338, 204] on button "Confirm" at bounding box center [327, 197] width 36 height 15
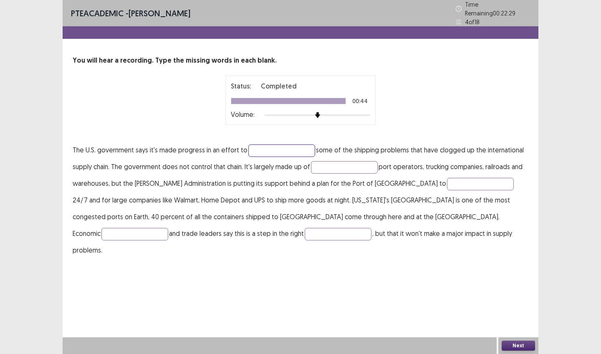
click at [285, 144] on input "text" at bounding box center [281, 150] width 67 height 13
type input "********"
type input "*******"
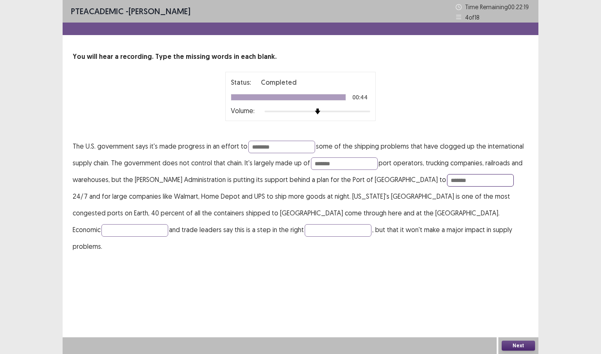
type input "*******"
click at [305, 231] on input "text" at bounding box center [338, 230] width 67 height 13
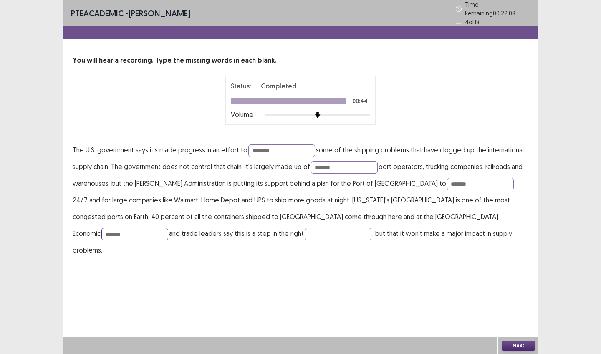
click at [168, 228] on input "*******" at bounding box center [134, 234] width 67 height 13
type input "*******"
click at [305, 233] on input "text" at bounding box center [338, 234] width 67 height 13
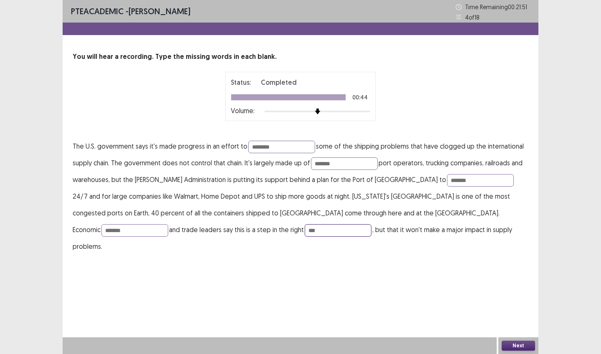
type input "***"
click at [516, 343] on button "Next" at bounding box center [518, 346] width 33 height 10
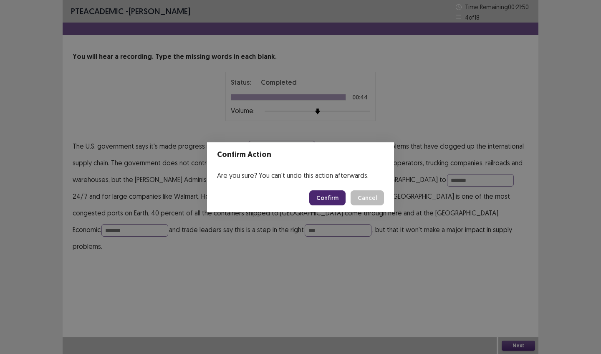
click at [330, 196] on button "Confirm" at bounding box center [327, 197] width 36 height 15
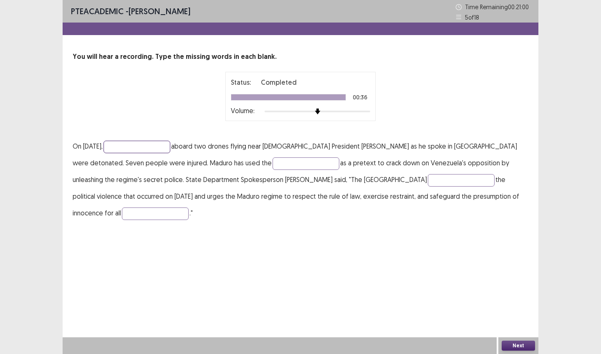
click at [149, 145] on input "text" at bounding box center [137, 147] width 67 height 13
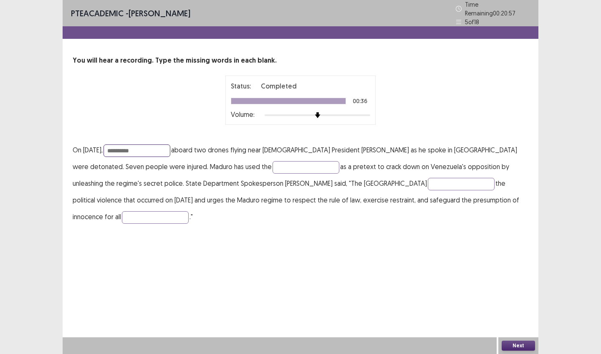
type input "**********"
type input "********"
type input "*******"
click at [189, 211] on input "text" at bounding box center [155, 217] width 67 height 13
type input "*******"
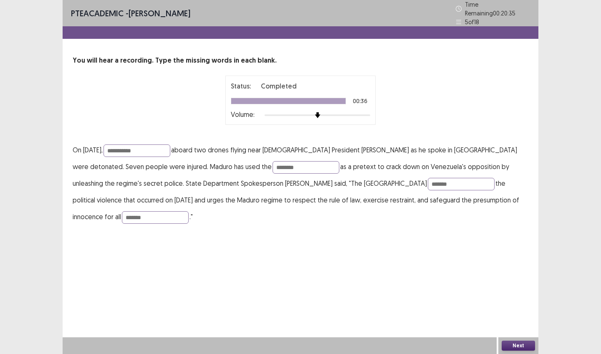
click at [514, 350] on button "Next" at bounding box center [518, 346] width 33 height 10
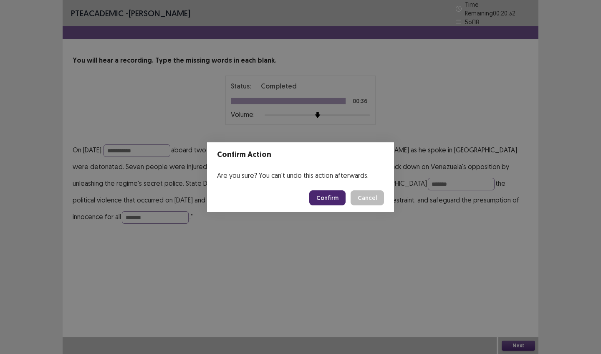
click at [326, 199] on button "Confirm" at bounding box center [327, 197] width 36 height 15
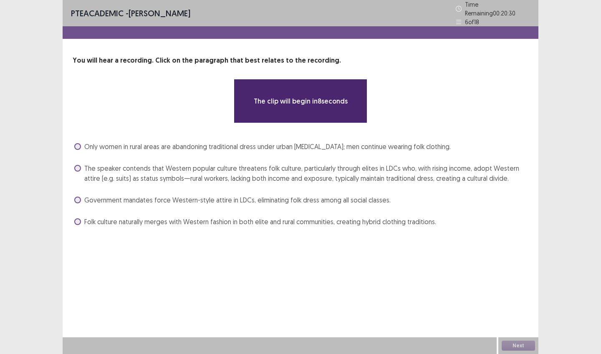
click at [193, 197] on span "Government mandates force Western-style attire in LDCs, eliminating folk dress …" at bounding box center [237, 200] width 306 height 10
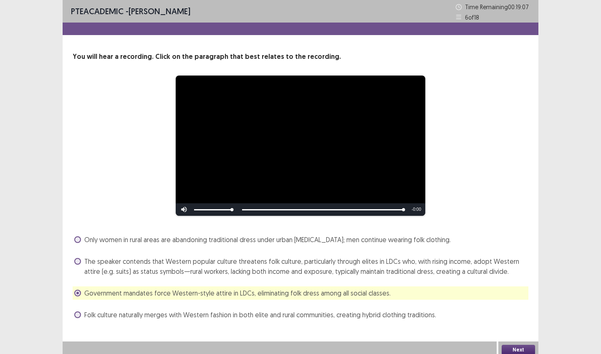
click at [508, 351] on button "Next" at bounding box center [518, 350] width 33 height 10
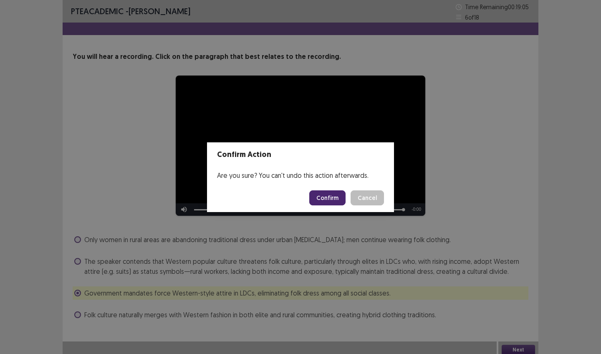
click at [323, 190] on button "Confirm" at bounding box center [327, 197] width 36 height 15
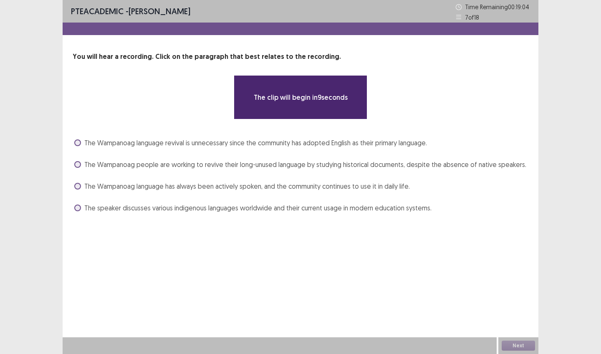
click at [255, 184] on span "The Wampanoag language has always been actively spoken, and the community conti…" at bounding box center [247, 186] width 326 height 10
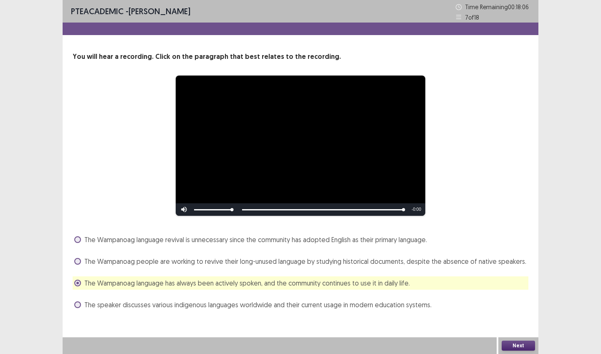
click at [520, 348] on button "Next" at bounding box center [518, 346] width 33 height 10
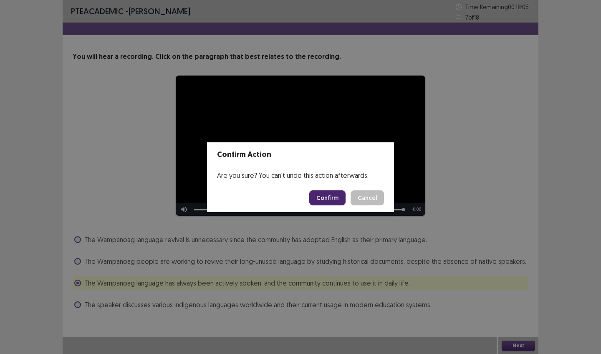
click at [337, 195] on button "Confirm" at bounding box center [327, 197] width 36 height 15
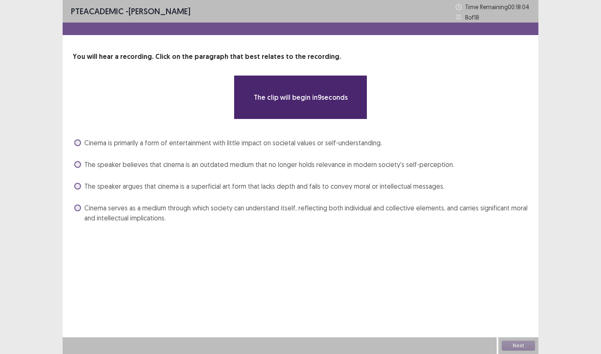
click at [268, 186] on span "The speaker argues that cinema is a superficial art form that lacks depth and f…" at bounding box center [264, 186] width 360 height 10
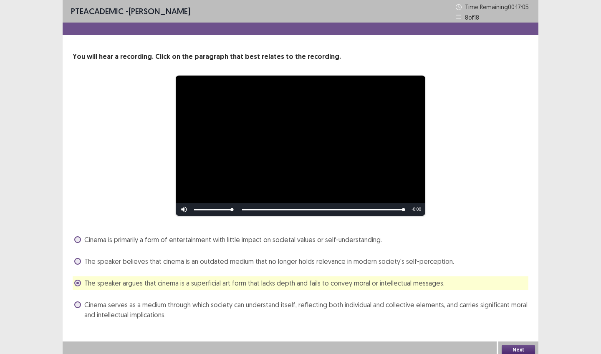
click at [510, 353] on button "Next" at bounding box center [518, 350] width 33 height 10
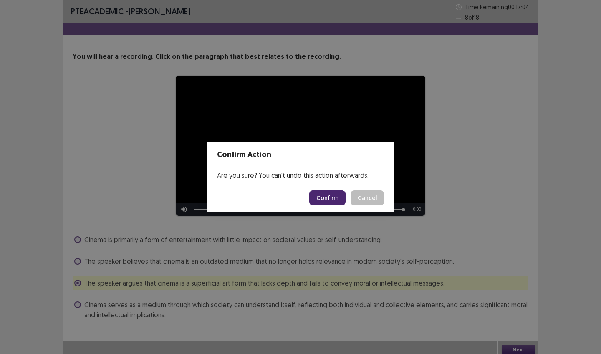
click at [340, 201] on button "Confirm" at bounding box center [327, 197] width 36 height 15
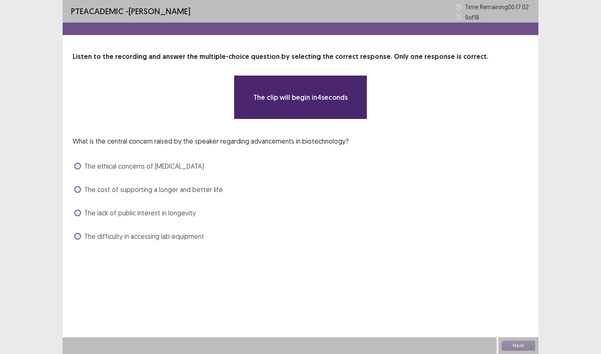
click at [158, 209] on span "The lack of public interest in longevity" at bounding box center [139, 213] width 111 height 10
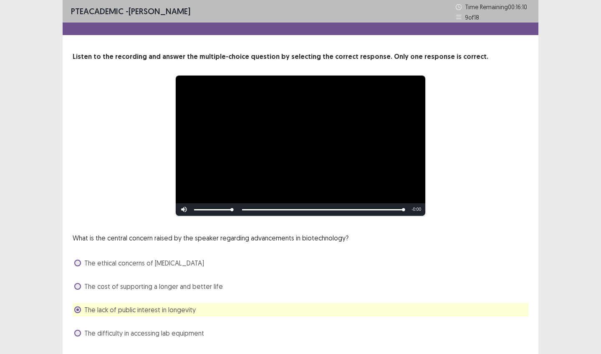
scroll to position [23, 0]
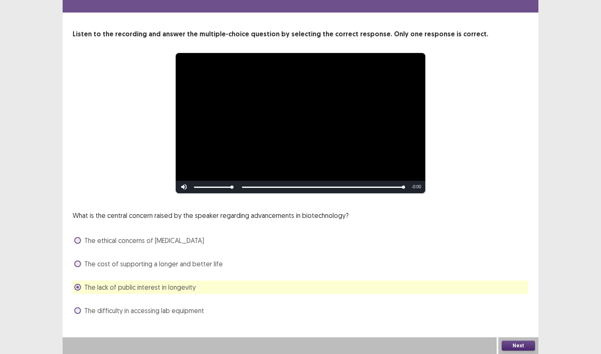
click at [516, 344] on button "Next" at bounding box center [518, 346] width 33 height 10
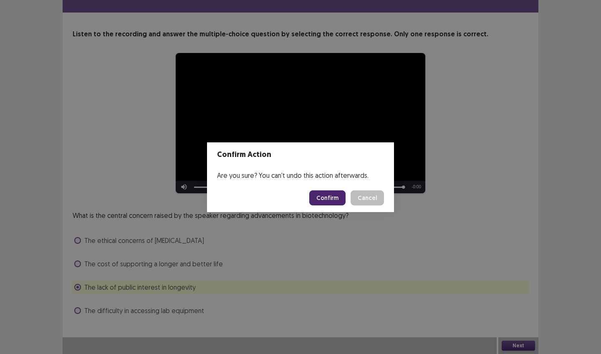
click at [329, 200] on button "Confirm" at bounding box center [327, 197] width 36 height 15
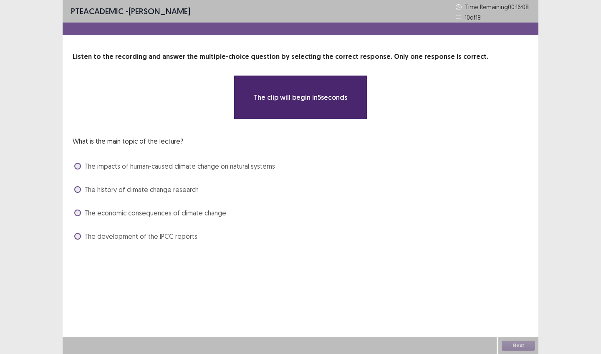
click at [163, 208] on span "The economic consequences of climate change" at bounding box center [155, 213] width 142 height 10
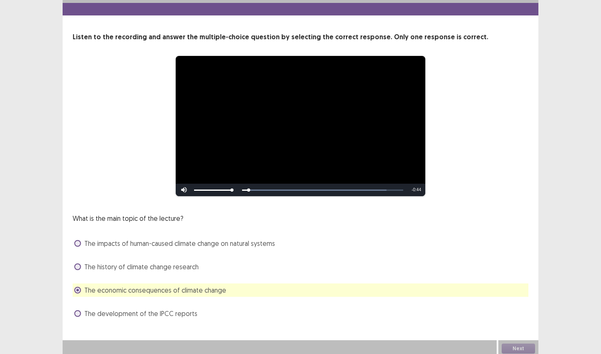
scroll to position [23, 0]
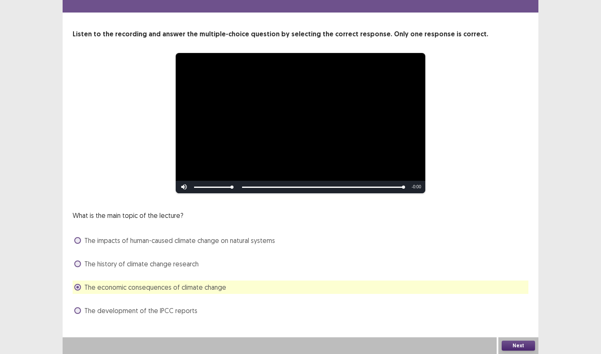
click at [513, 347] on button "Next" at bounding box center [518, 346] width 33 height 10
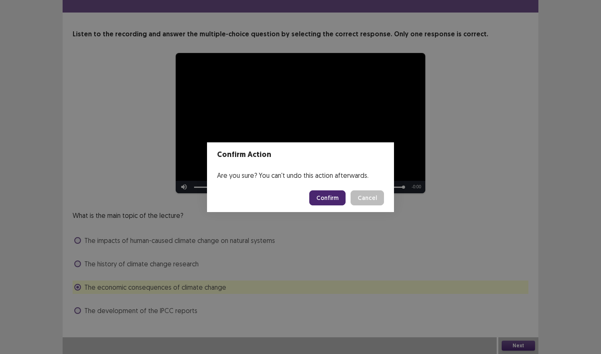
click at [323, 186] on footer "Confirm Cancel" at bounding box center [300, 198] width 187 height 28
click at [327, 199] on button "Confirm" at bounding box center [327, 197] width 36 height 15
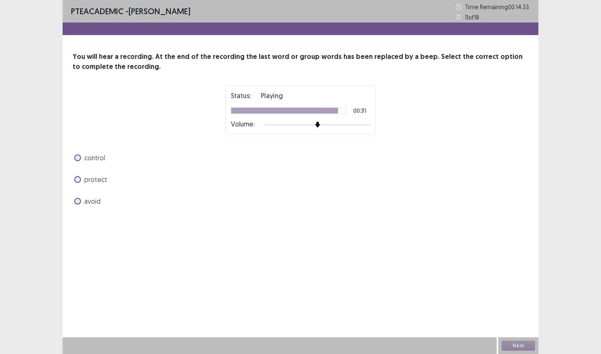
click at [96, 203] on span "avoid" at bounding box center [92, 201] width 16 height 10
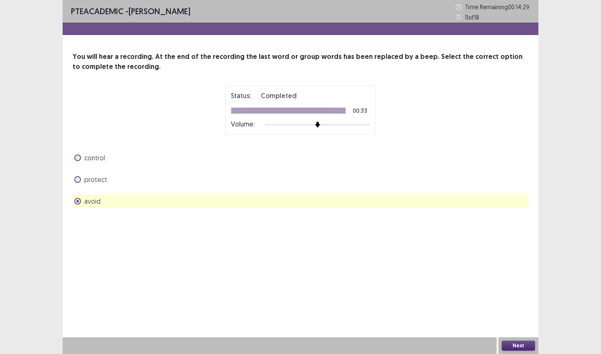
click at [510, 344] on button "Next" at bounding box center [518, 346] width 33 height 10
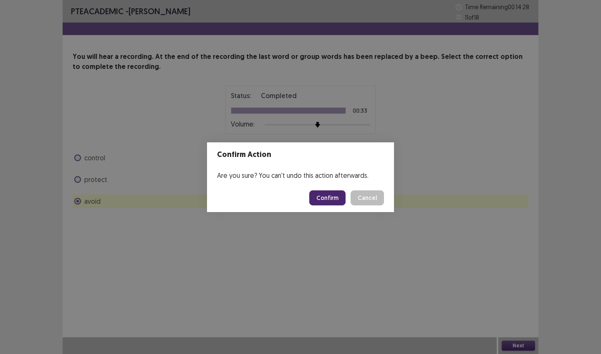
click at [333, 197] on button "Confirm" at bounding box center [327, 197] width 36 height 15
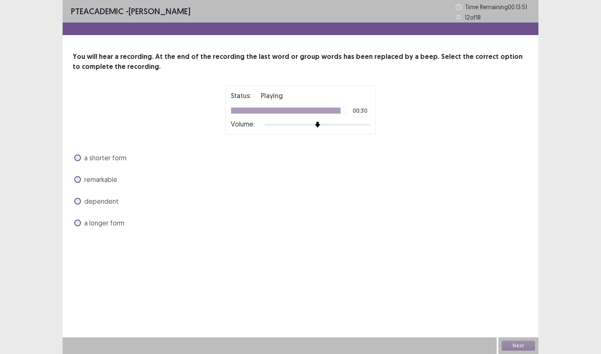
click at [111, 178] on span "remarkable" at bounding box center [100, 179] width 33 height 10
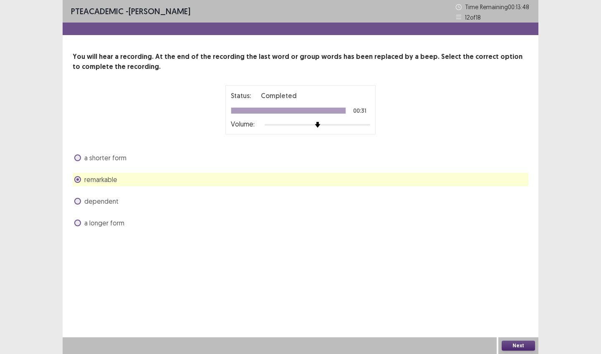
click at [515, 344] on button "Next" at bounding box center [518, 346] width 33 height 10
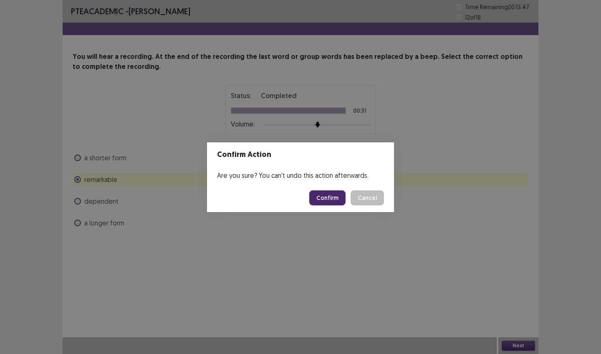
click at [328, 199] on button "Confirm" at bounding box center [327, 197] width 36 height 15
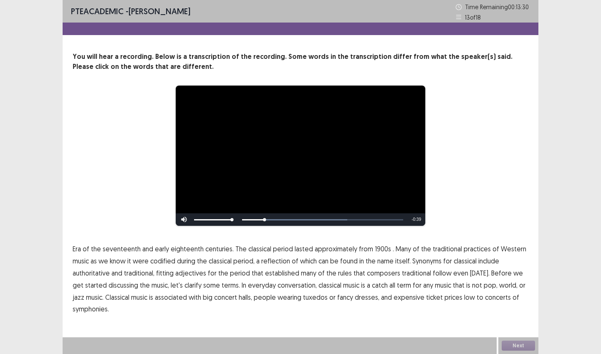
click at [379, 250] on span "1900s" at bounding box center [383, 249] width 16 height 10
click at [228, 262] on span "classical" at bounding box center [220, 261] width 23 height 10
click at [406, 274] on span "traditional" at bounding box center [416, 273] width 29 height 10
drag, startPoint x: 409, startPoint y: 274, endPoint x: 427, endPoint y: 274, distance: 18.8
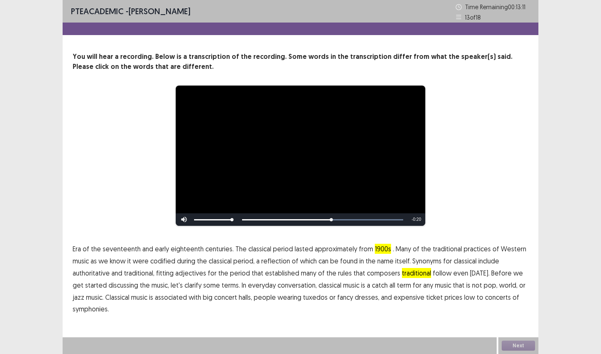
click at [409, 274] on span "traditional" at bounding box center [416, 273] width 29 height 10
click at [417, 275] on span "traditional" at bounding box center [416, 273] width 29 height 10
click at [109, 287] on span "discussing" at bounding box center [124, 285] width 30 height 10
click at [512, 344] on button "Next" at bounding box center [518, 346] width 33 height 10
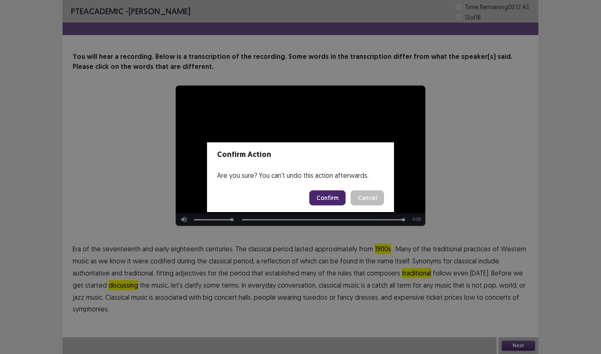
click at [320, 202] on button "Confirm" at bounding box center [327, 197] width 36 height 15
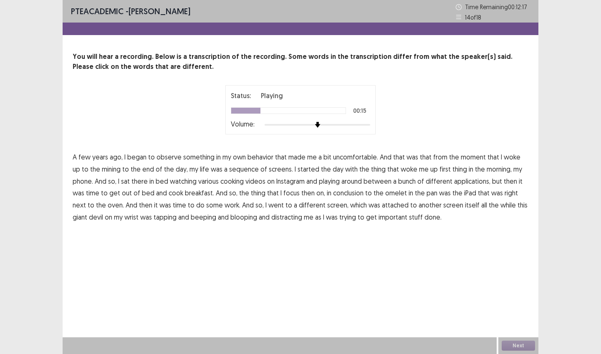
click at [104, 171] on span "mining" at bounding box center [111, 169] width 19 height 10
click at [229, 172] on span "sequence" at bounding box center [244, 169] width 30 height 10
drag, startPoint x: 313, startPoint y: 183, endPoint x: 323, endPoint y: 182, distance: 10.5
click at [319, 183] on span "playing" at bounding box center [329, 181] width 21 height 10
click at [333, 194] on span "conclusion" at bounding box center [348, 193] width 30 height 10
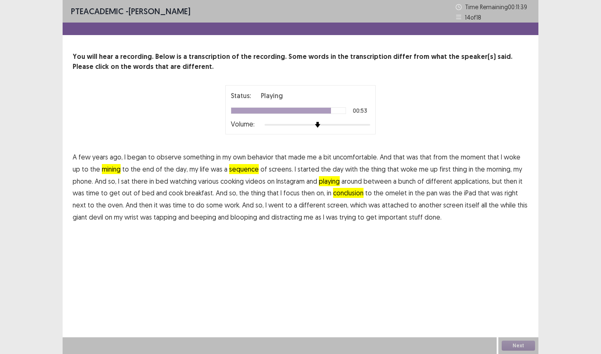
click at [87, 212] on span "giant" at bounding box center [80, 217] width 15 height 10
click at [515, 345] on button "Next" at bounding box center [518, 346] width 33 height 10
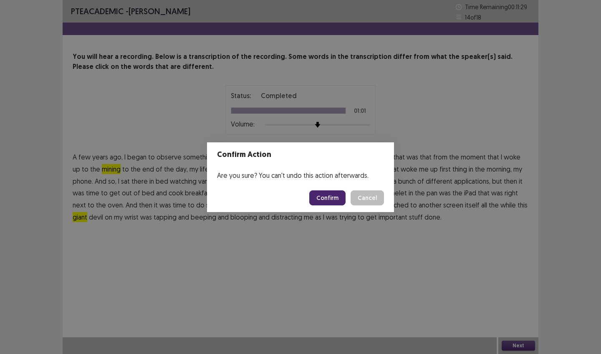
drag, startPoint x: 331, startPoint y: 193, endPoint x: 326, endPoint y: 193, distance: 5.0
click at [331, 193] on button "Confirm" at bounding box center [327, 197] width 36 height 15
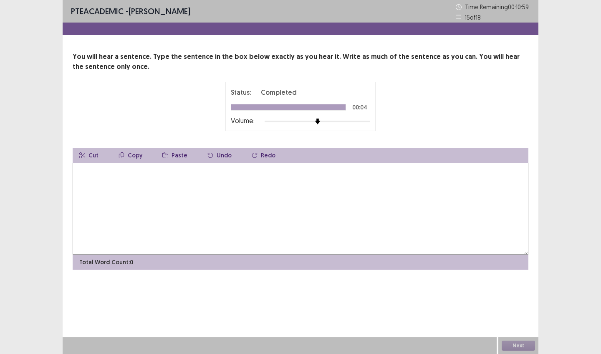
click at [195, 189] on textarea at bounding box center [301, 209] width 456 height 92
type textarea "**********"
click at [517, 344] on button "Next" at bounding box center [518, 346] width 33 height 10
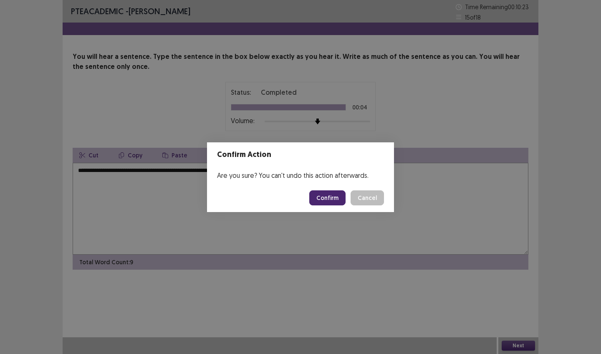
click at [336, 202] on button "Confirm" at bounding box center [327, 197] width 36 height 15
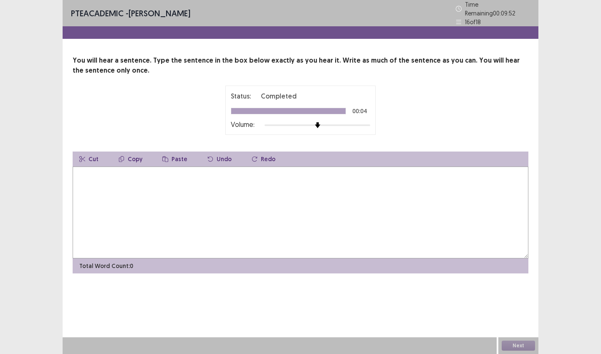
click at [271, 179] on textarea at bounding box center [301, 213] width 456 height 92
type textarea "**********"
click at [510, 344] on button "Next" at bounding box center [518, 346] width 33 height 10
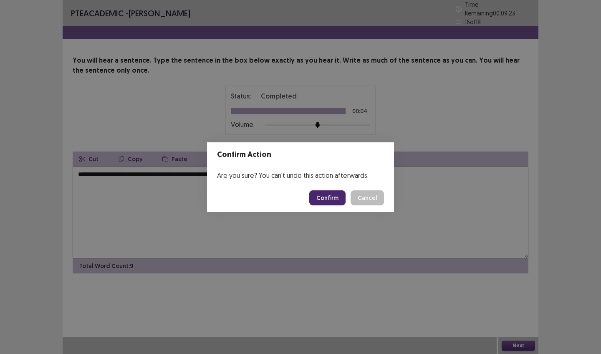
click at [328, 194] on button "Confirm" at bounding box center [327, 197] width 36 height 15
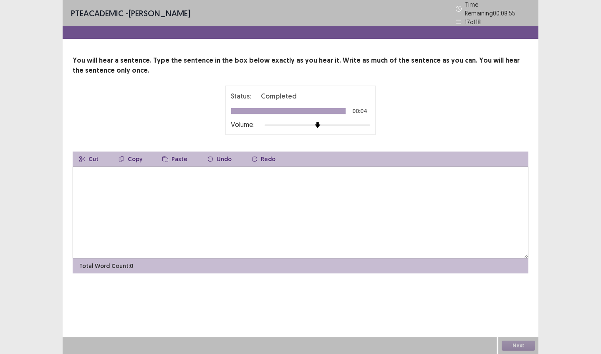
click at [268, 210] on textarea at bounding box center [301, 213] width 456 height 92
type textarea "**********"
click at [509, 344] on button "Next" at bounding box center [518, 346] width 33 height 10
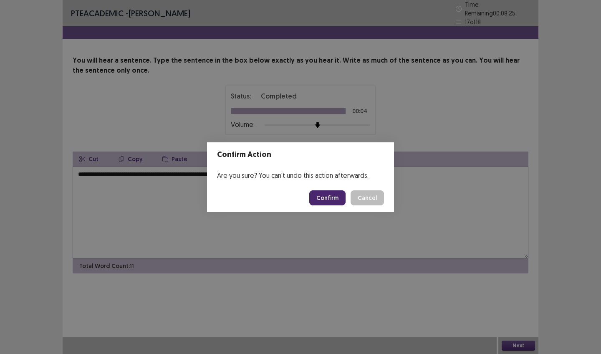
click at [317, 198] on button "Confirm" at bounding box center [327, 197] width 36 height 15
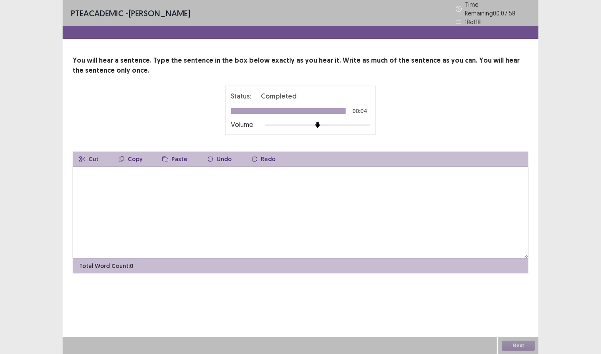
click at [249, 204] on textarea at bounding box center [301, 213] width 456 height 92
type textarea "**********"
click at [525, 347] on button "Next" at bounding box center [518, 346] width 33 height 10
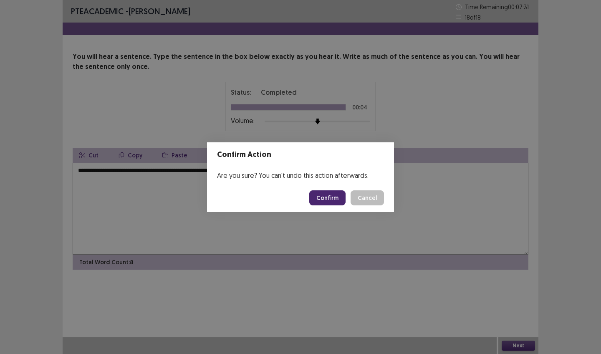
click at [315, 199] on button "Confirm" at bounding box center [327, 197] width 36 height 15
